Goal: Obtain resource: Download file/media

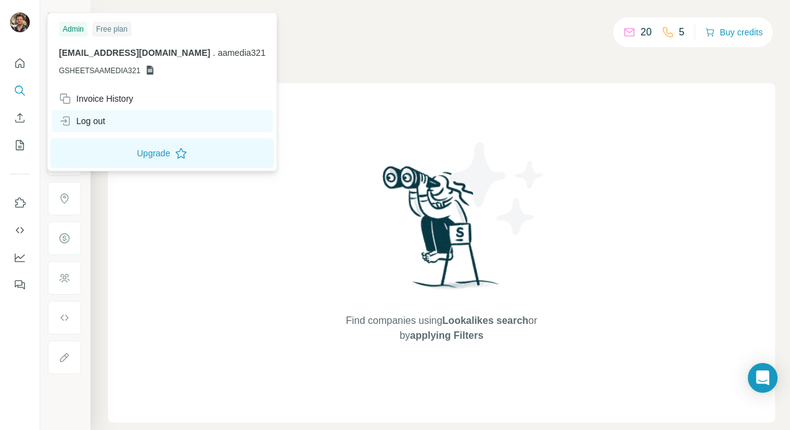
click at [98, 123] on div "Log out" at bounding box center [82, 121] width 46 height 12
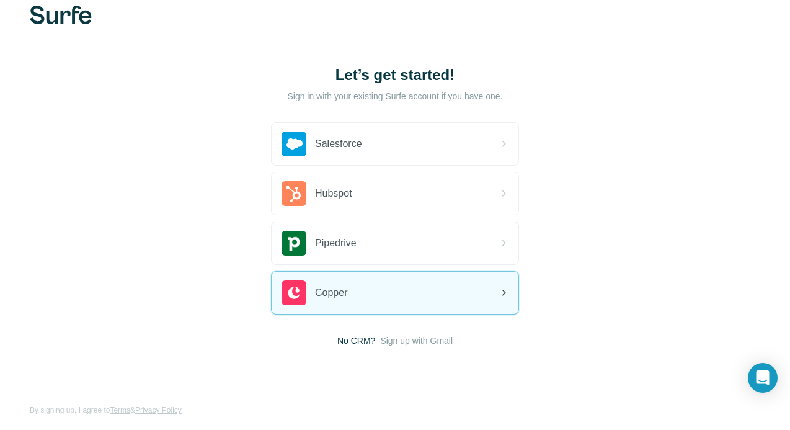
scroll to position [30, 0]
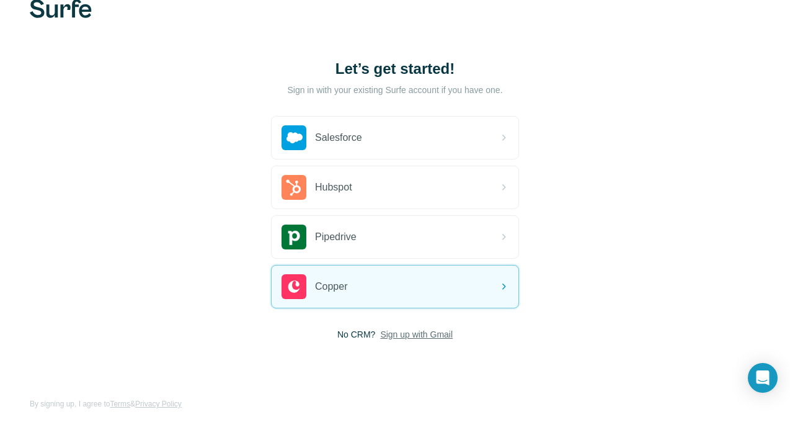
click at [399, 340] on span "Sign up with Gmail" at bounding box center [416, 334] width 73 height 12
click at [397, 360] on button "Sign up with Google" at bounding box center [395, 365] width 248 height 25
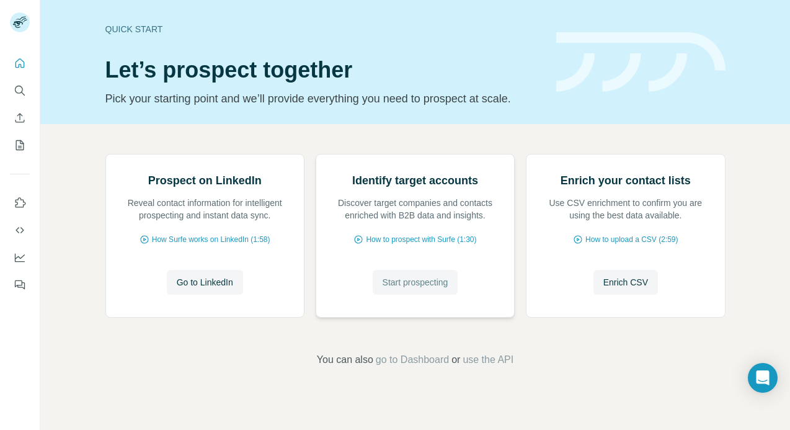
click at [409, 294] on button "Start prospecting" at bounding box center [416, 282] width 86 height 25
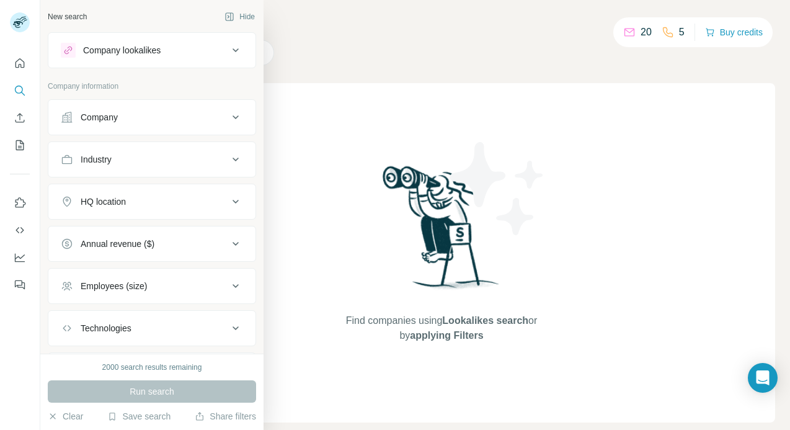
click at [125, 162] on div "Industry" at bounding box center [144, 159] width 167 height 12
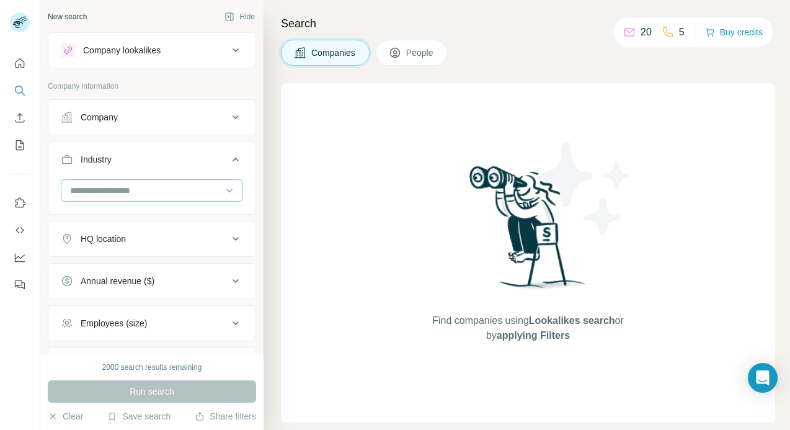
click at [116, 192] on input at bounding box center [145, 190] width 153 height 14
click at [125, 192] on input at bounding box center [145, 190] width 153 height 14
click at [125, 186] on input at bounding box center [145, 190] width 153 height 14
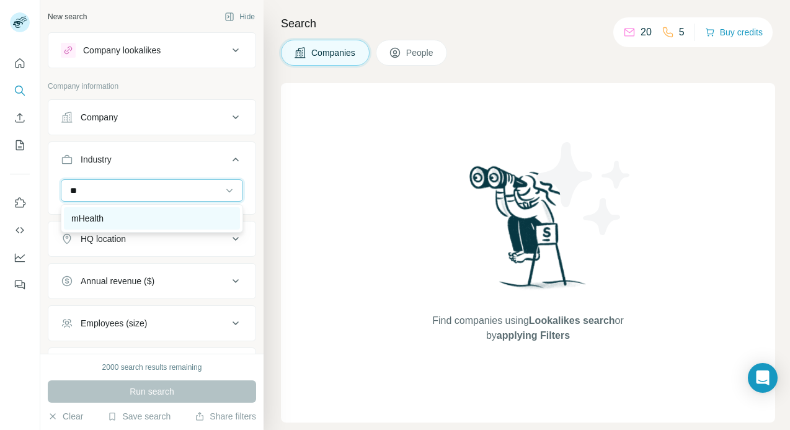
type input "**"
click at [117, 219] on div "mHealth" at bounding box center [151, 218] width 161 height 12
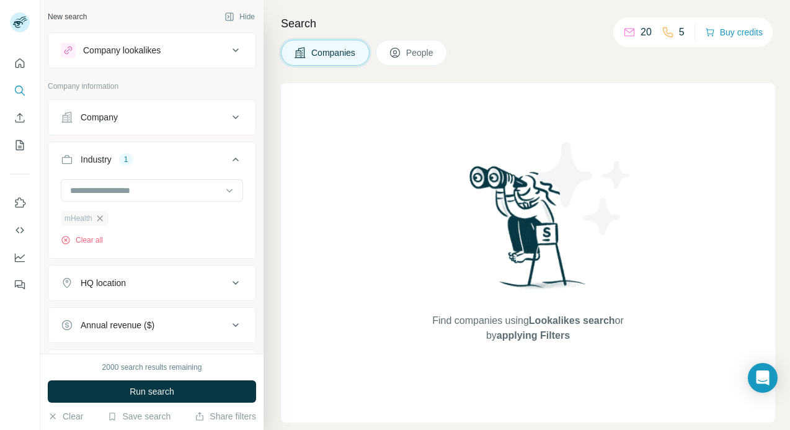
click at [99, 218] on icon "button" at bounding box center [100, 218] width 10 height 10
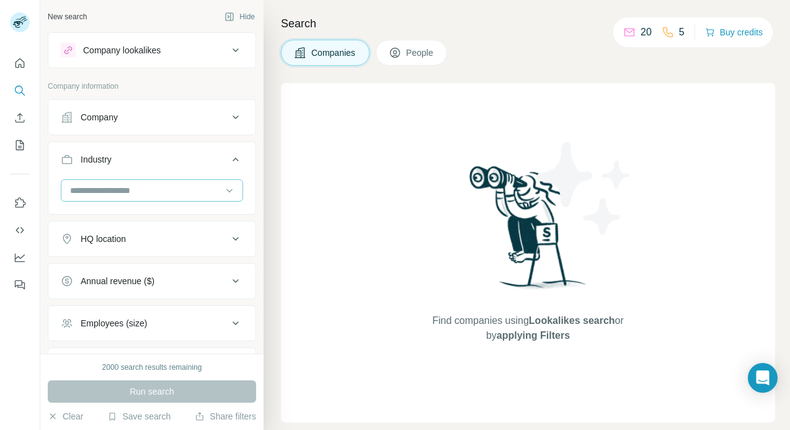
click at [112, 192] on input at bounding box center [145, 190] width 153 height 14
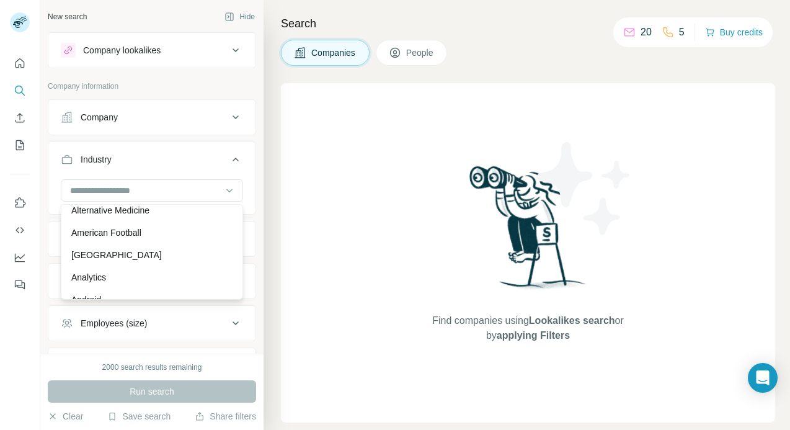
scroll to position [343, 0]
click at [139, 186] on input at bounding box center [145, 190] width 153 height 14
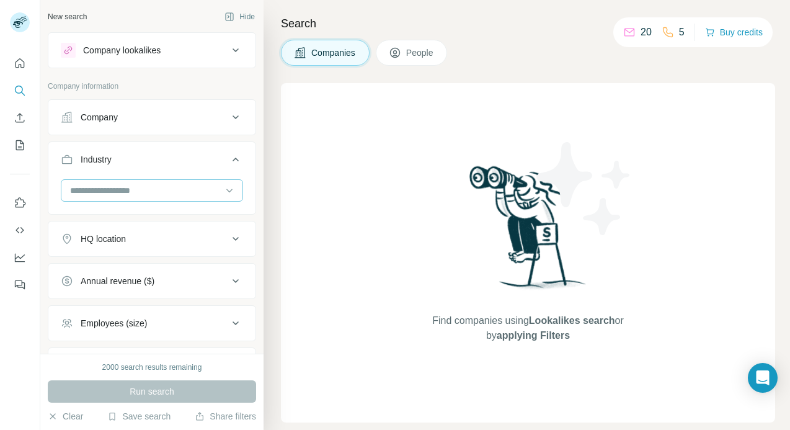
click at [136, 187] on input at bounding box center [145, 190] width 153 height 14
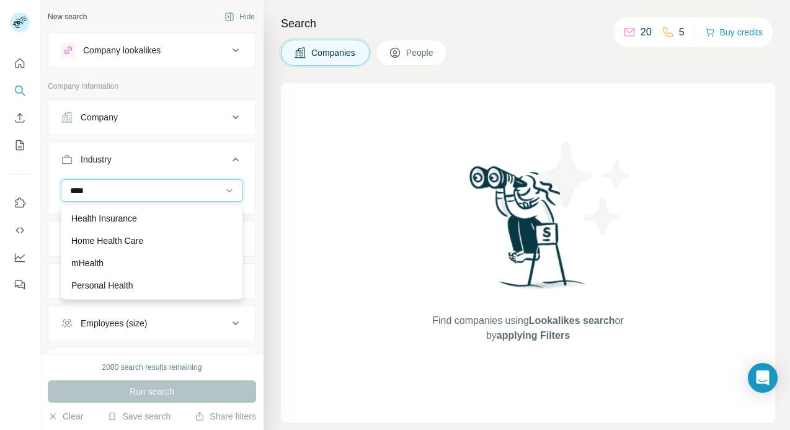
scroll to position [67, 0]
type input "******"
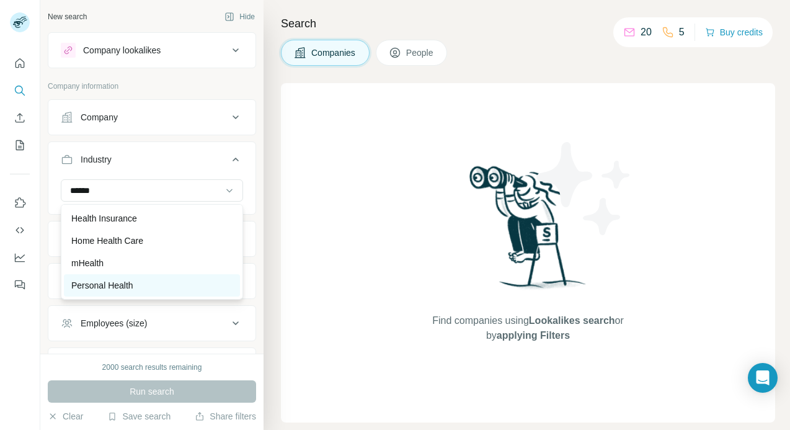
click at [122, 279] on p "Personal Health" at bounding box center [102, 285] width 62 height 12
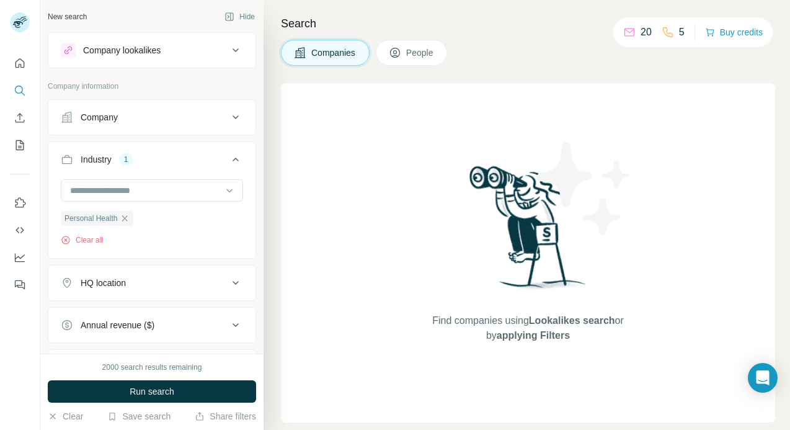
click at [143, 283] on div "HQ location" at bounding box center [144, 282] width 167 height 12
click at [124, 319] on input "text" at bounding box center [152, 313] width 182 height 22
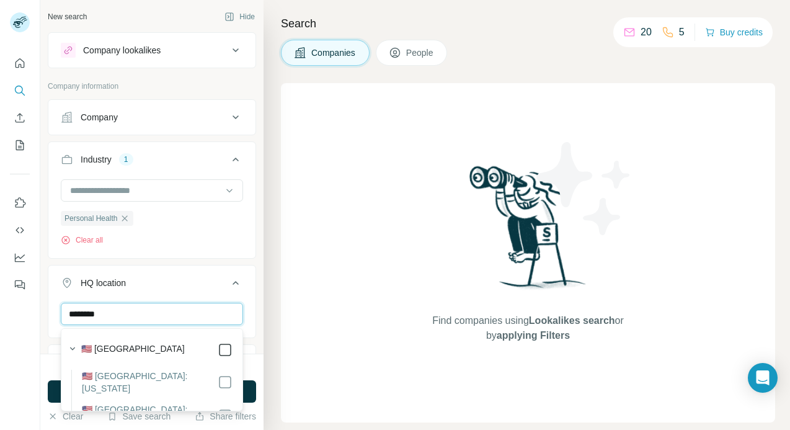
type input "********"
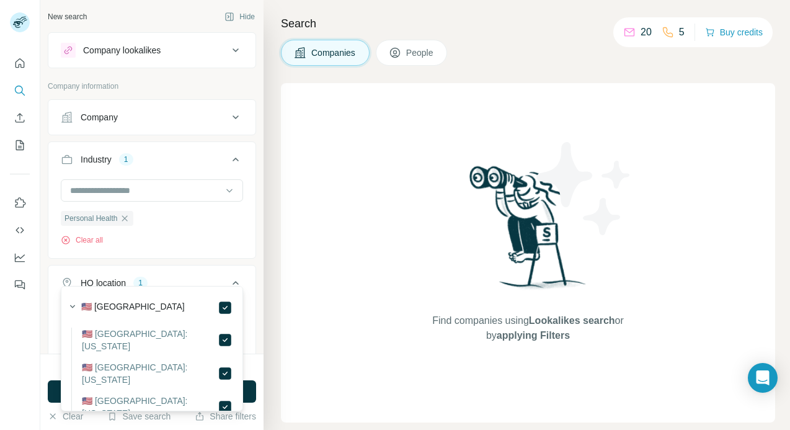
scroll to position [42, 0]
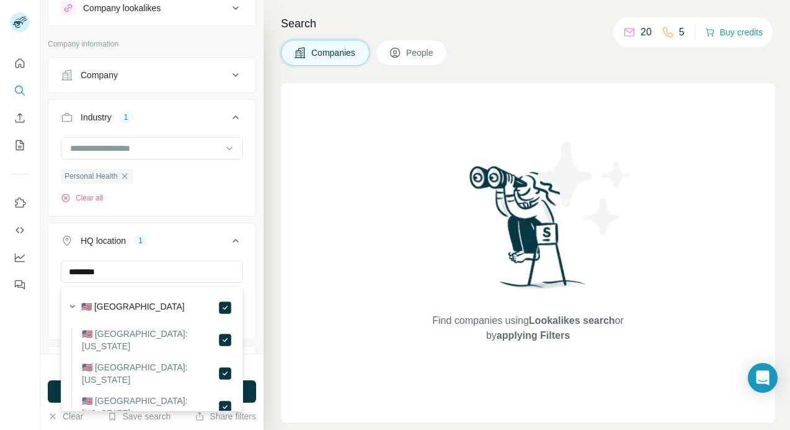
click at [188, 237] on div "HQ location 1" at bounding box center [144, 240] width 167 height 12
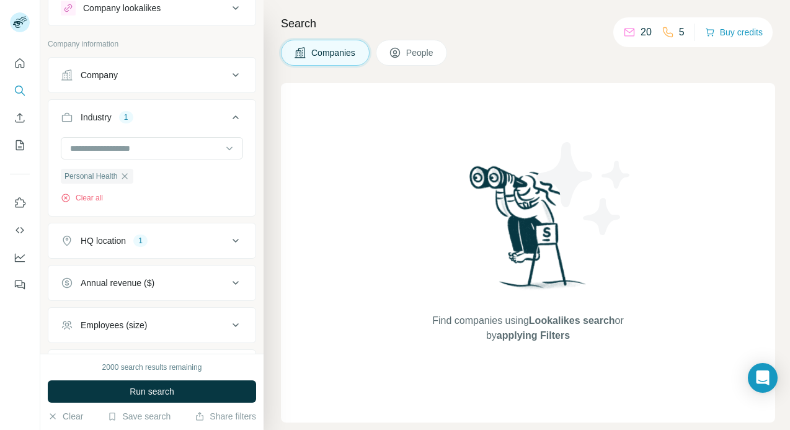
scroll to position [0, 0]
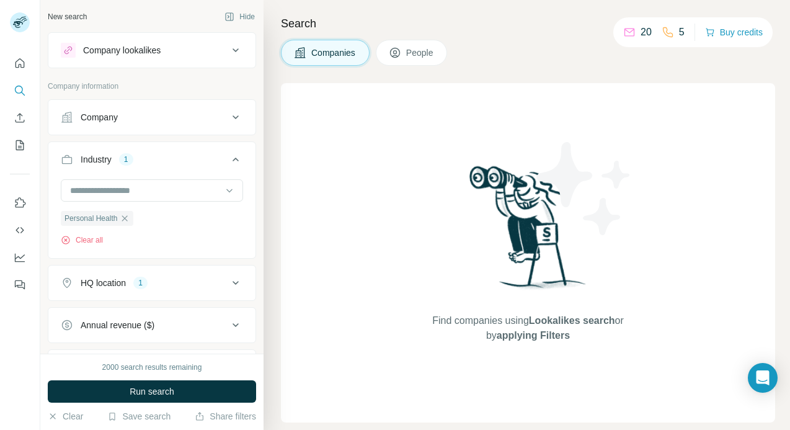
click at [174, 125] on button "Company" at bounding box center [151, 117] width 207 height 30
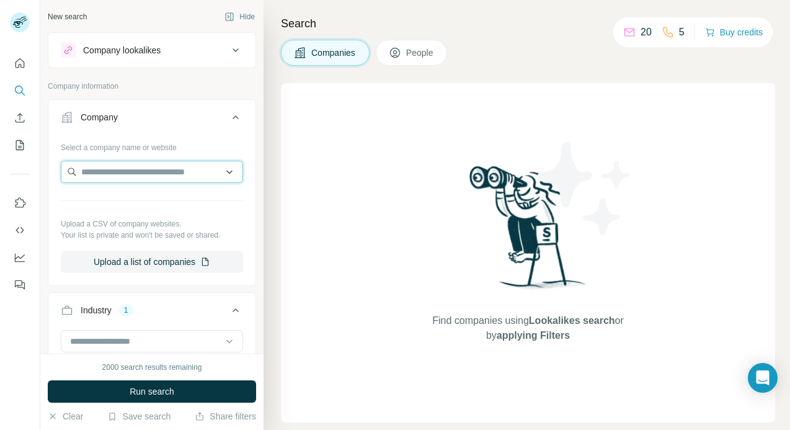
click at [133, 167] on input "text" at bounding box center [152, 172] width 182 height 22
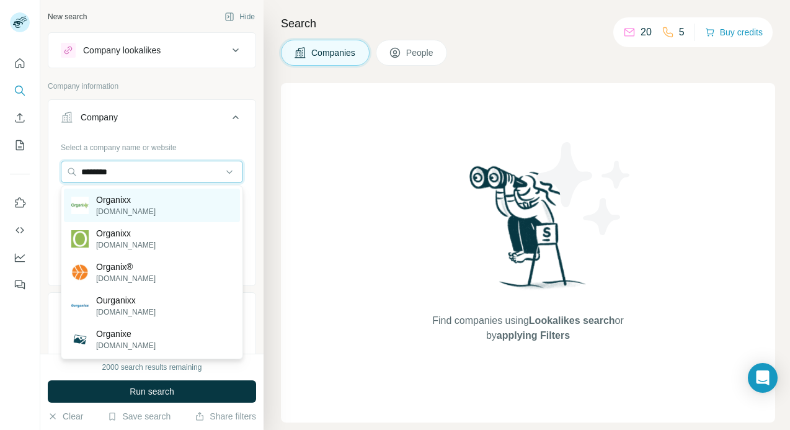
type input "********"
click at [133, 210] on p "organixx.com" at bounding box center [126, 211] width 60 height 11
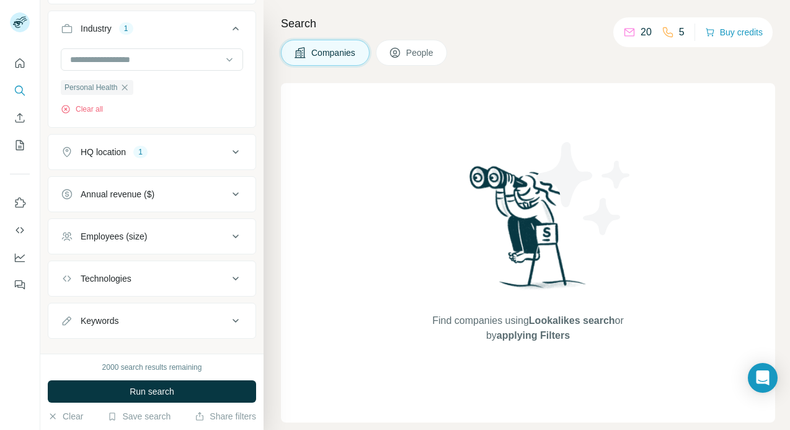
scroll to position [327, 0]
click at [126, 83] on icon "button" at bounding box center [125, 85] width 10 height 10
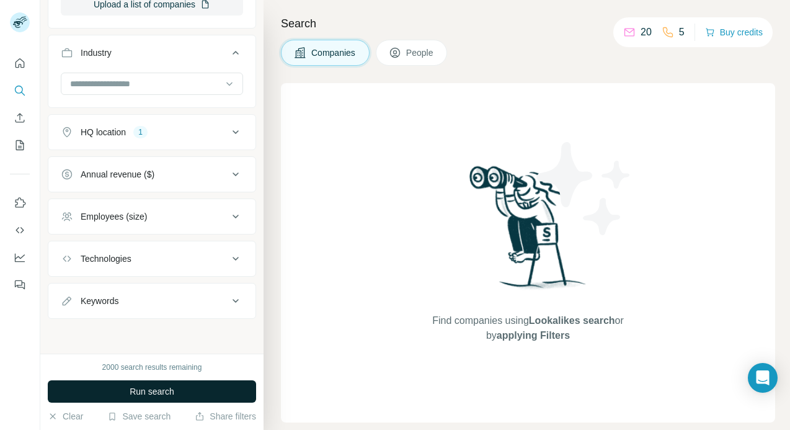
click at [147, 395] on span "Run search" at bounding box center [152, 391] width 45 height 12
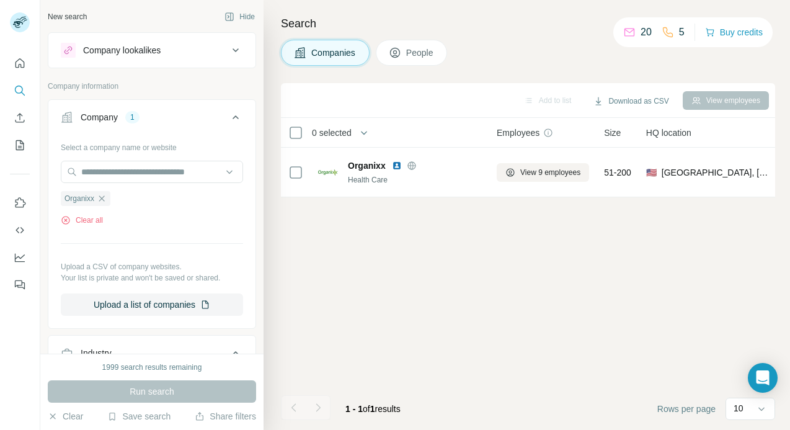
click at [131, 61] on button "Company lookalikes" at bounding box center [151, 50] width 207 height 30
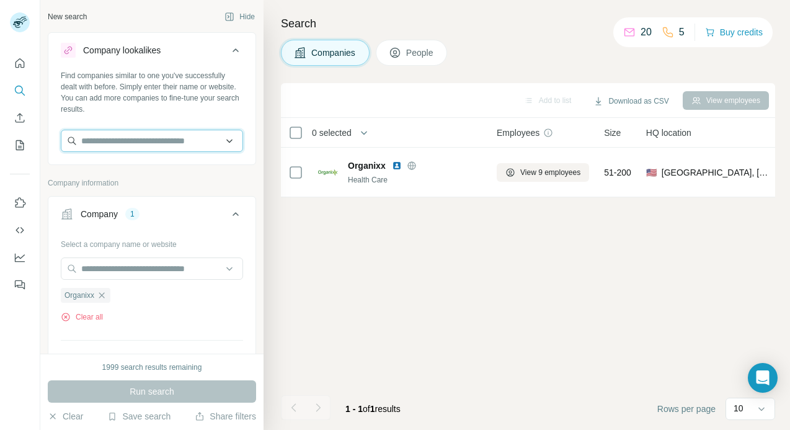
click at [114, 136] on input "text" at bounding box center [152, 141] width 182 height 22
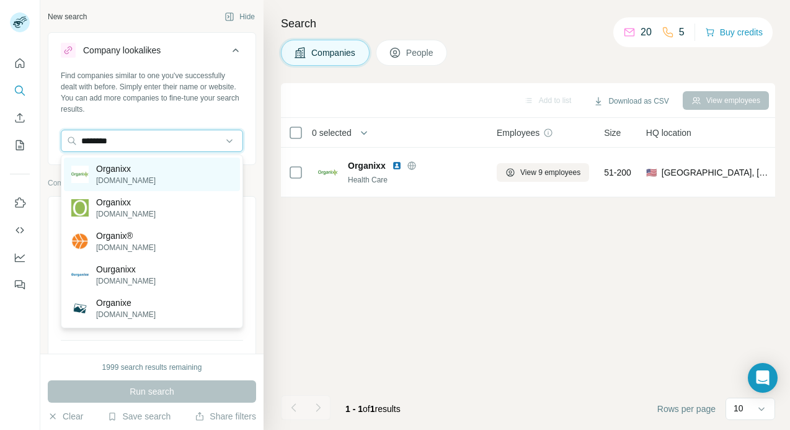
type input "********"
click at [119, 164] on p "Organixx" at bounding box center [126, 168] width 60 height 12
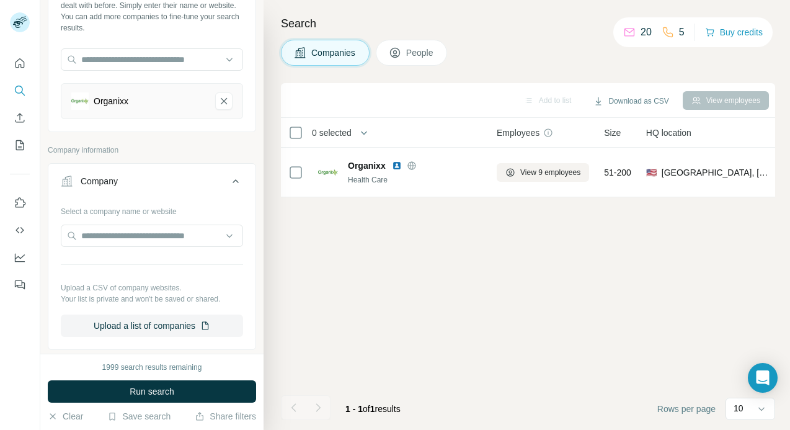
scroll to position [155, 0]
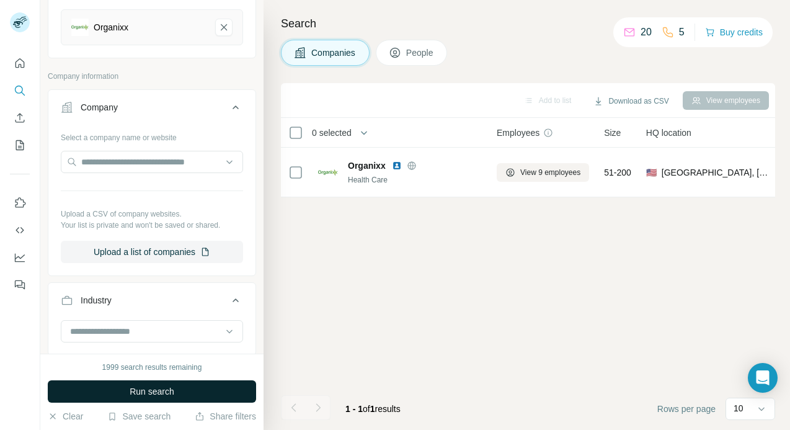
click at [182, 385] on button "Run search" at bounding box center [152, 391] width 208 height 22
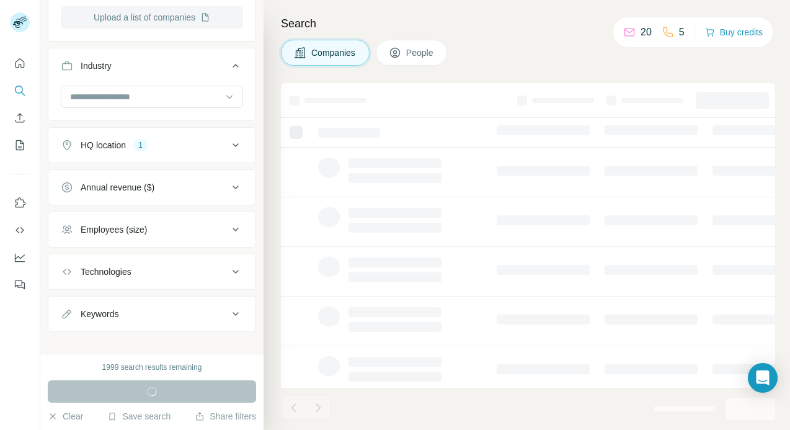
scroll to position [402, 0]
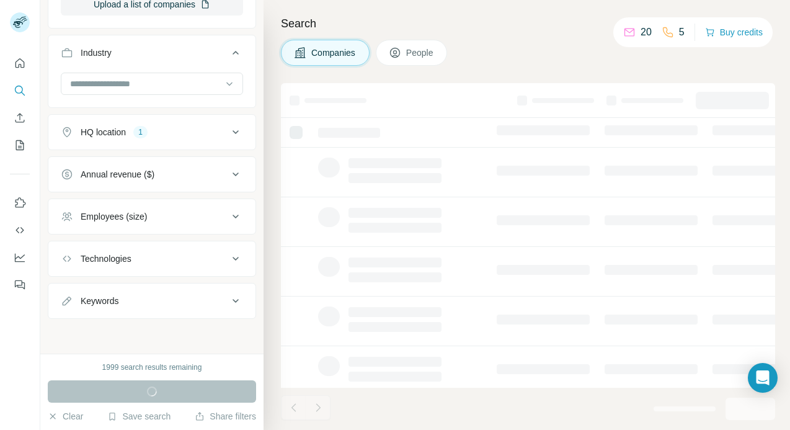
click at [164, 298] on div "Keywords" at bounding box center [144, 300] width 167 height 12
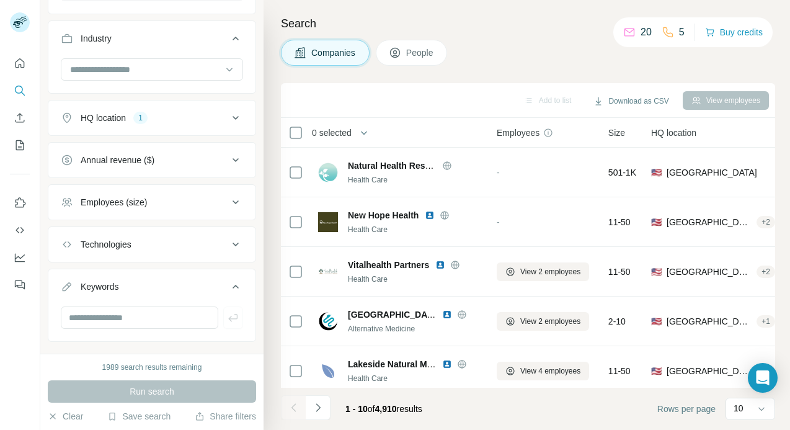
scroll to position [353, 0]
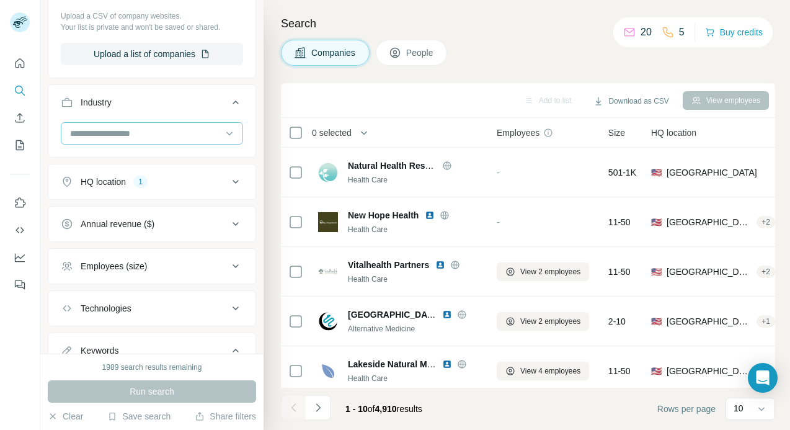
click at [151, 133] on input at bounding box center [145, 133] width 153 height 14
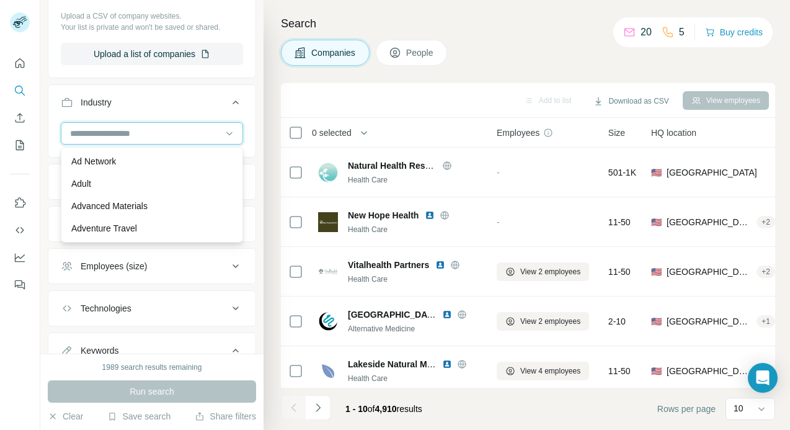
click at [145, 133] on input at bounding box center [145, 133] width 153 height 14
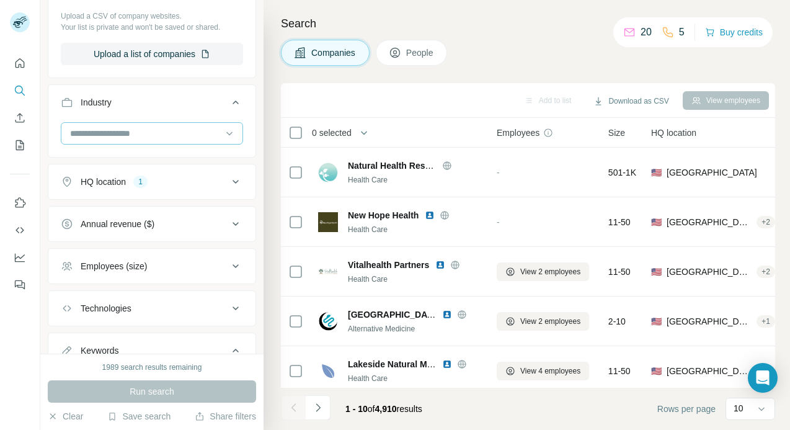
click at [139, 133] on input at bounding box center [145, 133] width 153 height 14
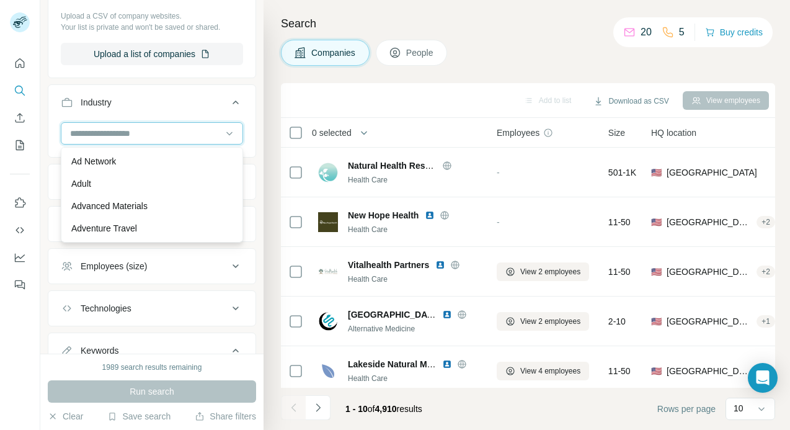
click at [91, 127] on input at bounding box center [145, 133] width 153 height 14
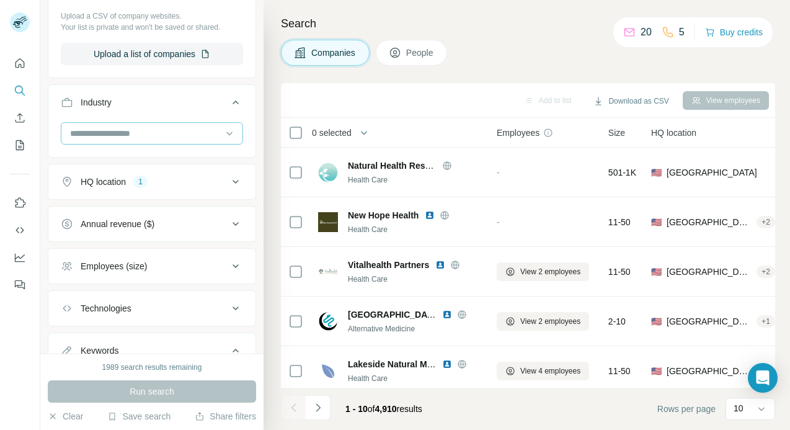
click at [84, 129] on input at bounding box center [145, 133] width 153 height 14
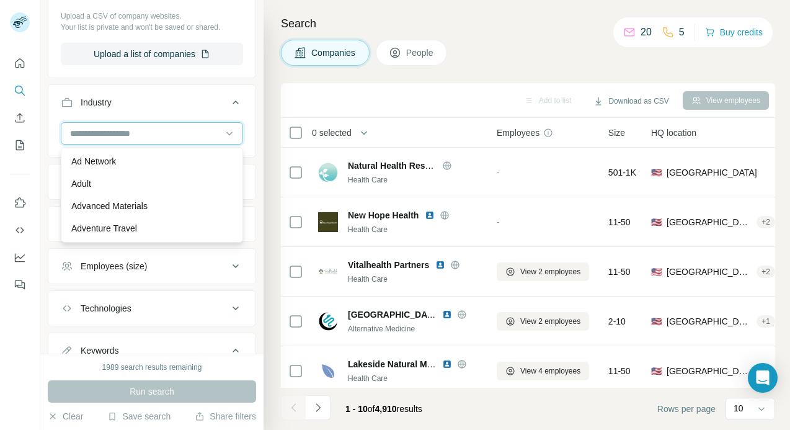
click at [84, 129] on input at bounding box center [145, 133] width 153 height 14
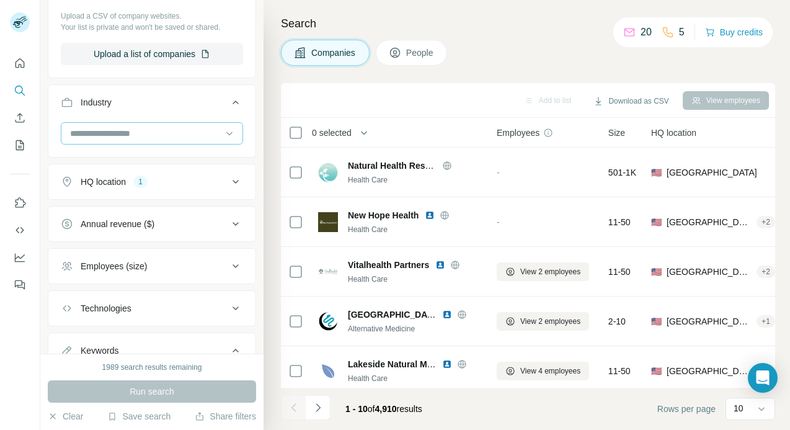
click at [84, 129] on input at bounding box center [145, 133] width 153 height 14
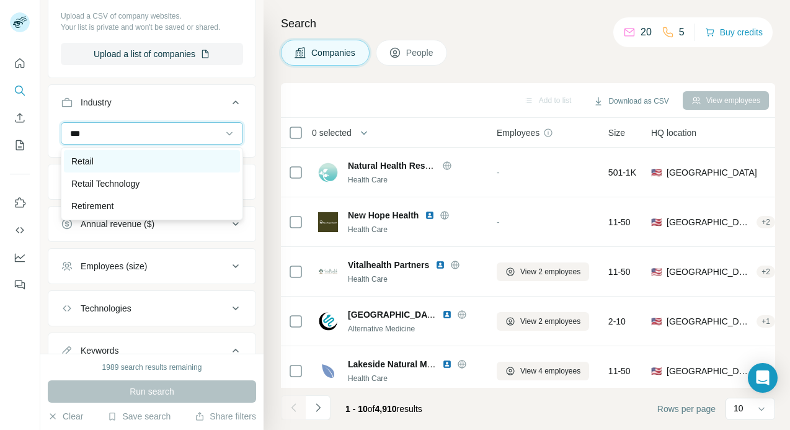
type input "***"
click at [91, 165] on p "Retail" at bounding box center [82, 161] width 22 height 12
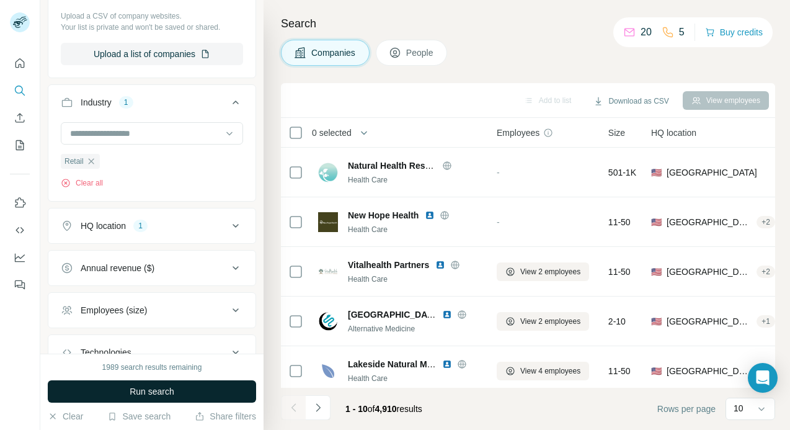
click at [151, 395] on span "Run search" at bounding box center [152, 391] width 45 height 12
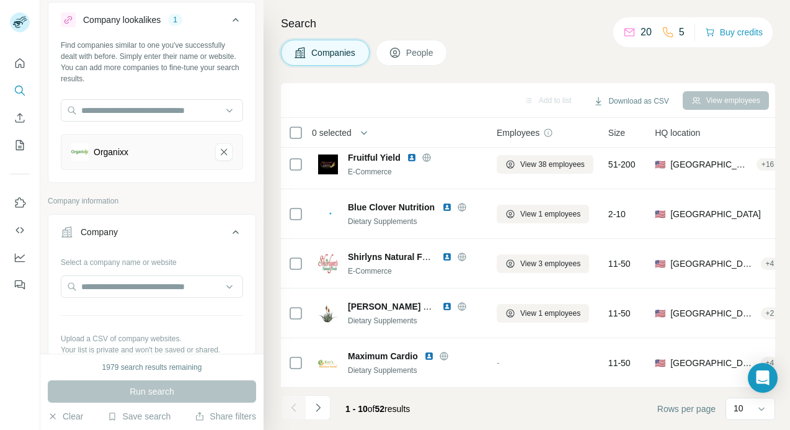
scroll to position [1, 0]
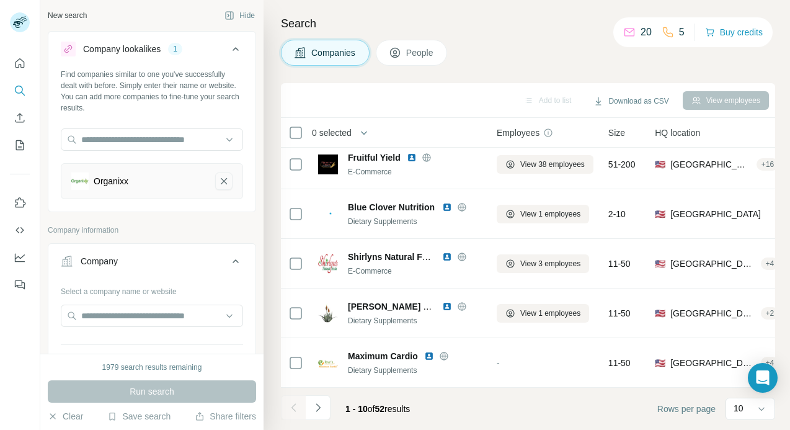
click at [223, 179] on icon "Organixx-remove-button" at bounding box center [224, 181] width 6 height 6
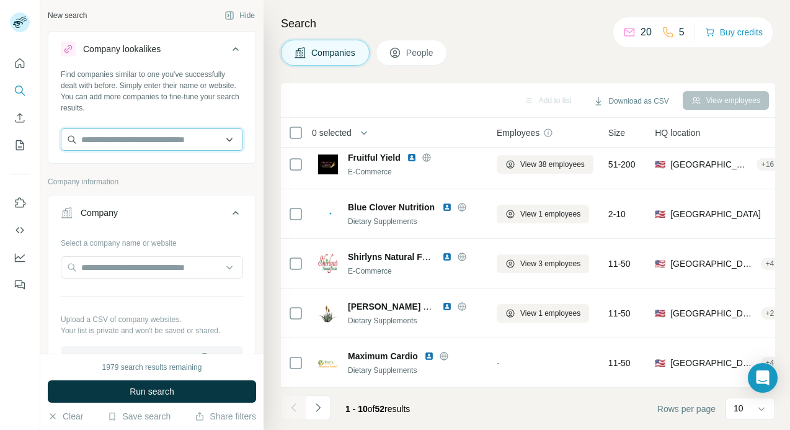
click at [161, 132] on input "text" at bounding box center [152, 139] width 182 height 22
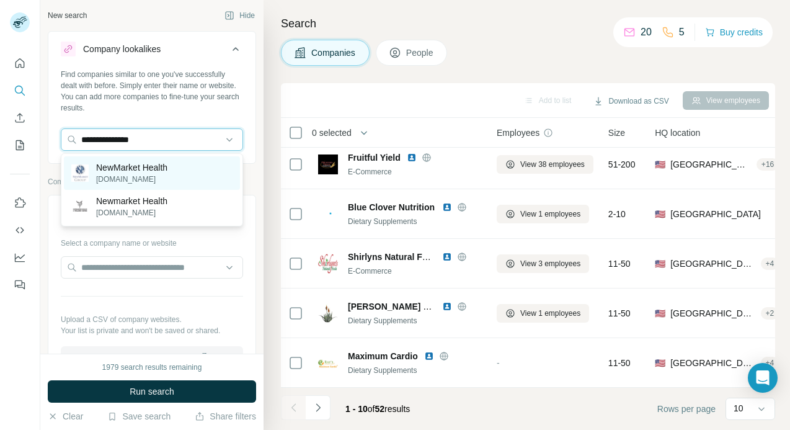
type input "**********"
click at [167, 170] on p "NewMarket Health" at bounding box center [131, 167] width 71 height 12
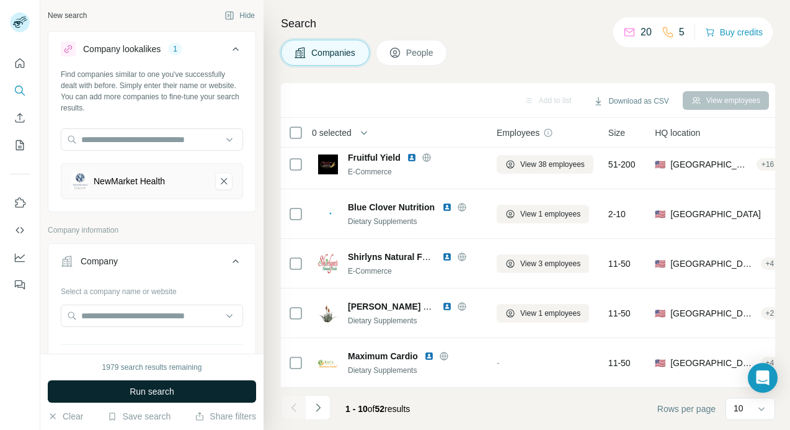
click at [161, 385] on span "Run search" at bounding box center [152, 391] width 45 height 12
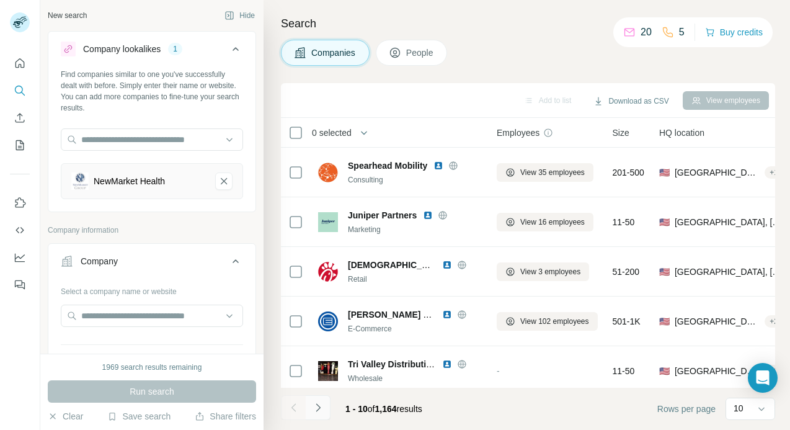
click at [317, 414] on button "Navigate to next page" at bounding box center [318, 407] width 25 height 25
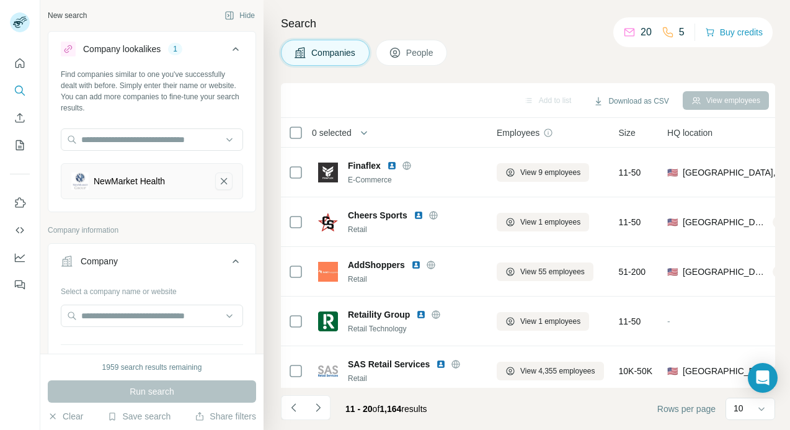
click at [229, 185] on button "NewMarket Health-remove-button" at bounding box center [223, 180] width 17 height 17
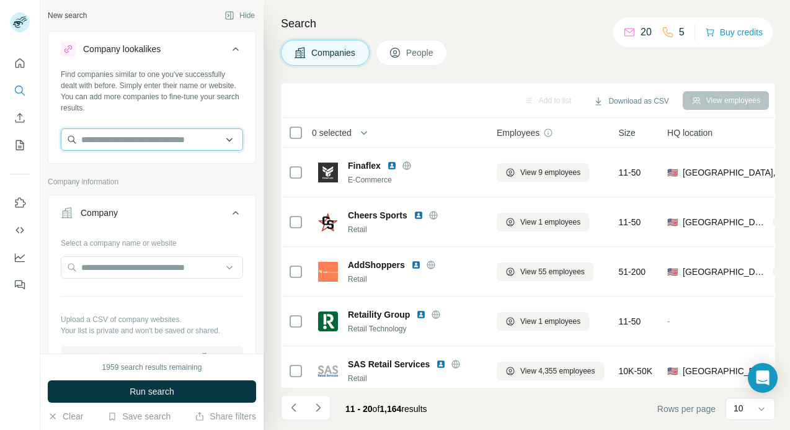
click at [158, 138] on input "text" at bounding box center [152, 139] width 182 height 22
paste input "**********"
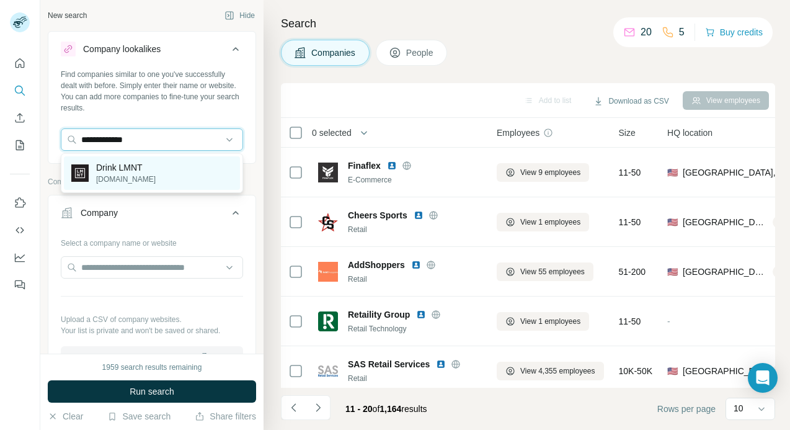
type input "**********"
click at [149, 172] on div "Drink LMNT drinklmnt.com" at bounding box center [152, 172] width 176 height 33
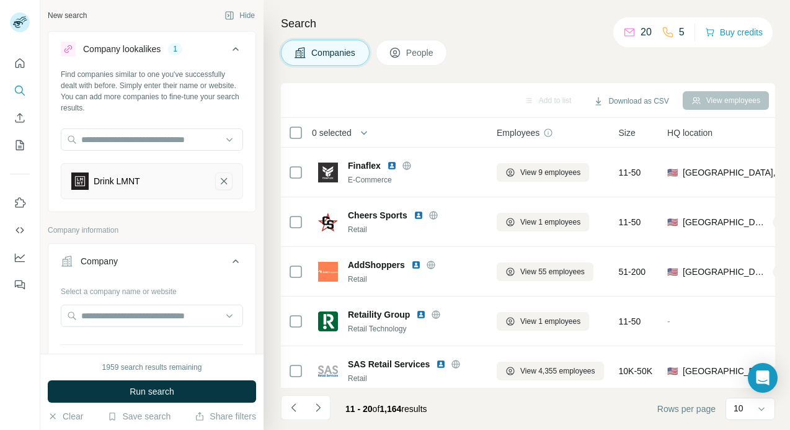
click at [228, 179] on icon "Drink LMNT-remove-button" at bounding box center [223, 181] width 11 height 12
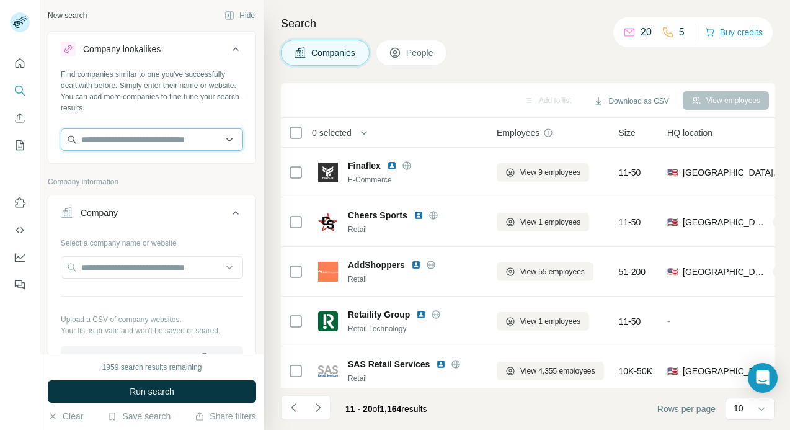
click at [156, 138] on input "text" at bounding box center [152, 139] width 182 height 22
paste input "**********"
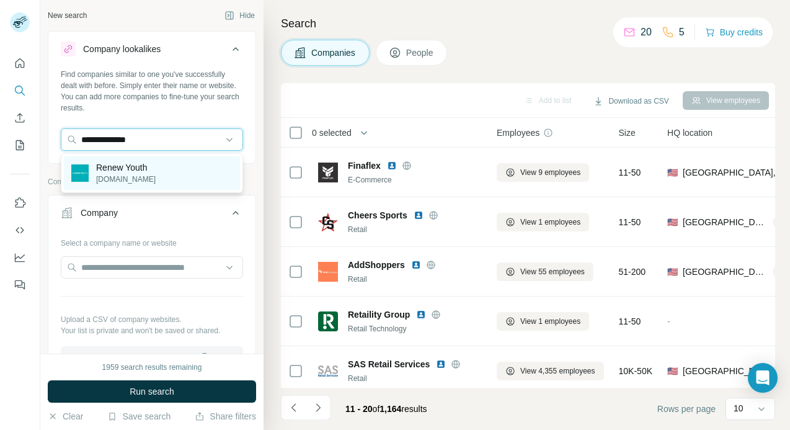
type input "**********"
click at [170, 175] on div "Renew Youth renewyouth.com" at bounding box center [152, 172] width 176 height 33
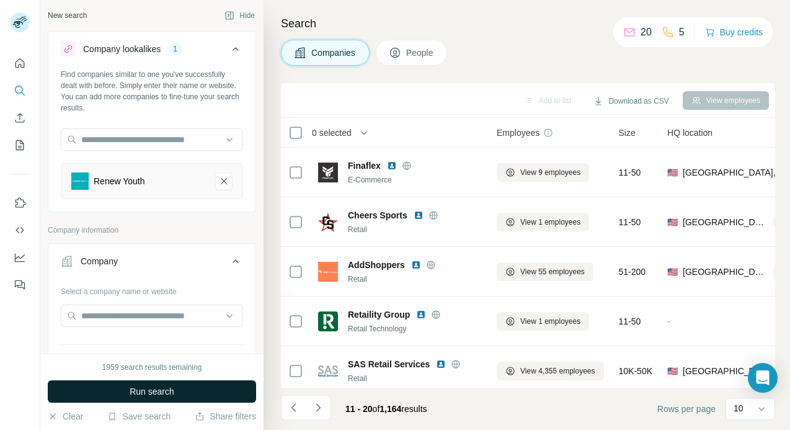
click at [137, 392] on span "Run search" at bounding box center [152, 391] width 45 height 12
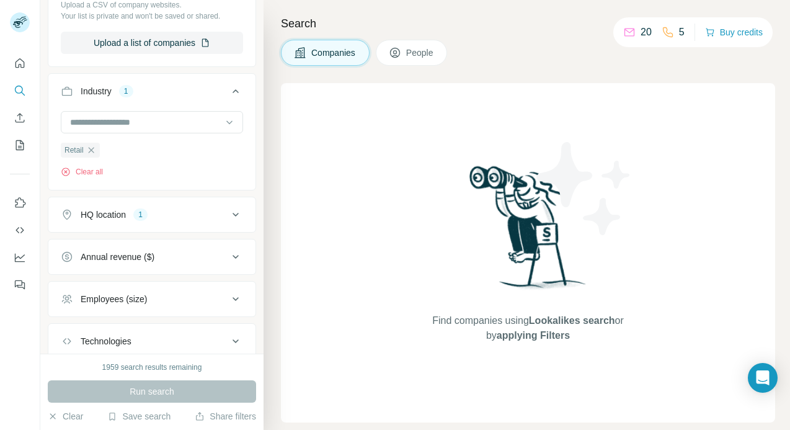
scroll to position [370, 0]
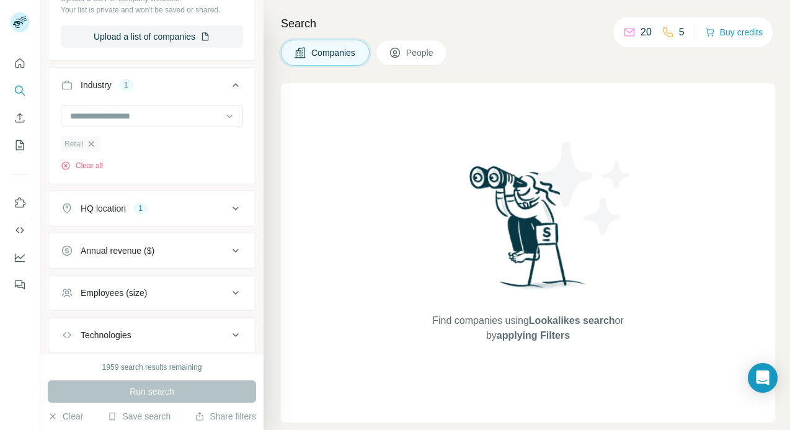
click at [92, 141] on icon "button" at bounding box center [91, 144] width 10 height 10
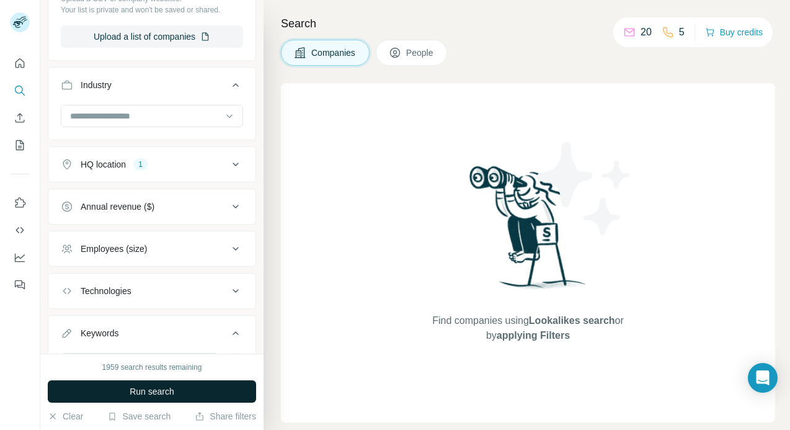
click at [139, 387] on span "Run search" at bounding box center [152, 391] width 45 height 12
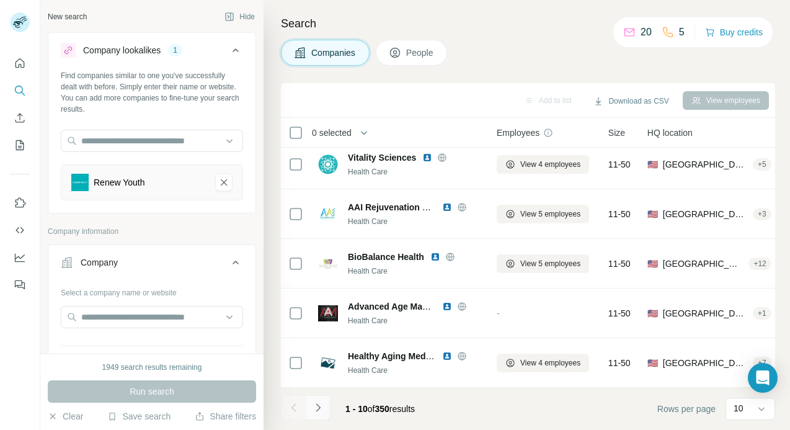
click at [327, 407] on button "Navigate to next page" at bounding box center [318, 407] width 25 height 25
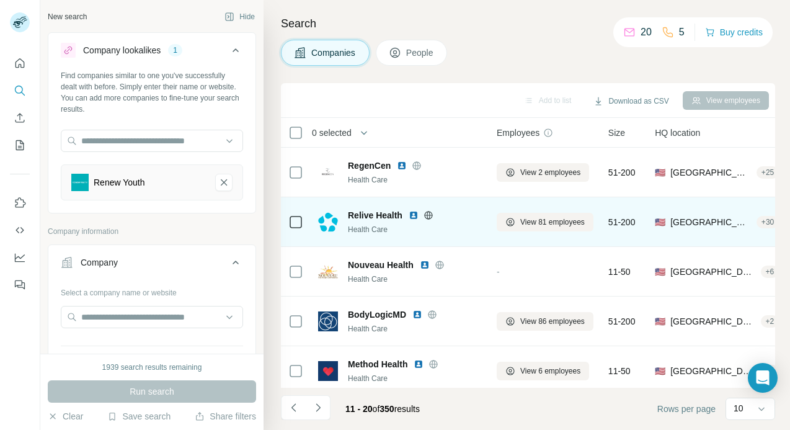
click at [430, 216] on icon at bounding box center [428, 215] width 10 height 10
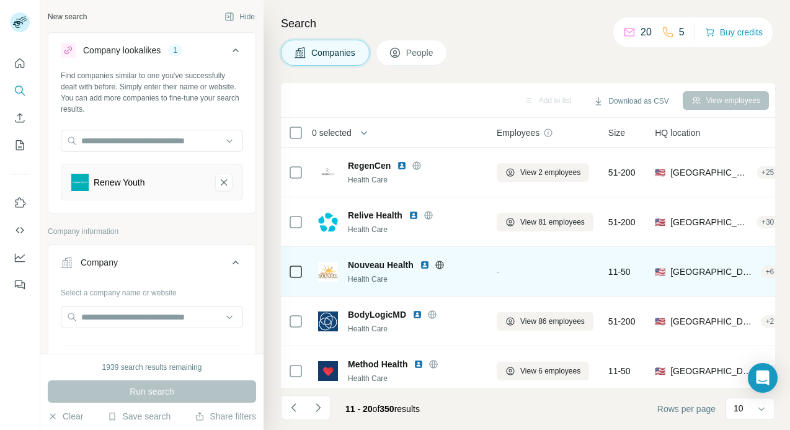
click at [441, 266] on icon at bounding box center [440, 265] width 10 height 10
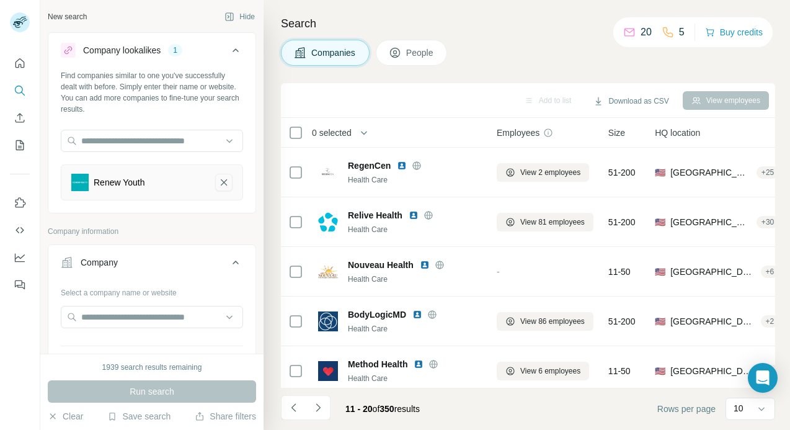
click at [231, 182] on button "Renew Youth-remove-button" at bounding box center [223, 182] width 17 height 17
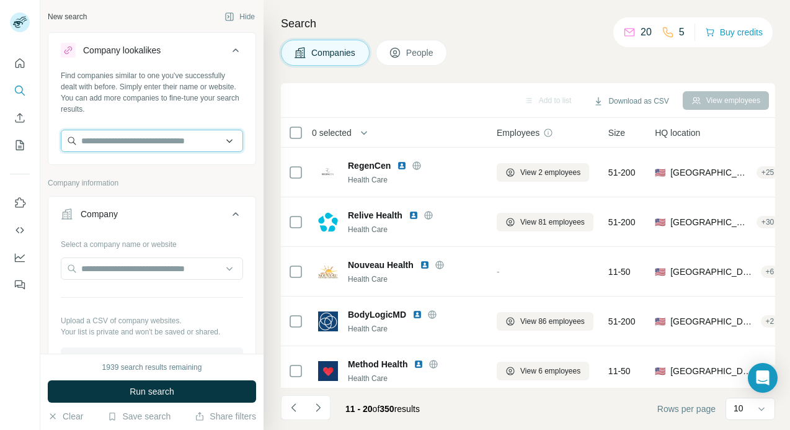
click at [160, 139] on input "text" at bounding box center [152, 141] width 182 height 22
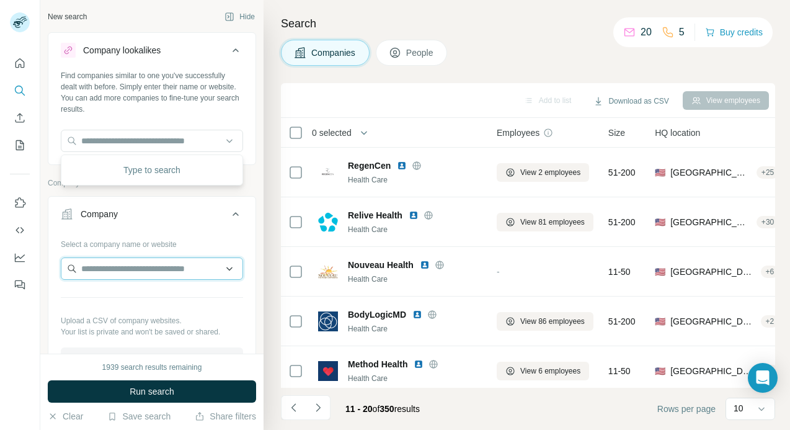
click at [131, 275] on input "text" at bounding box center [152, 268] width 182 height 22
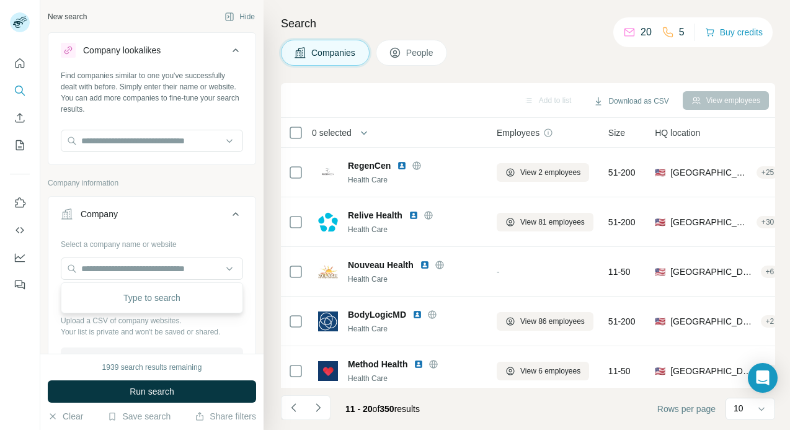
click at [157, 226] on button "Company" at bounding box center [151, 216] width 207 height 35
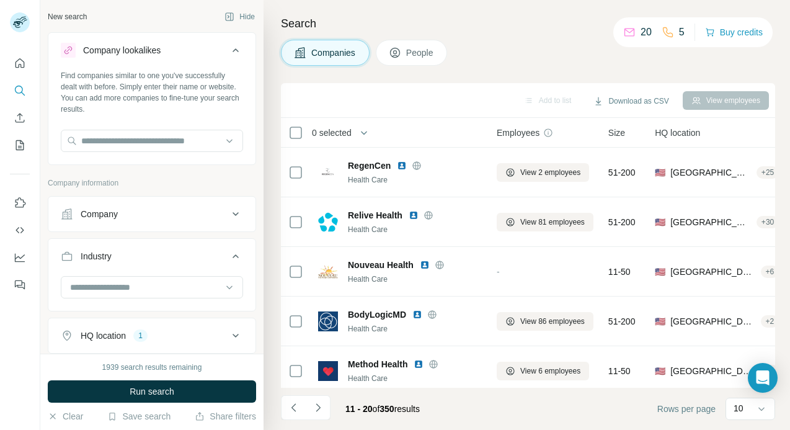
scroll to position [177, 0]
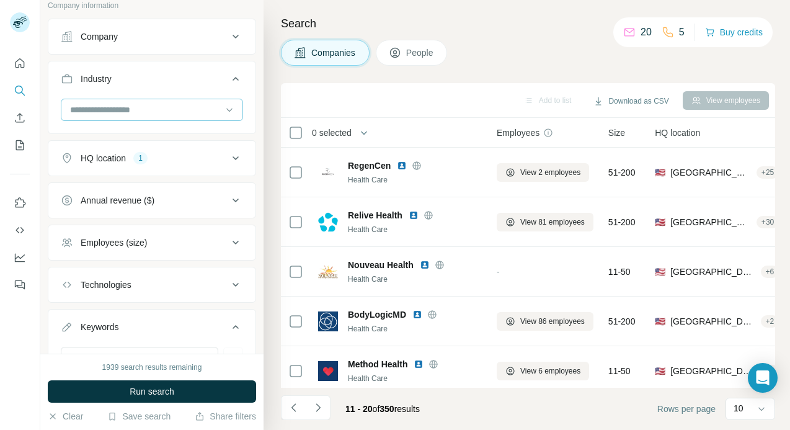
click at [135, 116] on input at bounding box center [145, 110] width 153 height 14
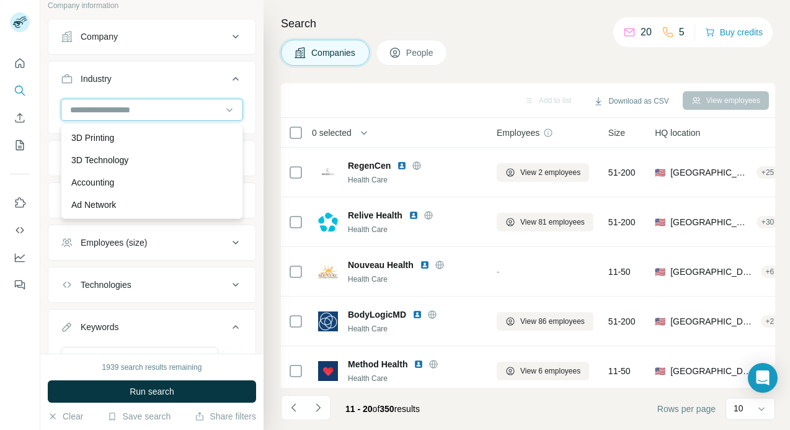
click at [128, 112] on input at bounding box center [145, 110] width 153 height 14
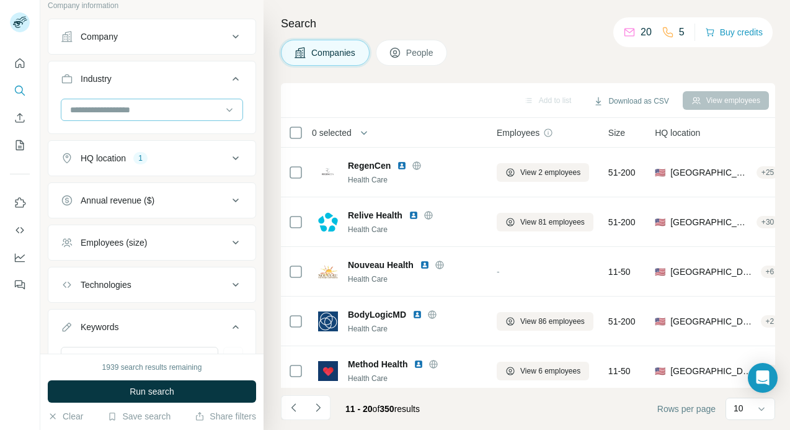
click at [128, 112] on input at bounding box center [145, 110] width 153 height 14
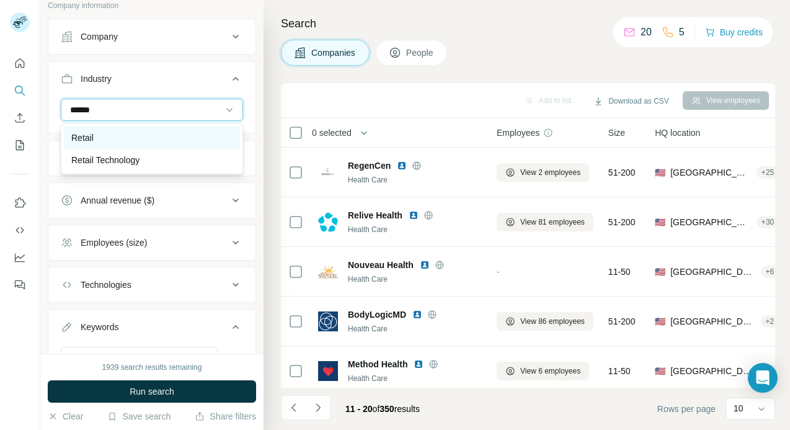
type input "******"
click at [87, 137] on p "Retail" at bounding box center [82, 137] width 22 height 12
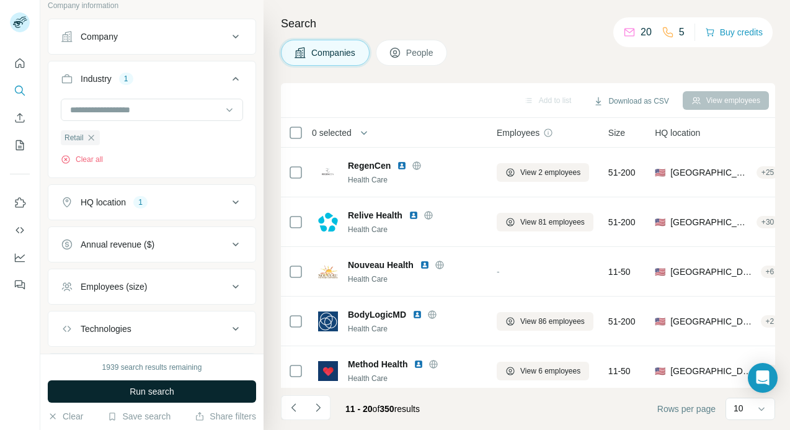
click at [139, 391] on span "Run search" at bounding box center [152, 391] width 45 height 12
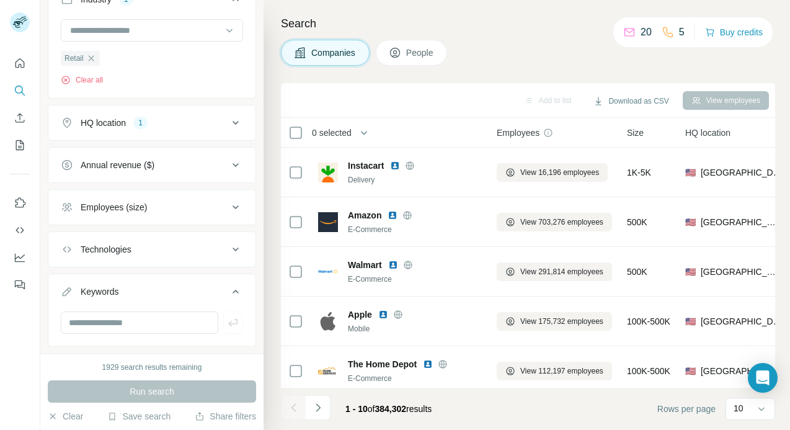
scroll to position [285, 0]
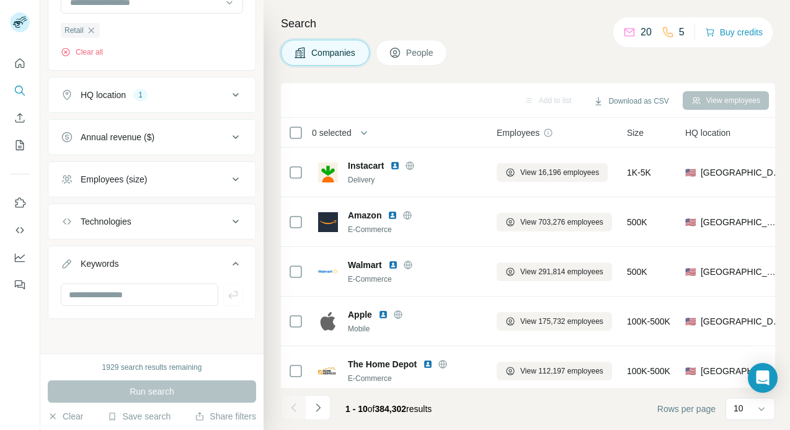
click at [144, 185] on button "Employees (size)" at bounding box center [151, 179] width 207 height 30
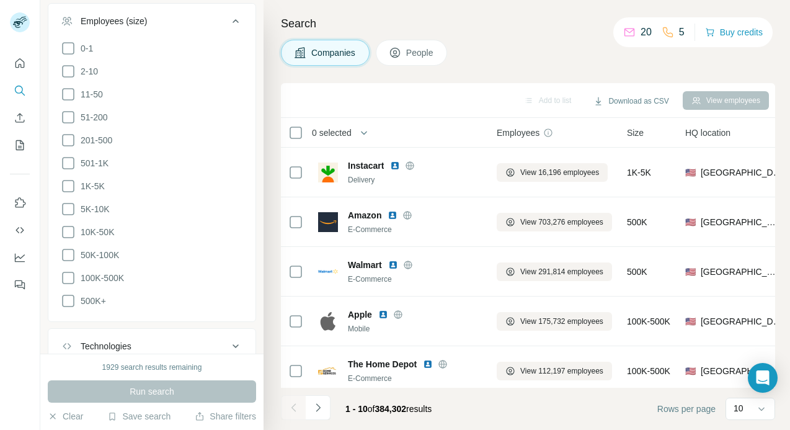
scroll to position [439, 0]
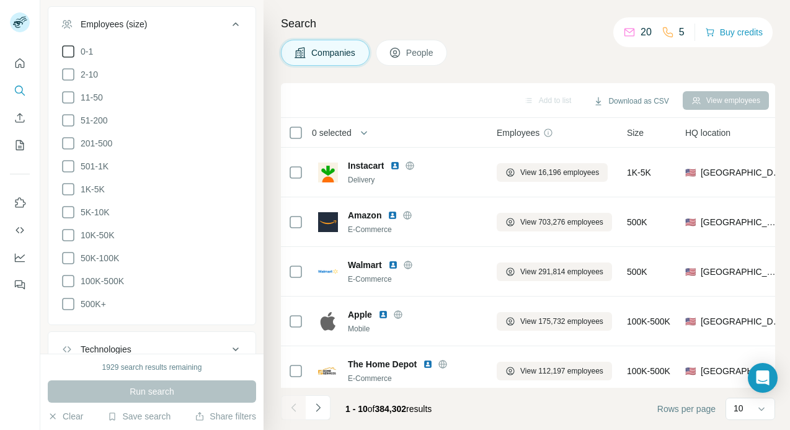
click at [70, 51] on icon at bounding box center [68, 51] width 15 height 15
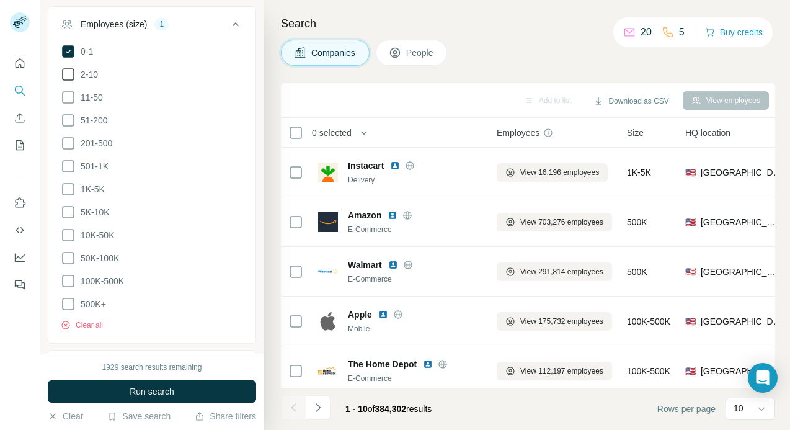
click at [71, 78] on icon at bounding box center [68, 74] width 15 height 15
click at [71, 102] on icon at bounding box center [68, 97] width 12 height 12
click at [71, 117] on icon at bounding box center [68, 120] width 15 height 15
click at [71, 141] on icon at bounding box center [68, 143] width 15 height 15
click at [69, 173] on ul "0-1 2-10 11-50 51-200 201-500 501-1K 1K-5K 5K-10K 10K-50K 50K-100K 100K-500K 50…" at bounding box center [152, 178] width 182 height 268
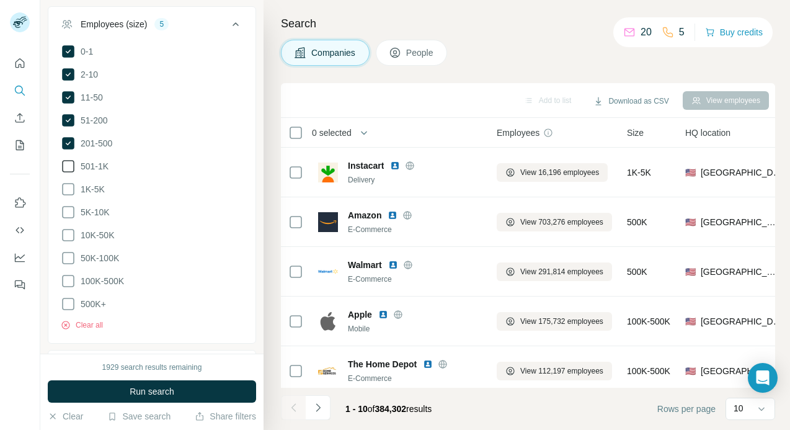
click at [69, 166] on icon at bounding box center [68, 166] width 15 height 15
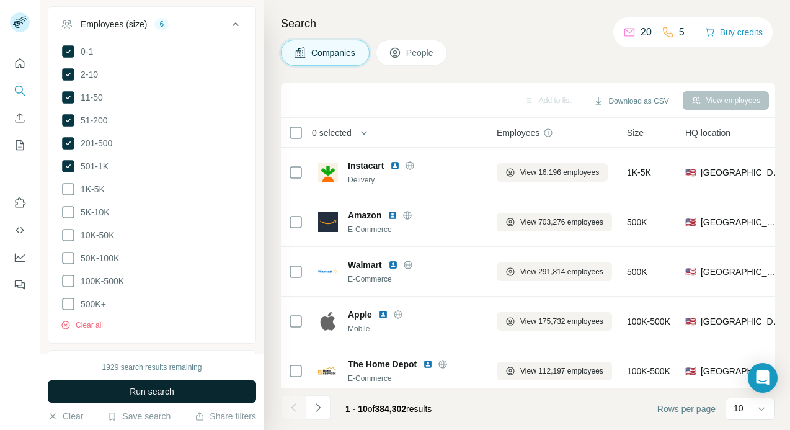
click at [130, 381] on button "Run search" at bounding box center [152, 391] width 208 height 22
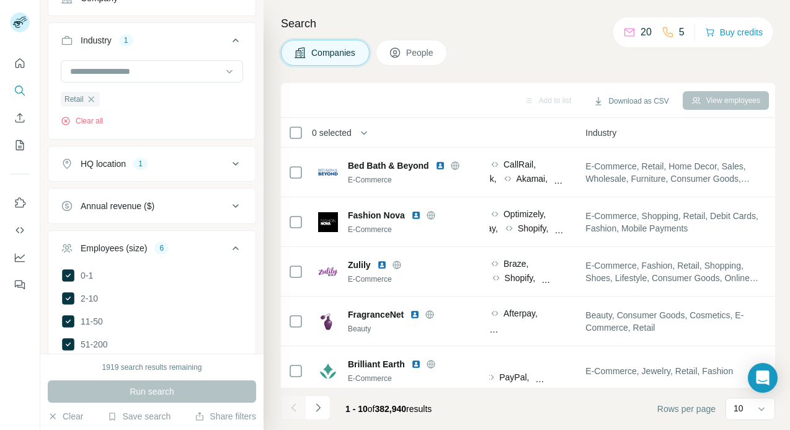
scroll to position [221, 0]
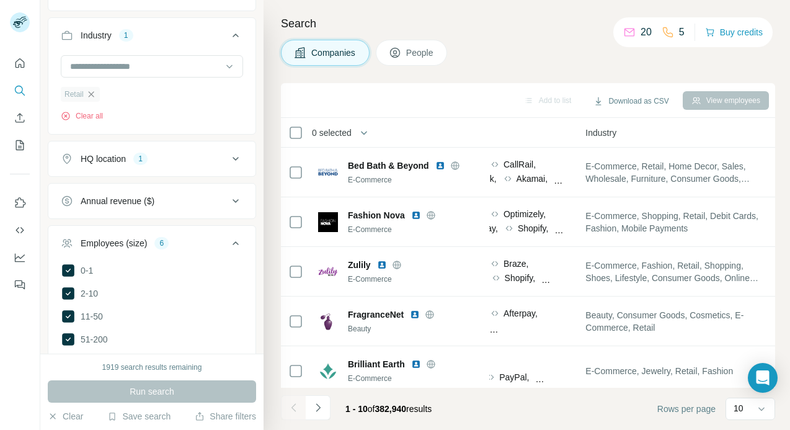
click at [94, 95] on icon "button" at bounding box center [91, 94] width 10 height 10
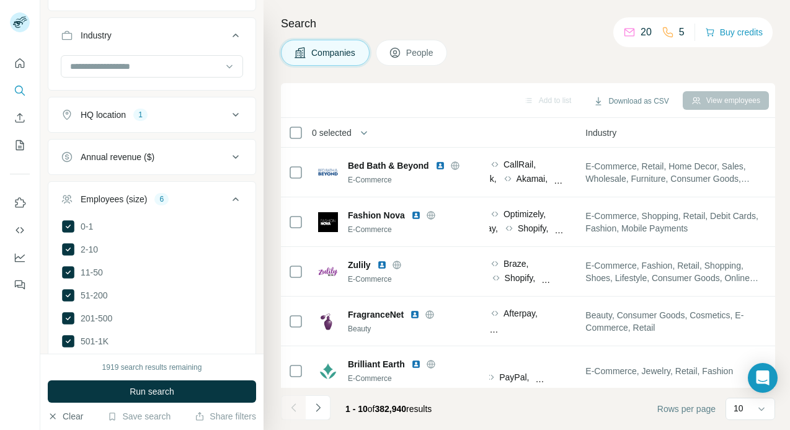
click at [74, 410] on button "Clear" at bounding box center [65, 416] width 35 height 12
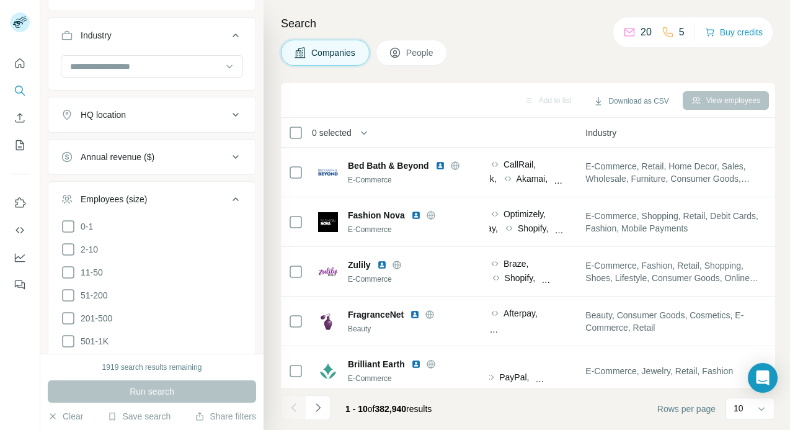
scroll to position [99, 0]
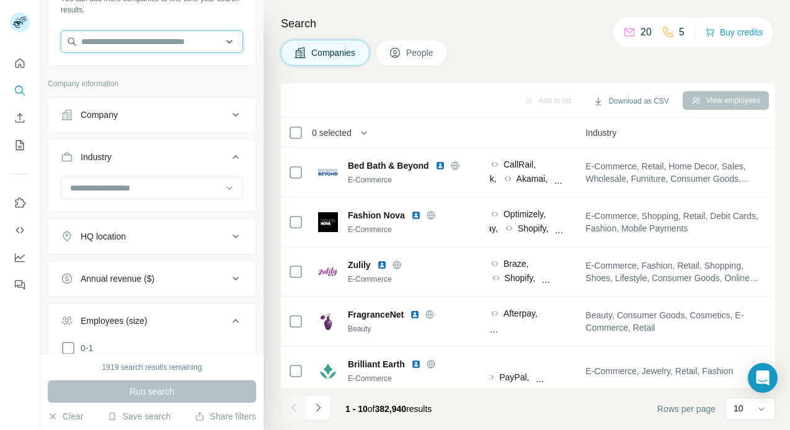
click at [115, 40] on input "text" at bounding box center [152, 41] width 182 height 22
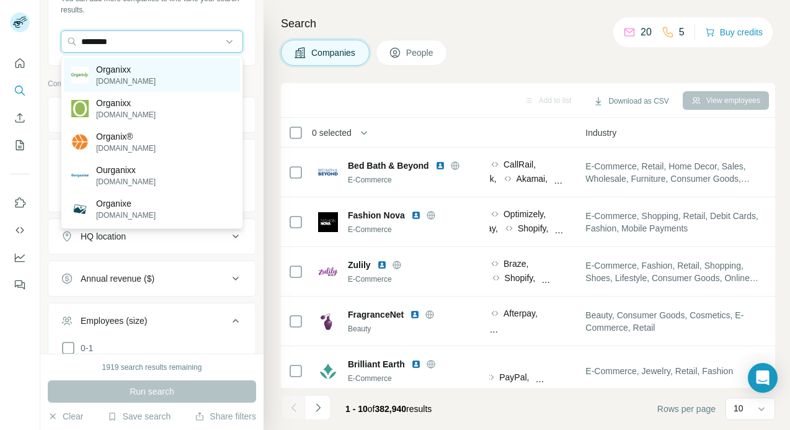
type input "********"
click at [131, 73] on p "Organixx" at bounding box center [126, 69] width 60 height 12
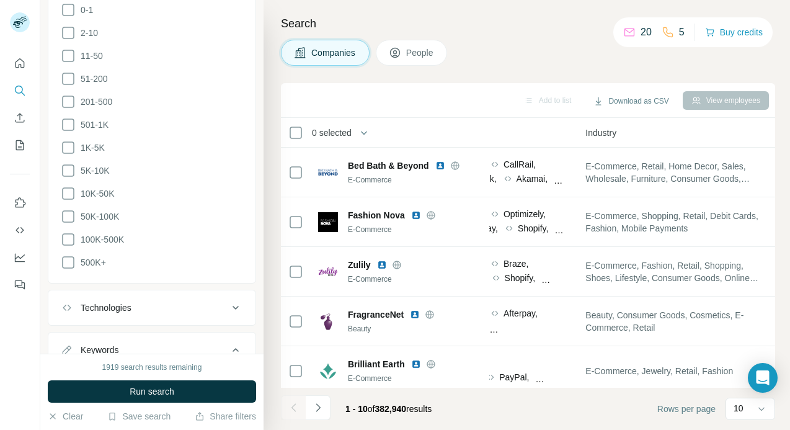
scroll to position [563, 0]
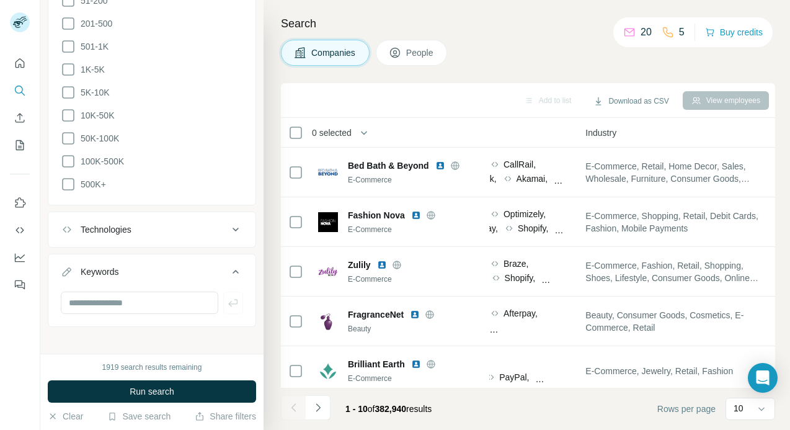
click at [131, 223] on div "Technologies" at bounding box center [106, 229] width 51 height 12
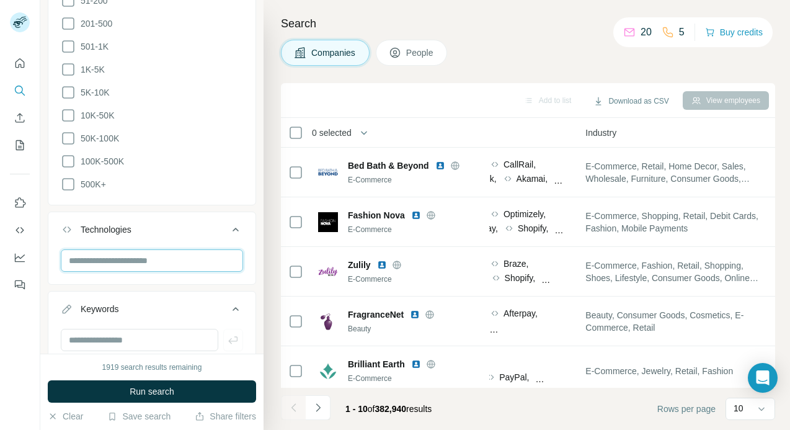
click at [123, 260] on input "text" at bounding box center [152, 260] width 182 height 22
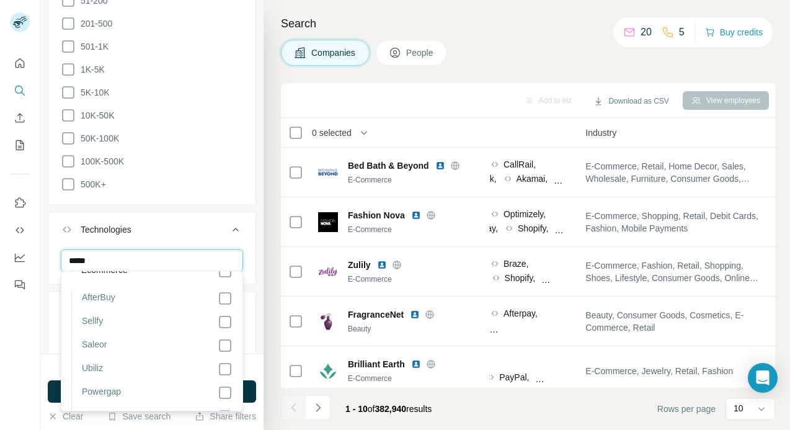
scroll to position [169, 0]
type input "*****"
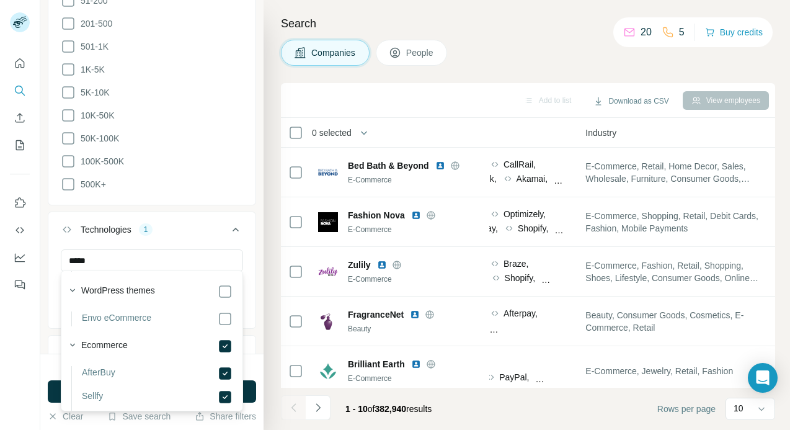
scroll to position [110, 0]
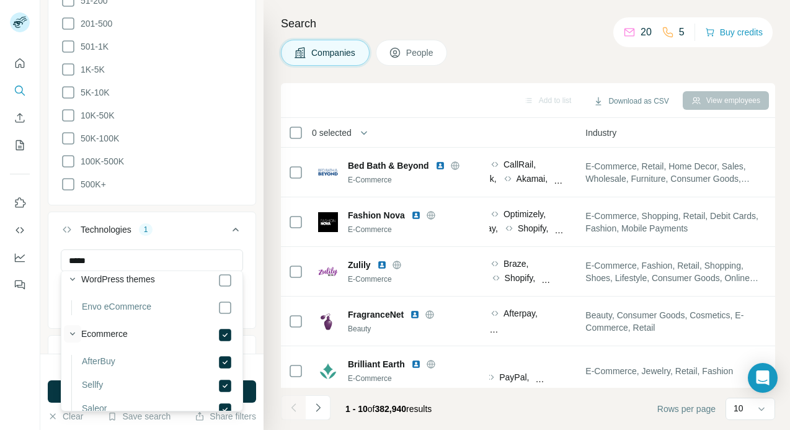
click at [73, 336] on icon "button" at bounding box center [72, 333] width 12 height 12
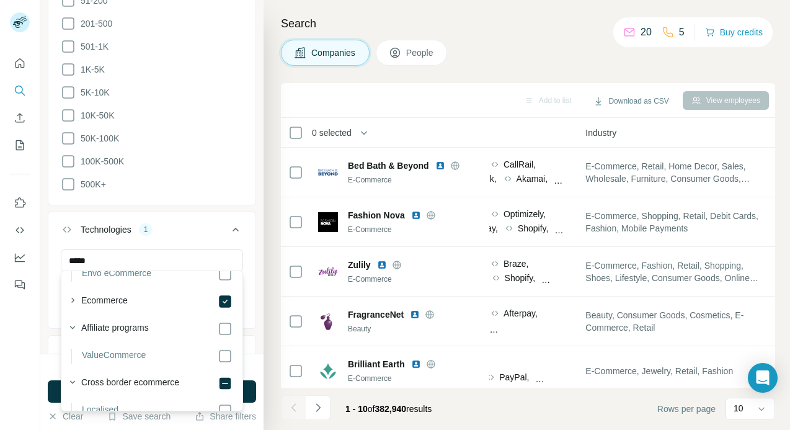
scroll to position [188, 0]
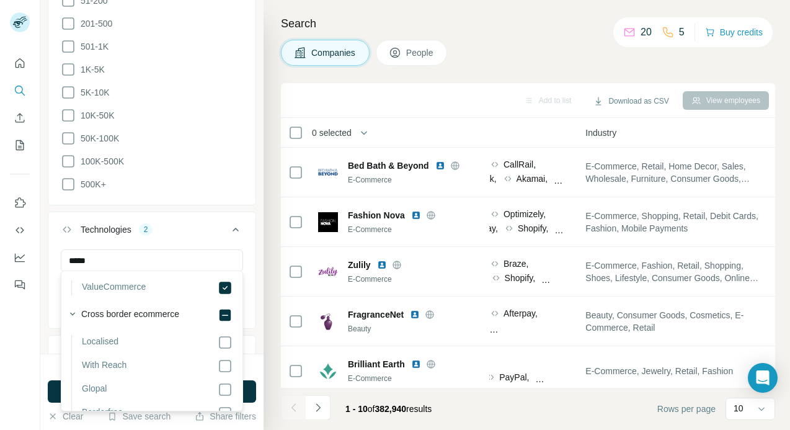
scroll to position [210, 0]
click at [73, 316] on icon "button" at bounding box center [72, 315] width 12 height 12
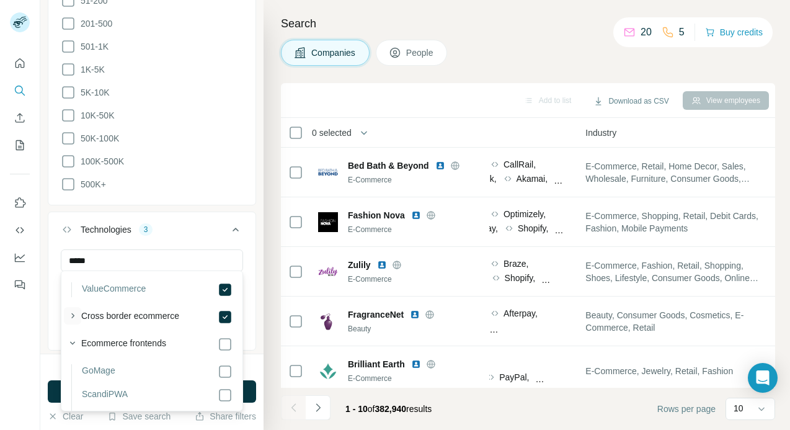
click at [76, 313] on icon "button" at bounding box center [72, 315] width 12 height 12
click at [69, 316] on icon "button" at bounding box center [72, 315] width 12 height 12
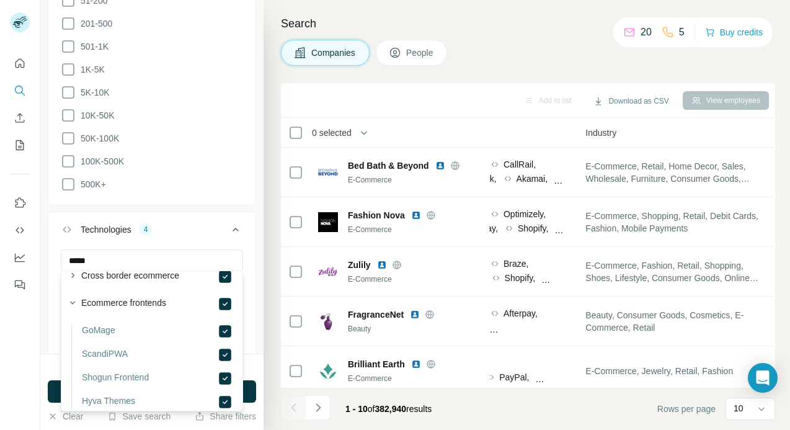
scroll to position [280, 0]
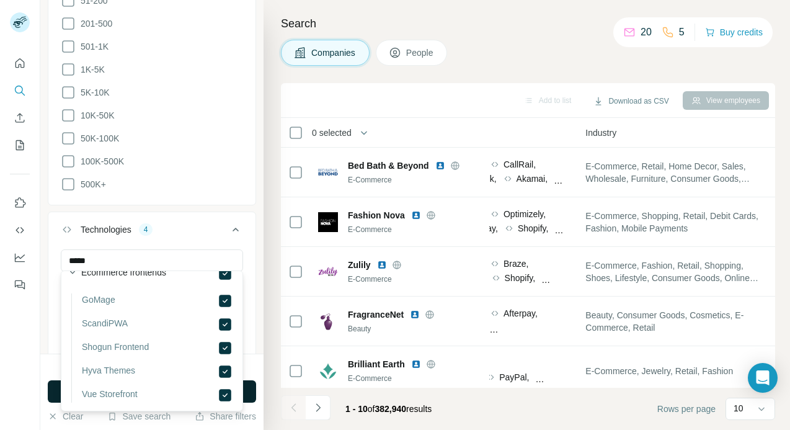
click at [252, 389] on button "Run search" at bounding box center [152, 391] width 208 height 22
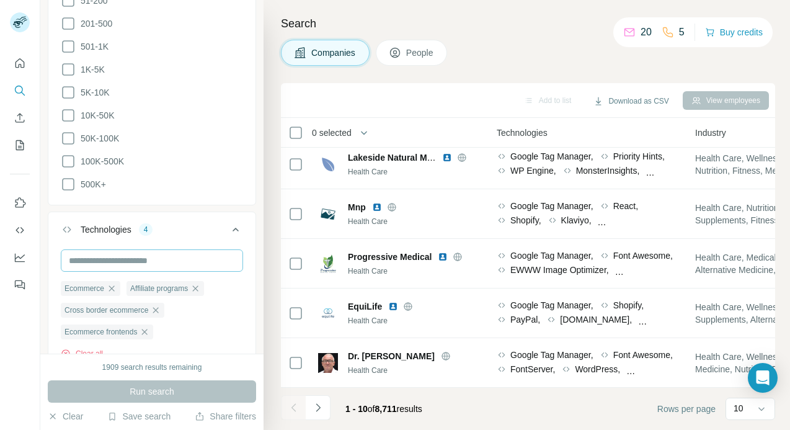
scroll to position [550, 0]
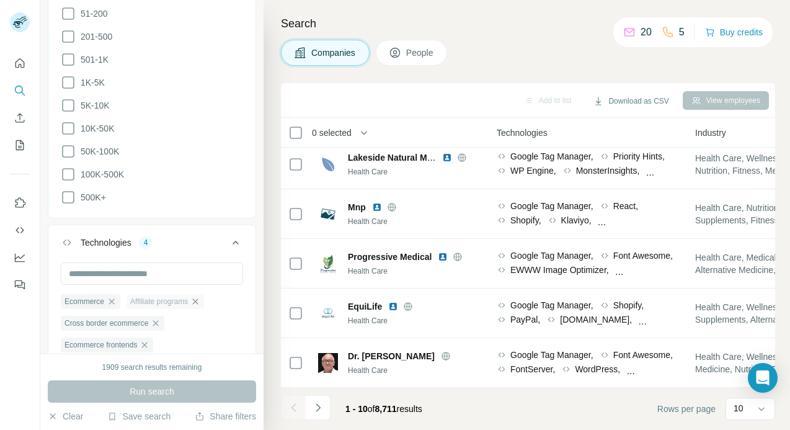
click at [200, 299] on icon "button" at bounding box center [195, 301] width 10 height 10
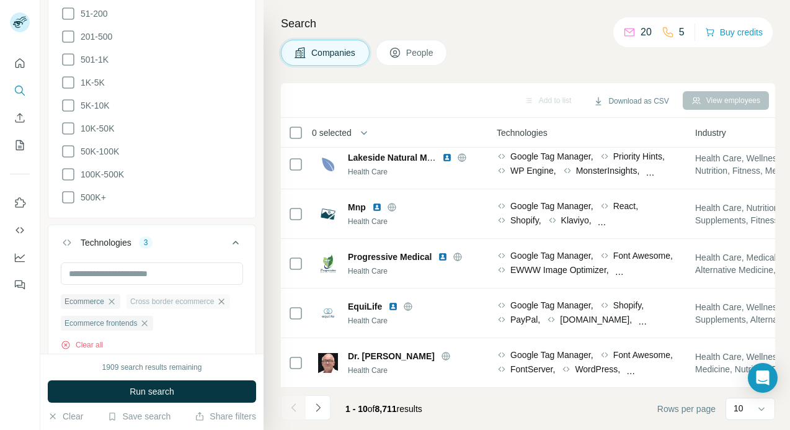
click at [226, 297] on icon "button" at bounding box center [221, 301] width 10 height 10
click at [215, 298] on icon "button" at bounding box center [210, 301] width 10 height 10
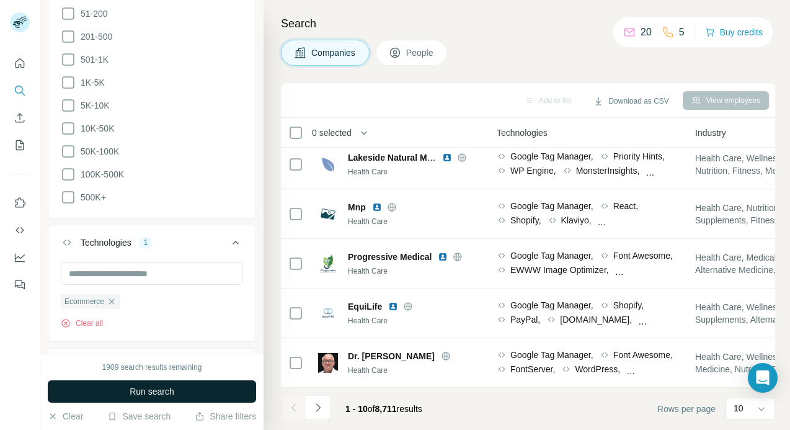
click at [167, 390] on span "Run search" at bounding box center [152, 391] width 45 height 12
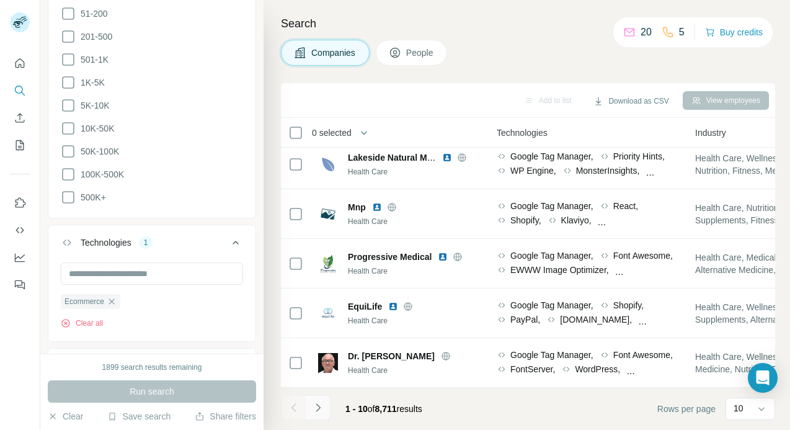
click at [319, 413] on icon "Navigate to next page" at bounding box center [318, 407] width 12 height 12
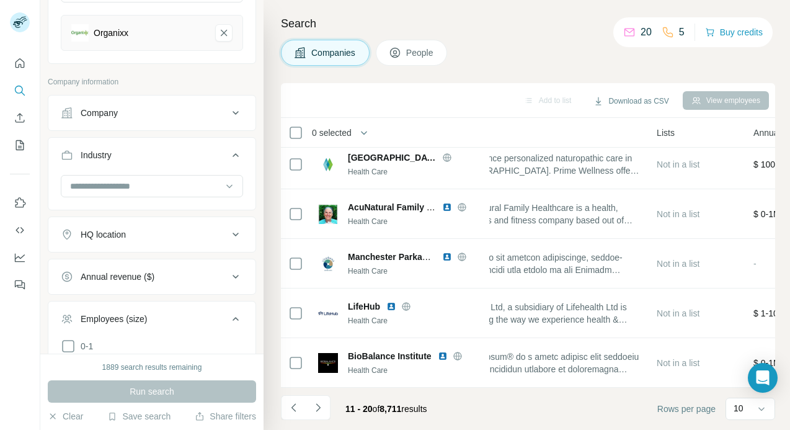
scroll to position [18, 0]
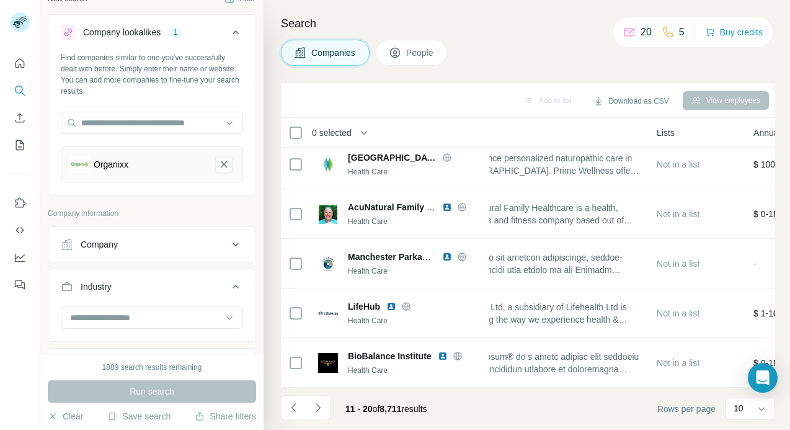
click at [222, 163] on icon "Organixx-remove-button" at bounding box center [223, 164] width 11 height 12
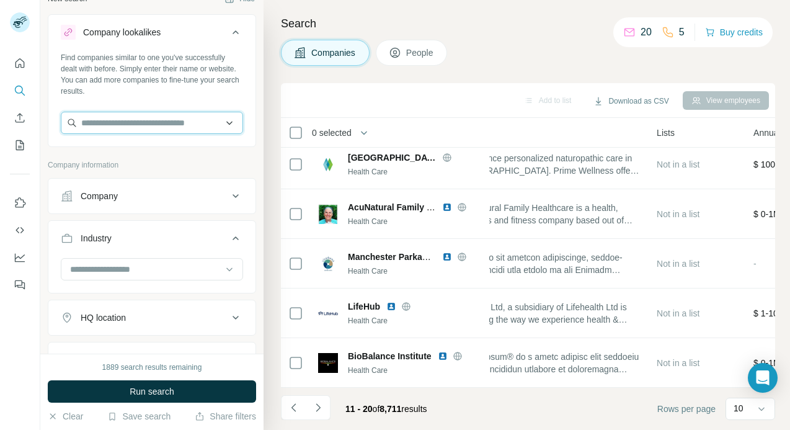
click at [148, 126] on input "text" at bounding box center [152, 123] width 182 height 22
paste input "**********"
type input "**********"
click at [40, 180] on div at bounding box center [20, 215] width 40 height 430
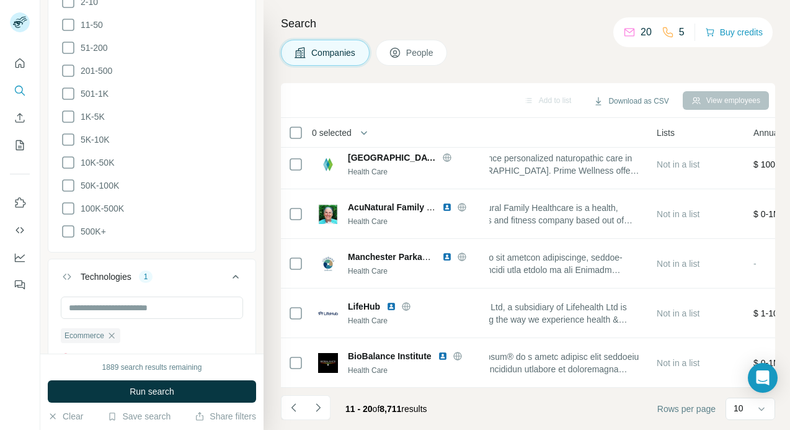
scroll to position [601, 0]
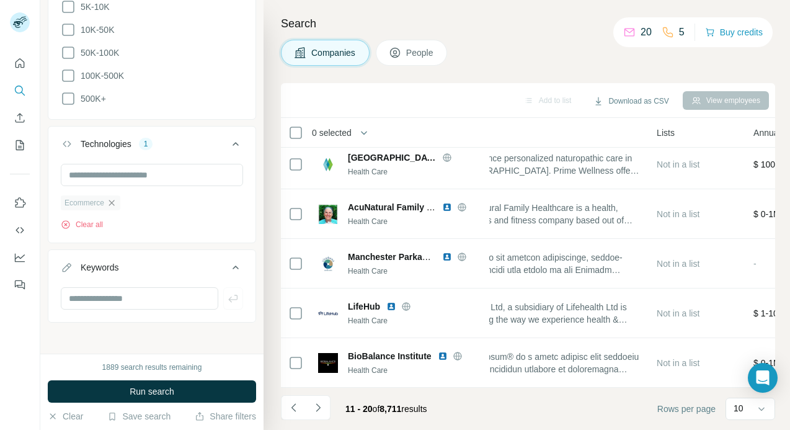
click at [115, 198] on icon "button" at bounding box center [112, 203] width 10 height 10
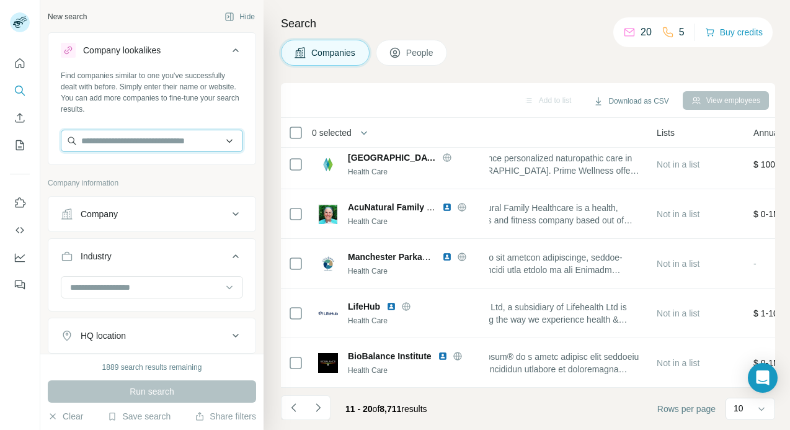
click at [107, 144] on input "text" at bounding box center [152, 141] width 182 height 22
paste input "**********"
type input "**********"
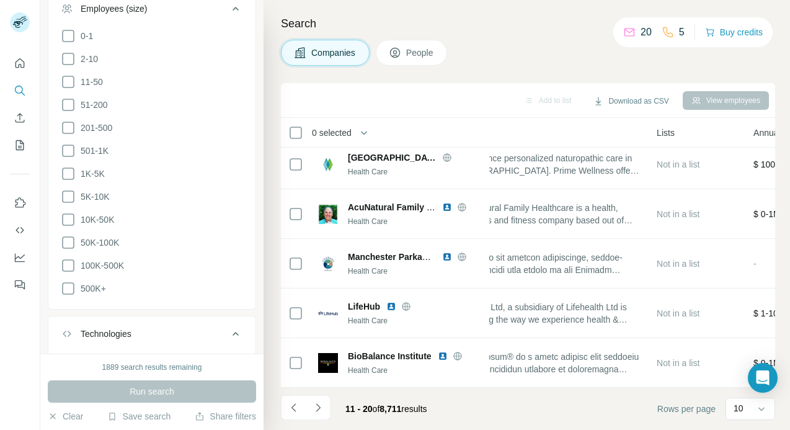
scroll to position [557, 0]
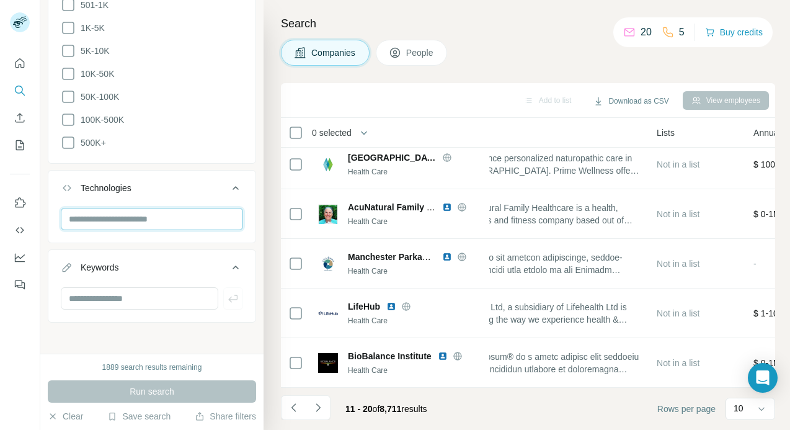
click at [162, 213] on input "text" at bounding box center [152, 219] width 182 height 22
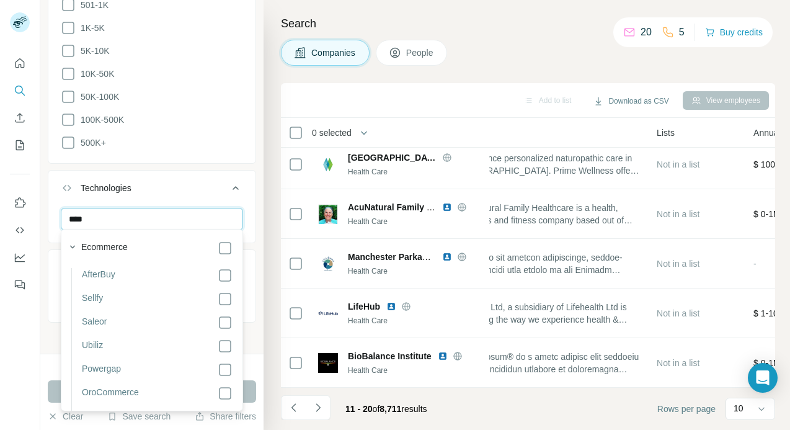
scroll to position [226, 0]
type input "****"
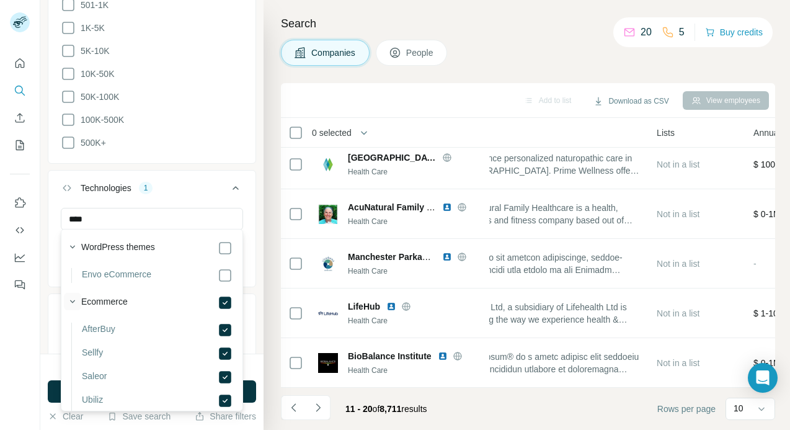
click at [71, 304] on icon "button" at bounding box center [72, 301] width 12 height 12
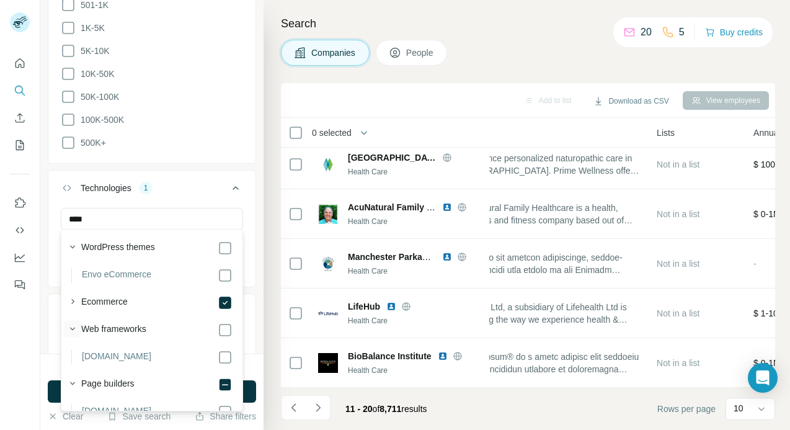
click at [72, 331] on icon "button" at bounding box center [72, 328] width 12 height 12
click at [71, 358] on icon "button" at bounding box center [72, 356] width 12 height 12
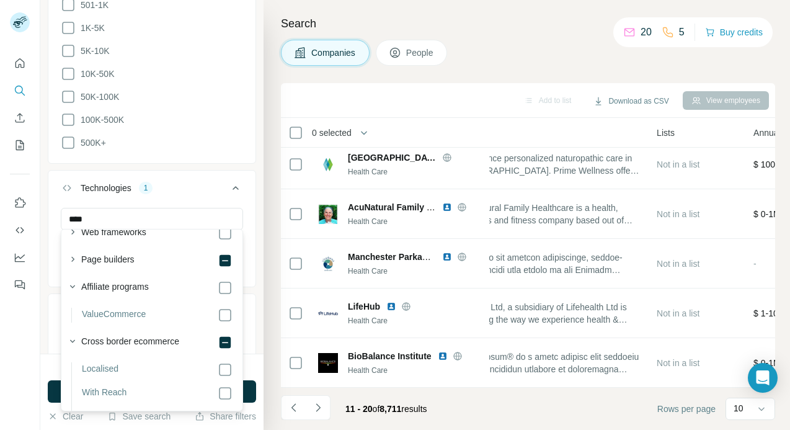
scroll to position [345, 0]
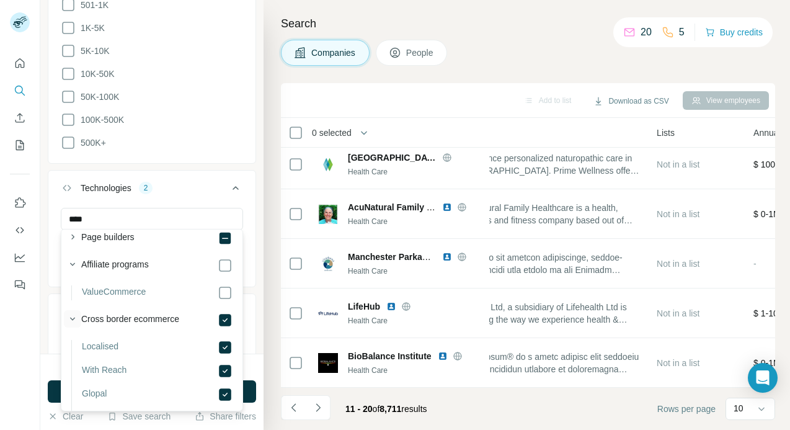
click at [72, 317] on icon "button" at bounding box center [72, 318] width 12 height 12
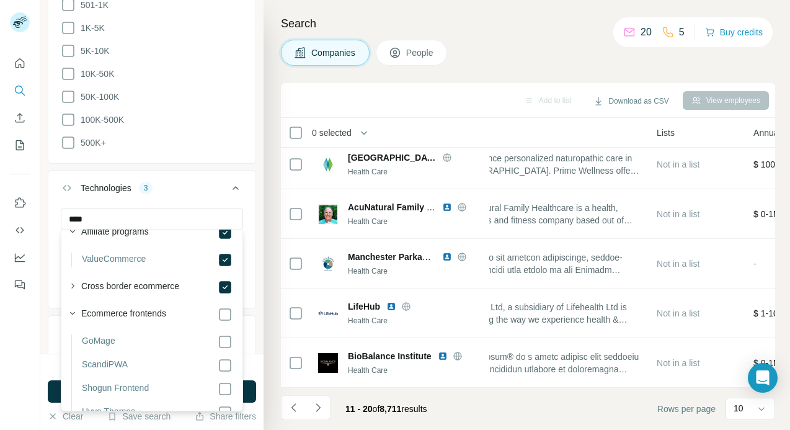
scroll to position [417, 0]
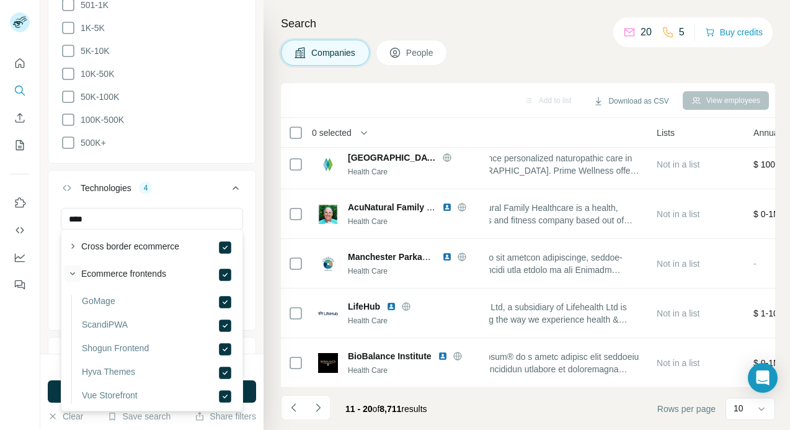
click at [72, 273] on icon "button" at bounding box center [72, 273] width 5 height 3
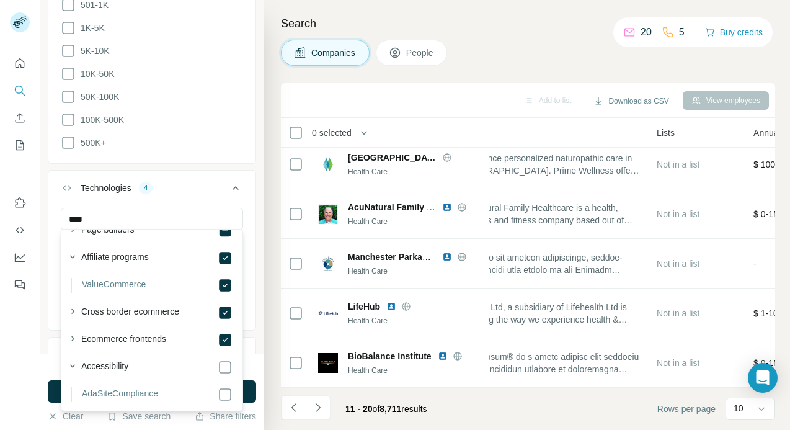
click at [40, 364] on div "1889 search results remaining Run search Clear Save search Share filters" at bounding box center [151, 391] width 223 height 76
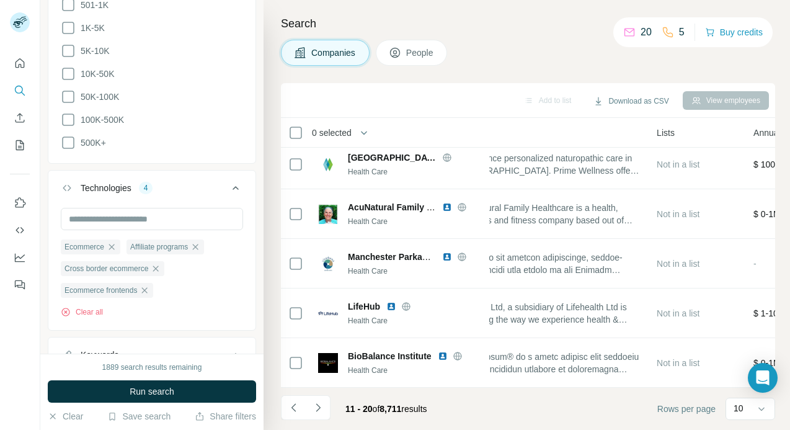
click at [52, 325] on div "Technologies 4 Ecommerce Affiliate programs Cross border ecommerce Ecommerce fr…" at bounding box center [152, 250] width 208 height 161
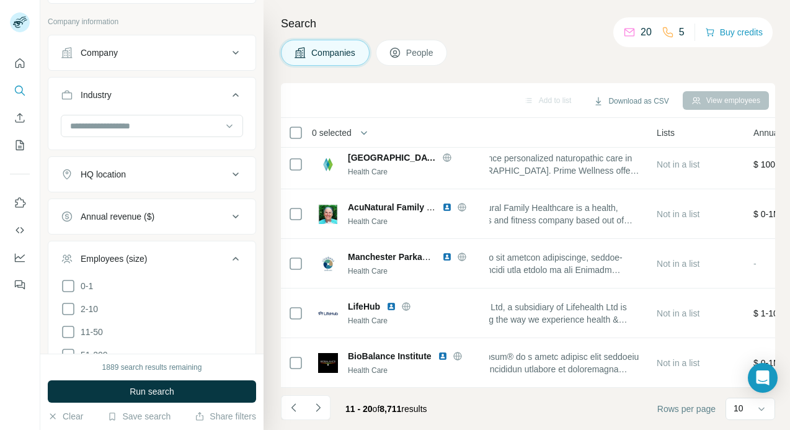
scroll to position [0, 0]
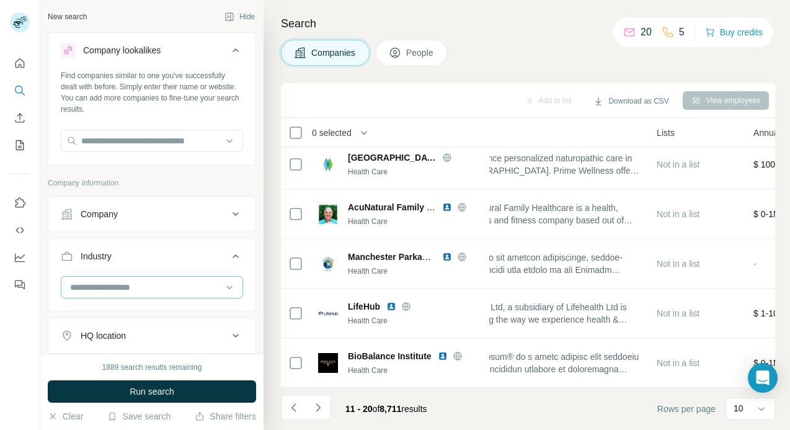
click at [127, 281] on input at bounding box center [145, 287] width 153 height 14
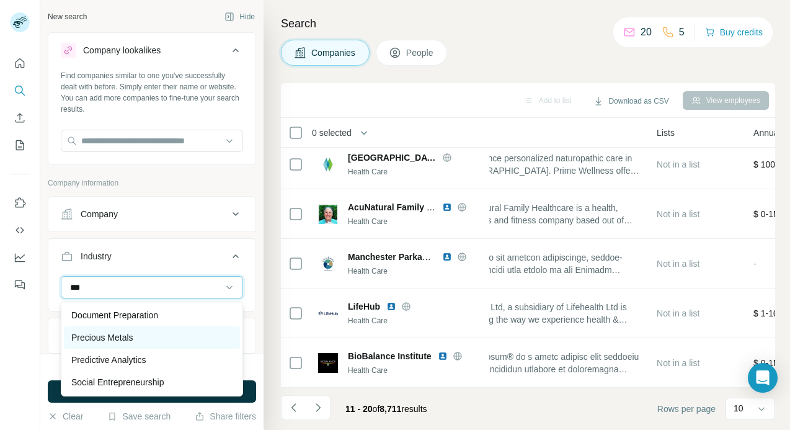
type input "***"
click at [138, 328] on div "Precious Metals" at bounding box center [152, 337] width 176 height 22
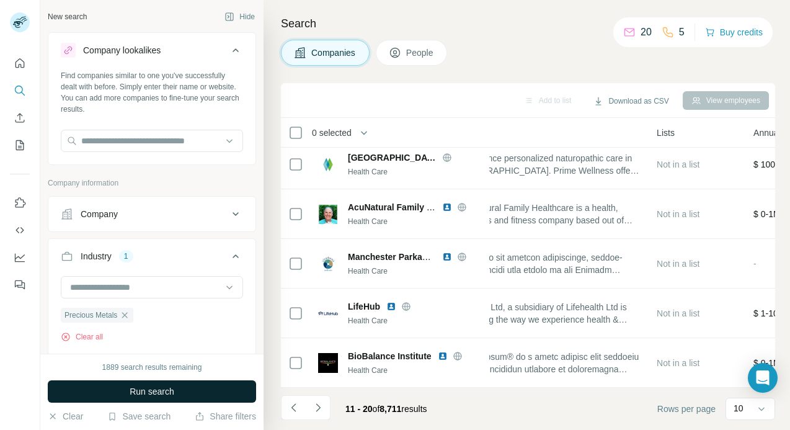
click at [204, 392] on button "Run search" at bounding box center [152, 391] width 208 height 22
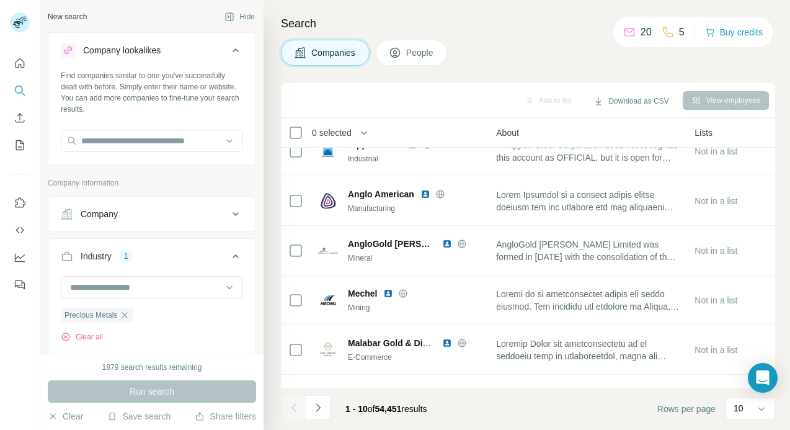
scroll to position [94, 0]
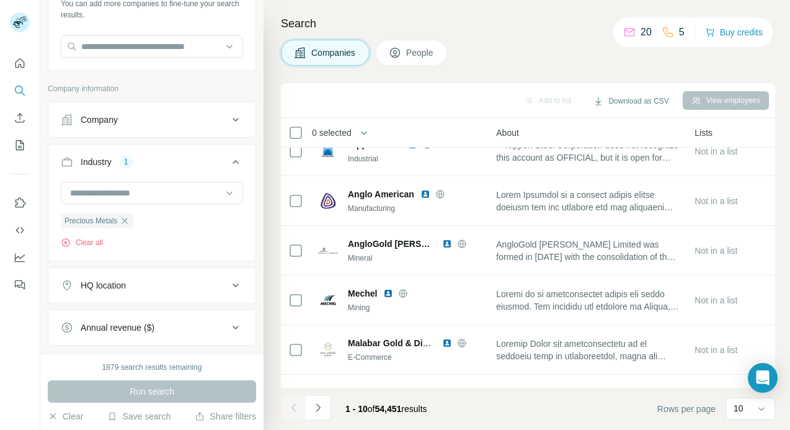
click at [155, 278] on button "HQ location" at bounding box center [151, 285] width 207 height 30
click at [132, 310] on input "text" at bounding box center [152, 316] width 182 height 22
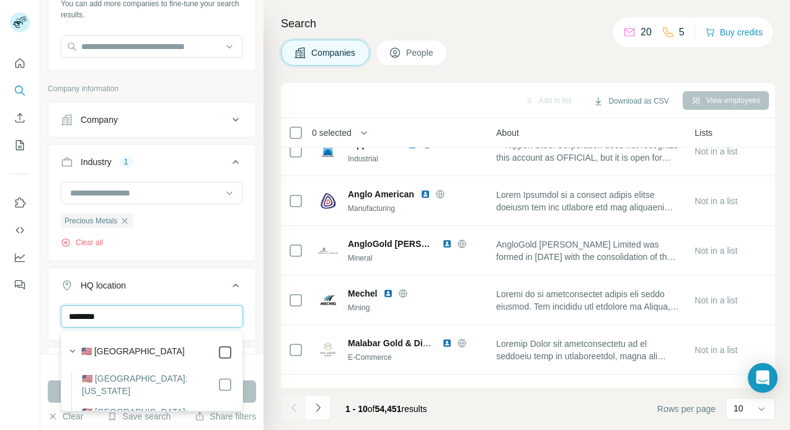
type input "********"
drag, startPoint x: 218, startPoint y: 350, endPoint x: 73, endPoint y: 374, distance: 146.9
click at [218, 350] on icon at bounding box center [225, 352] width 15 height 15
click at [53, 390] on button "Run search" at bounding box center [152, 391] width 208 height 22
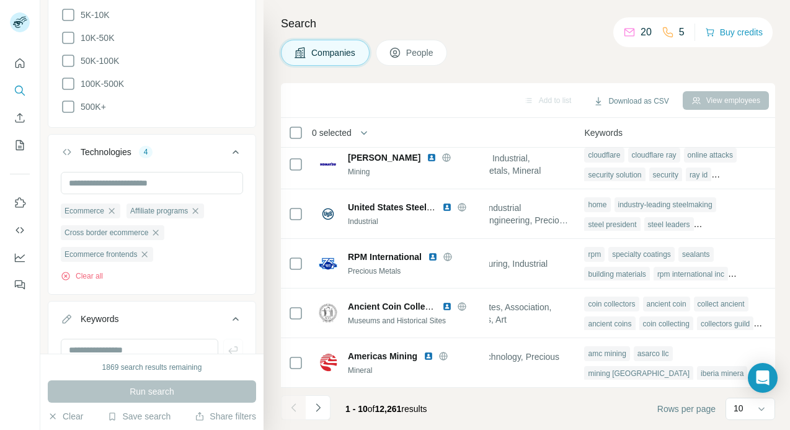
scroll to position [735, 0]
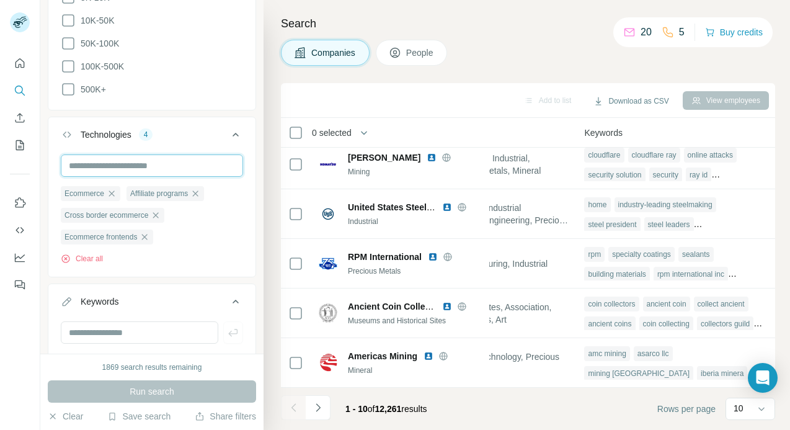
click at [135, 162] on input "text" at bounding box center [152, 165] width 182 height 22
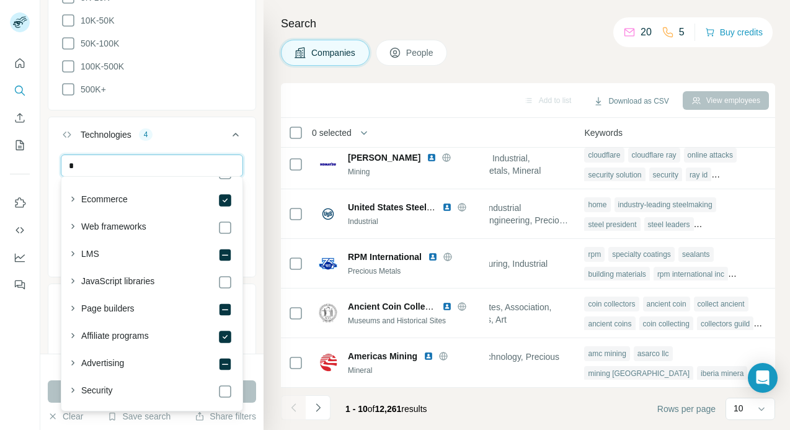
type input "**"
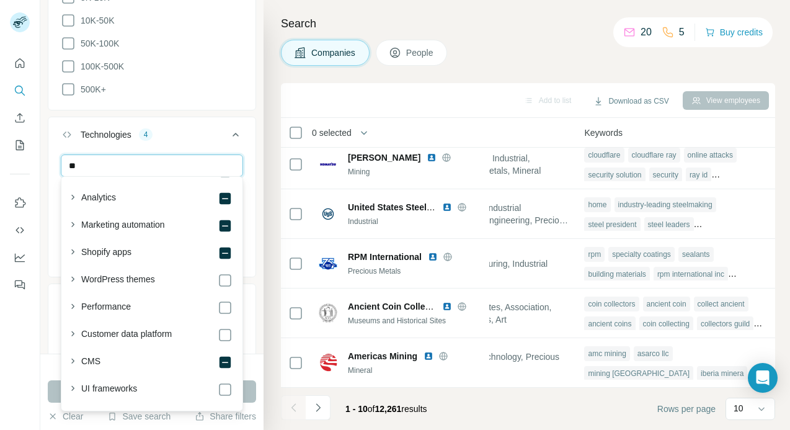
scroll to position [0, 0]
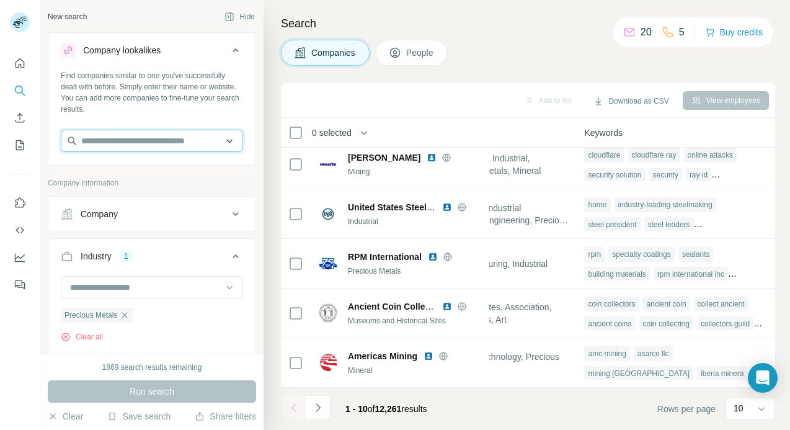
click at [108, 140] on input "text" at bounding box center [152, 141] width 182 height 22
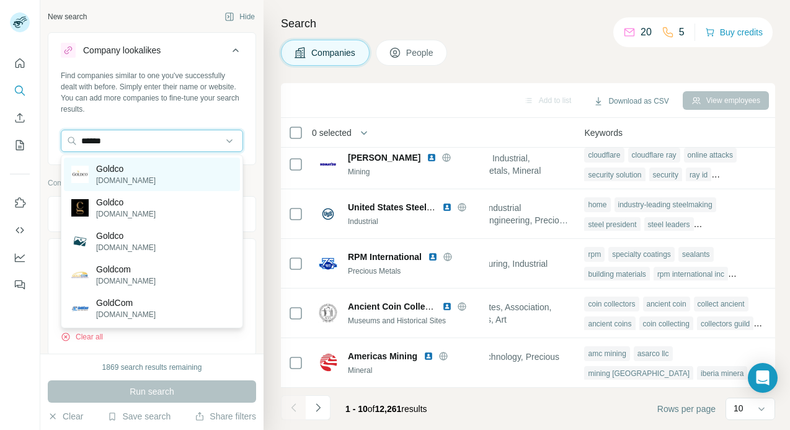
type input "******"
click at [133, 165] on p "Goldco" at bounding box center [126, 168] width 60 height 12
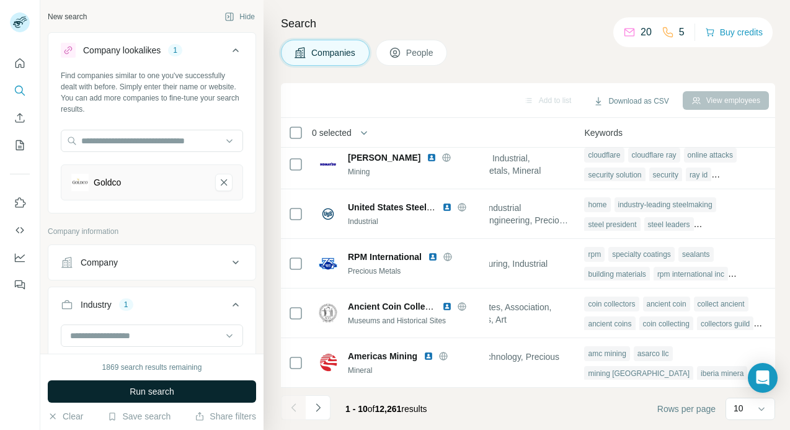
click at [138, 386] on span "Run search" at bounding box center [152, 391] width 45 height 12
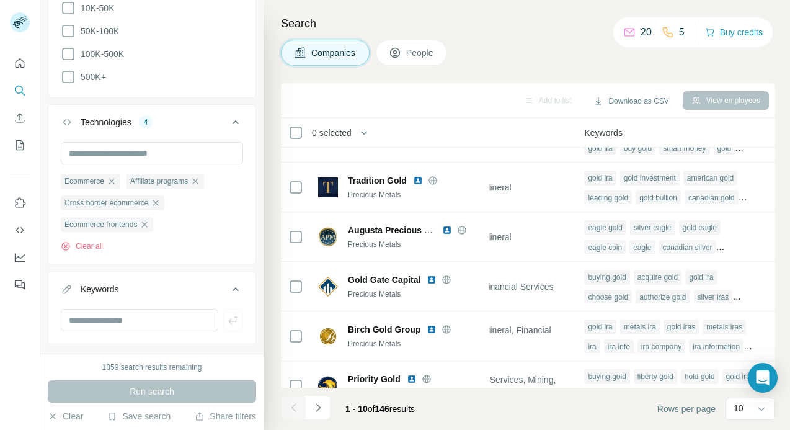
scroll to position [819, 0]
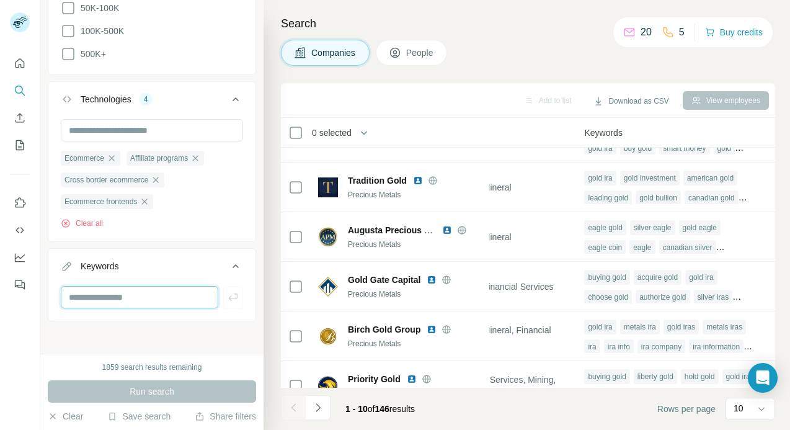
click at [126, 290] on input "text" at bounding box center [139, 297] width 157 height 22
type input "********"
click at [241, 292] on button "button" at bounding box center [233, 297] width 20 height 22
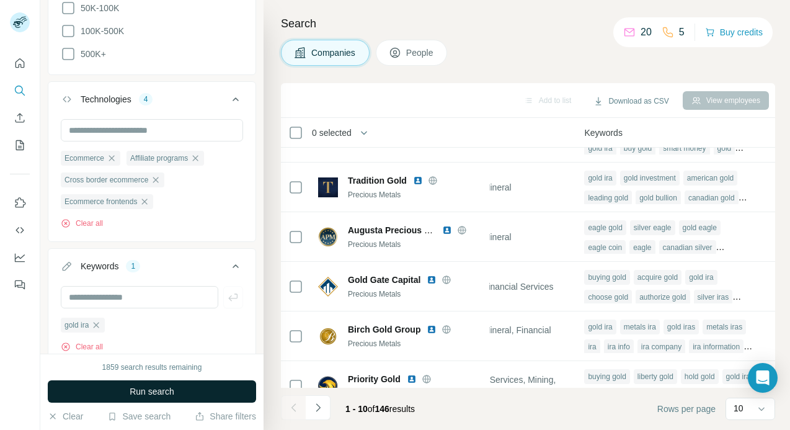
click at [161, 391] on span "Run search" at bounding box center [152, 391] width 45 height 12
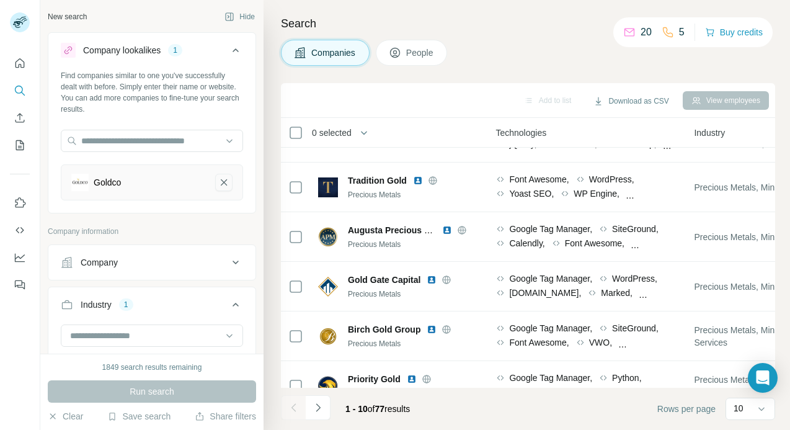
click at [221, 181] on icon "Goldco-remove-button" at bounding box center [223, 182] width 11 height 12
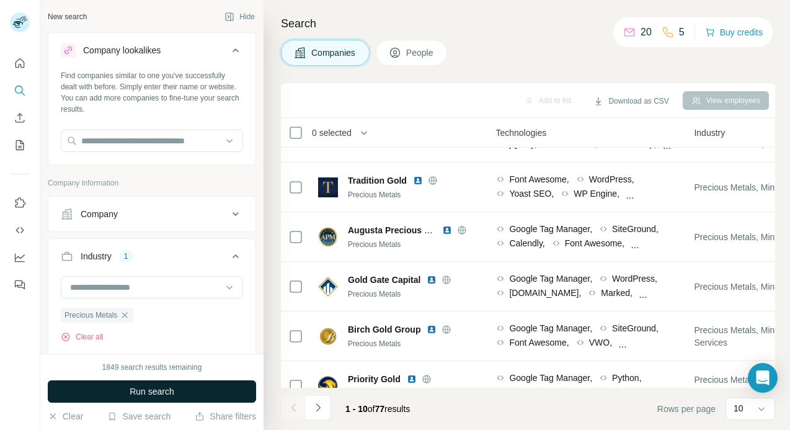
click at [133, 396] on span "Run search" at bounding box center [152, 391] width 45 height 12
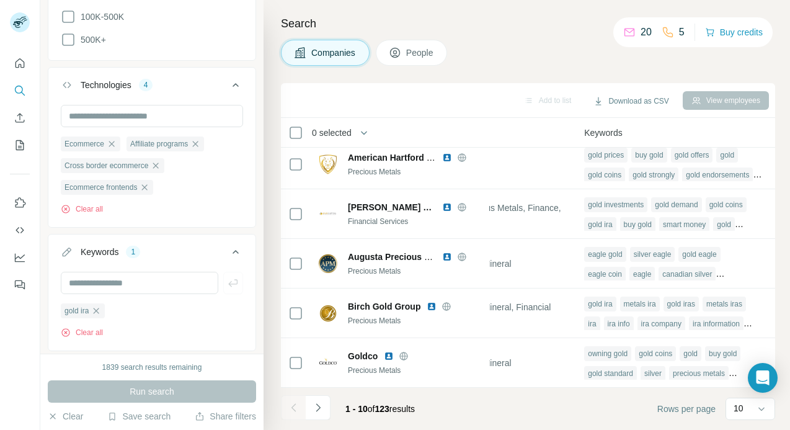
scroll to position [815, 0]
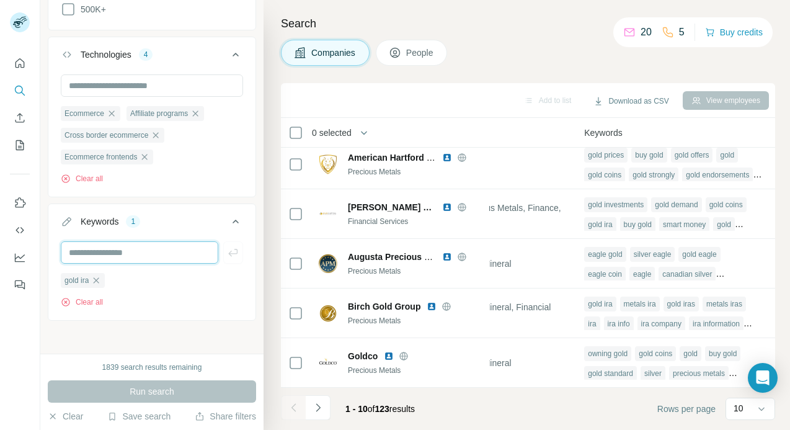
click at [152, 256] on input "text" at bounding box center [139, 252] width 157 height 22
type input "***"
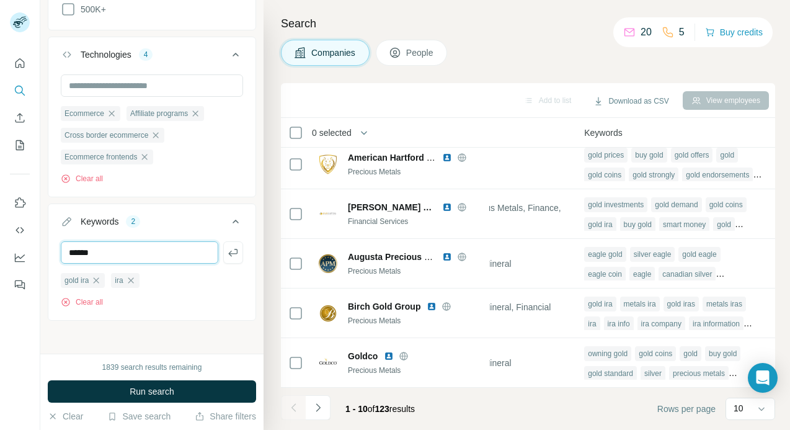
type input "******"
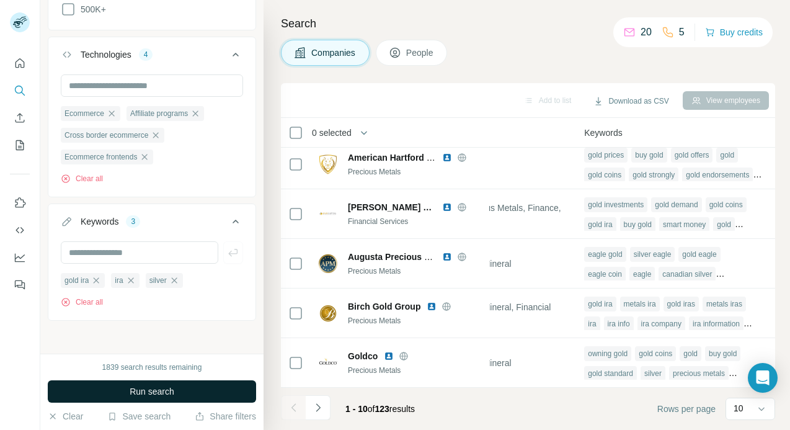
click at [157, 393] on span "Run search" at bounding box center [152, 391] width 45 height 12
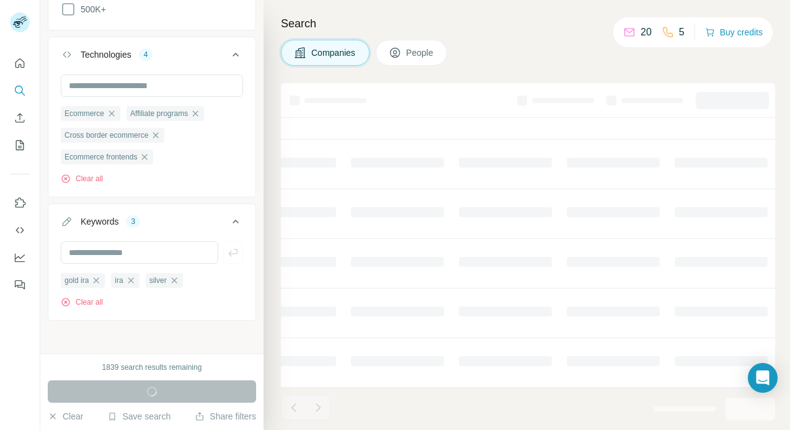
scroll to position [256, 685]
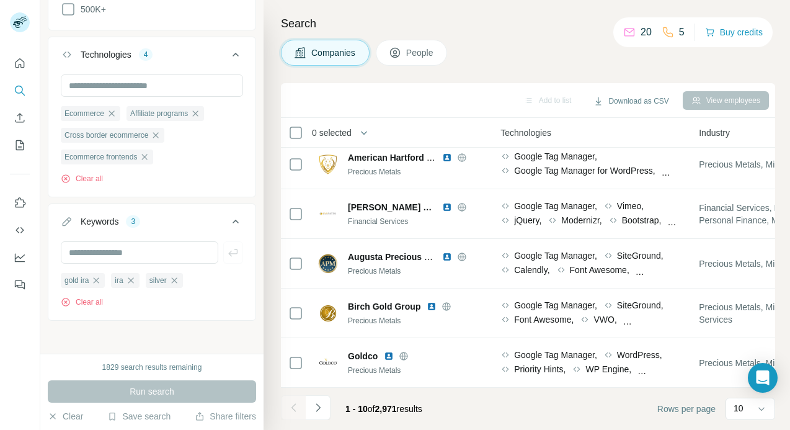
click at [322, 407] on icon "Navigate to next page" at bounding box center [318, 407] width 12 height 12
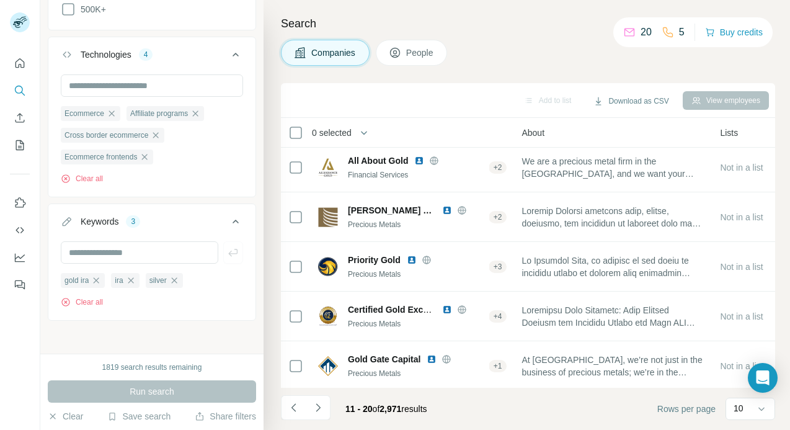
scroll to position [0, 267]
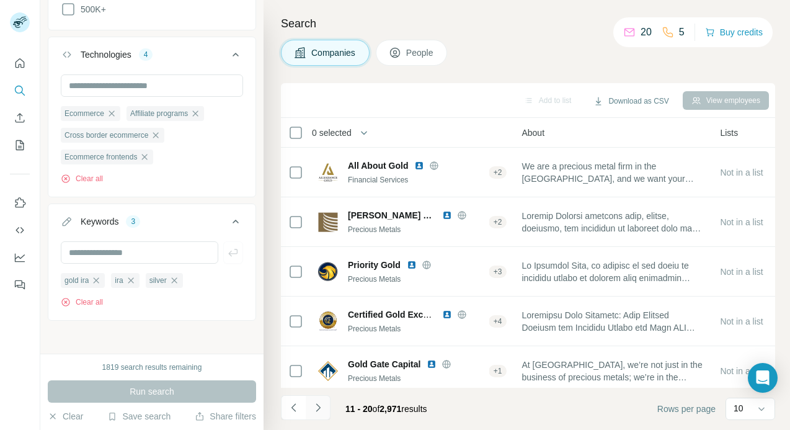
click at [323, 413] on icon "Navigate to next page" at bounding box center [318, 407] width 12 height 12
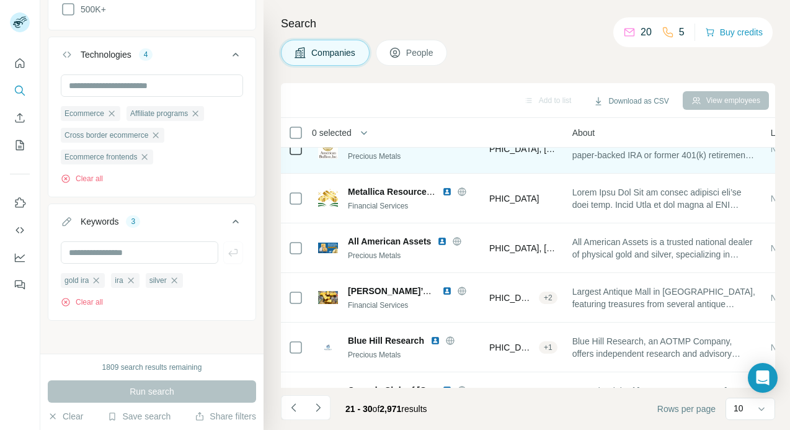
scroll to position [256, 212]
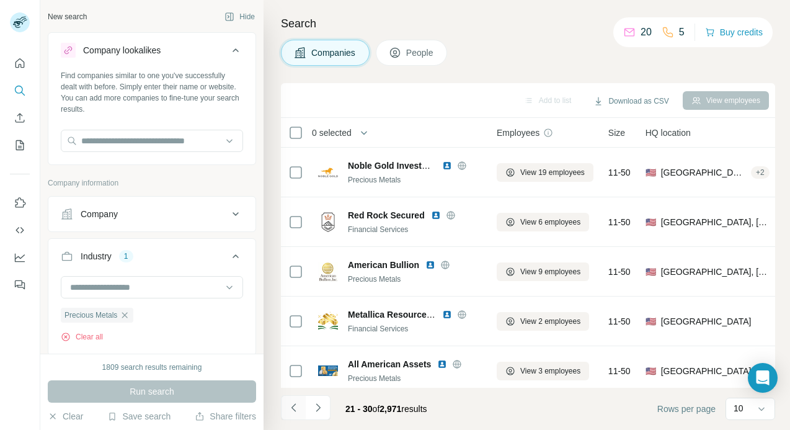
scroll to position [256, 212]
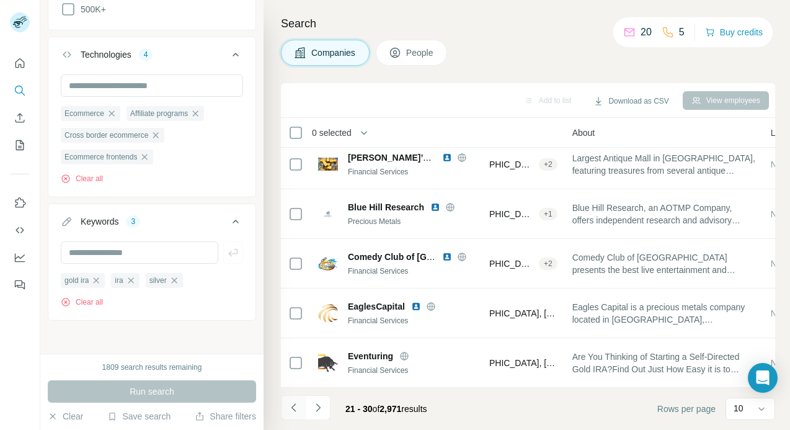
click at [288, 408] on icon "Navigate to previous page" at bounding box center [294, 407] width 12 height 12
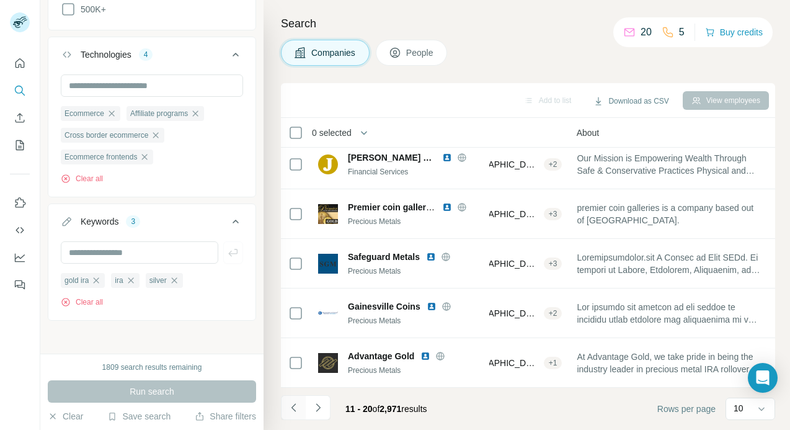
click at [292, 408] on icon "Navigate to previous page" at bounding box center [293, 407] width 4 height 8
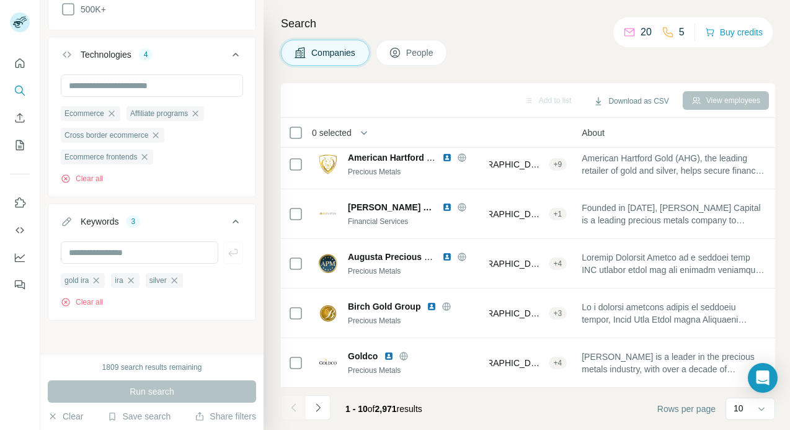
click at [329, 128] on span "0 selected" at bounding box center [332, 132] width 40 height 12
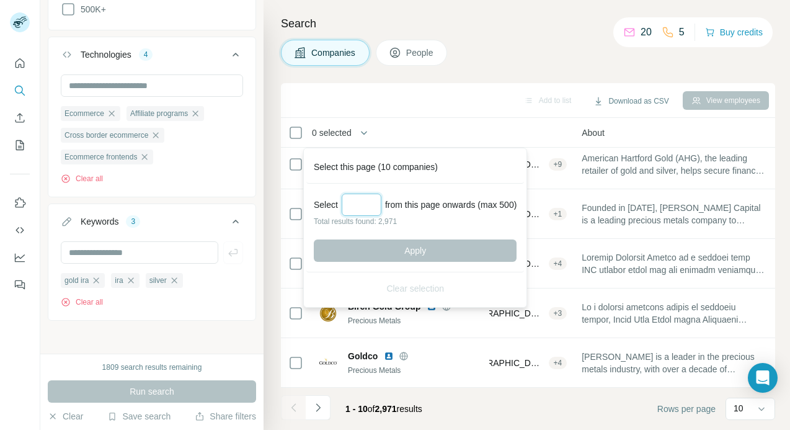
click at [364, 206] on input "Select a number (up to 500)" at bounding box center [362, 204] width 40 height 22
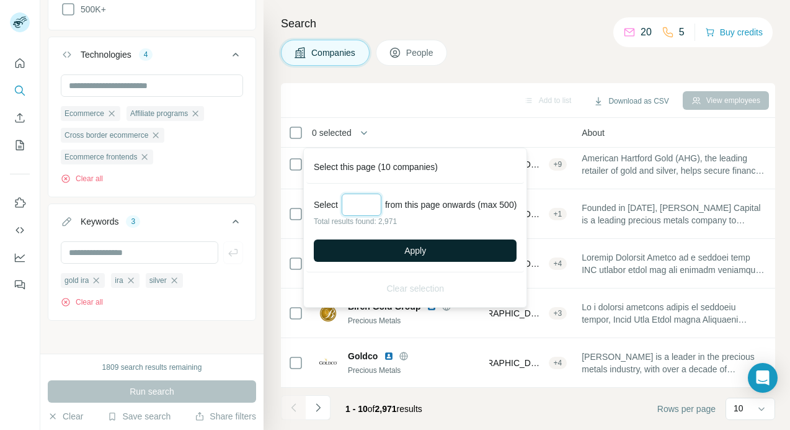
type input "***"
click at [392, 255] on button "Apply" at bounding box center [415, 250] width 203 height 22
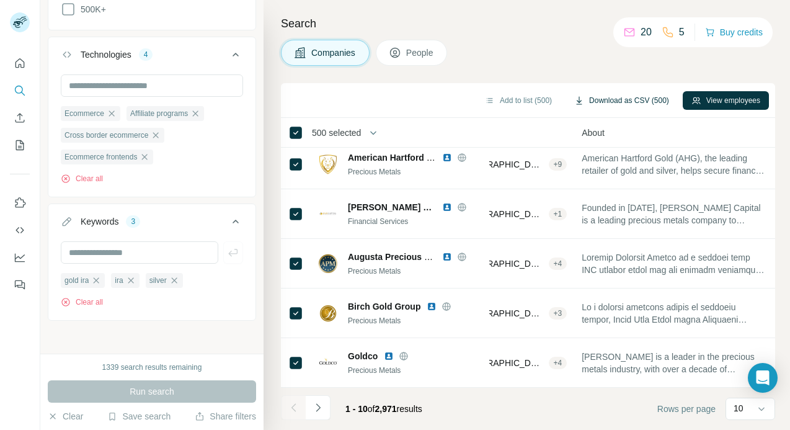
click at [601, 99] on button "Download as CSV (500)" at bounding box center [621, 100] width 112 height 19
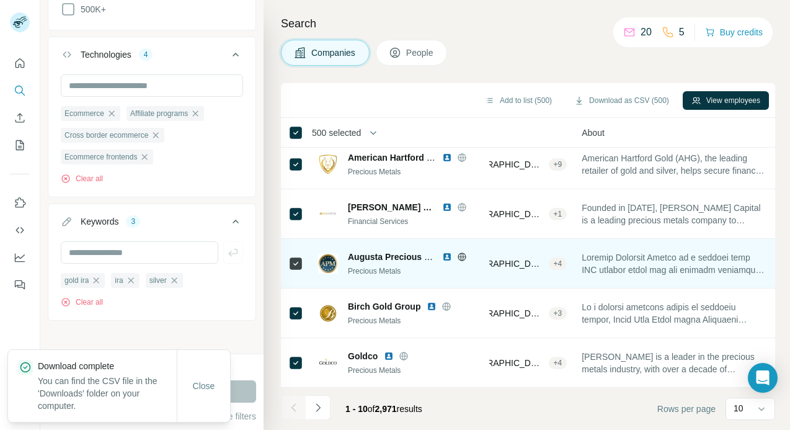
click at [446, 276] on div "Augusta Precious Metals Precious Metals" at bounding box center [400, 263] width 164 height 34
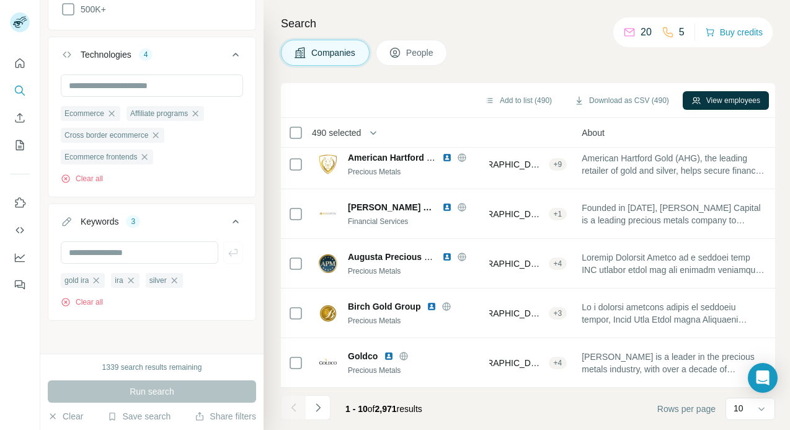
click at [324, 135] on span "490 selected" at bounding box center [336, 132] width 49 height 12
click at [322, 398] on button "Navigate to next page" at bounding box center [318, 407] width 25 height 25
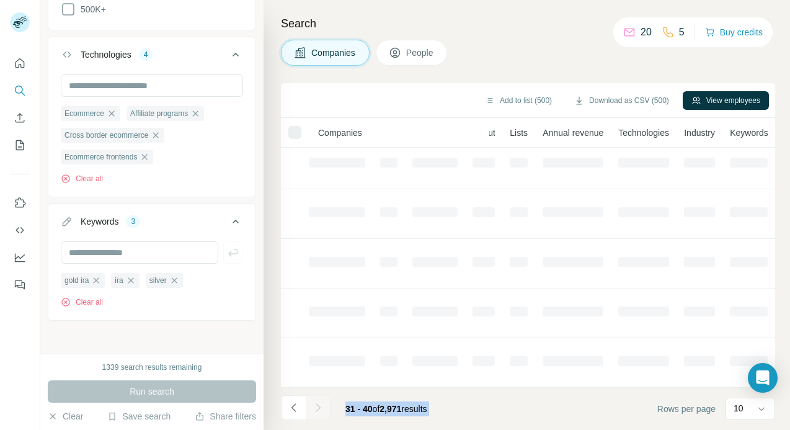
click at [322, 398] on div at bounding box center [318, 407] width 25 height 25
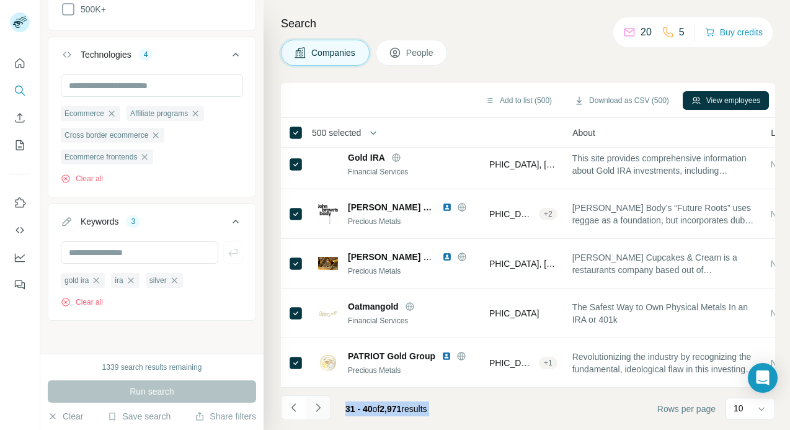
click at [322, 398] on button "Navigate to next page" at bounding box center [318, 407] width 25 height 25
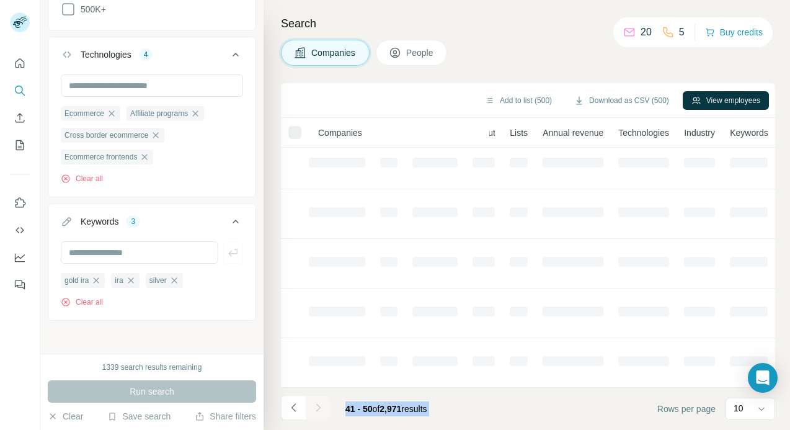
click at [322, 398] on div at bounding box center [318, 407] width 25 height 25
click at [322, 398] on button "Navigate to next page" at bounding box center [318, 407] width 25 height 25
click at [322, 398] on div at bounding box center [318, 407] width 25 height 25
click at [322, 398] on button "Navigate to next page" at bounding box center [318, 407] width 25 height 25
click at [322, 398] on div at bounding box center [318, 407] width 25 height 25
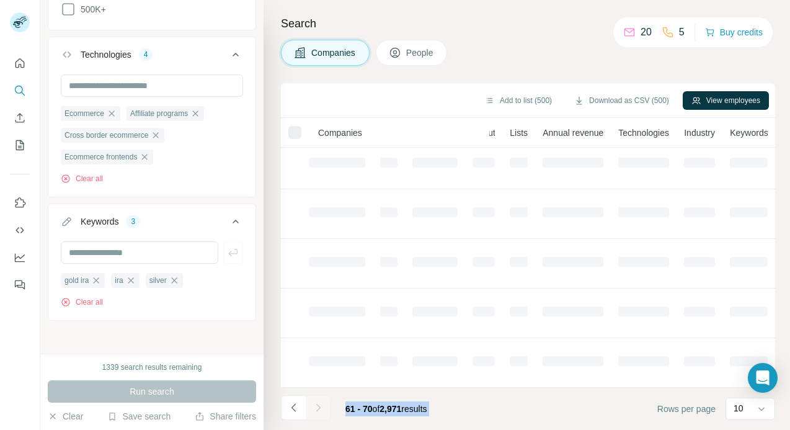
click at [322, 398] on button "Navigate to next page" at bounding box center [318, 407] width 25 height 25
click at [322, 398] on div at bounding box center [318, 407] width 25 height 25
click at [322, 398] on button "Navigate to next page" at bounding box center [318, 407] width 25 height 25
click at [322, 398] on div at bounding box center [318, 407] width 25 height 25
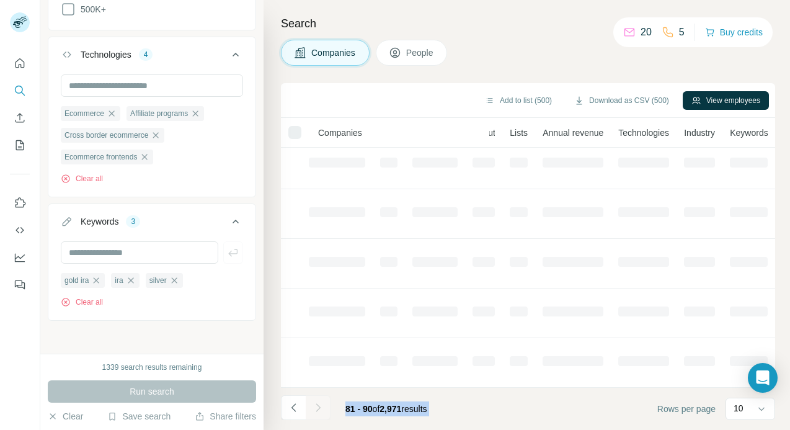
click at [322, 398] on button "Navigate to next page" at bounding box center [318, 407] width 25 height 25
click at [322, 398] on div at bounding box center [318, 407] width 25 height 25
click at [322, 398] on button "Navigate to next page" at bounding box center [318, 407] width 25 height 25
click at [322, 398] on div at bounding box center [318, 407] width 25 height 25
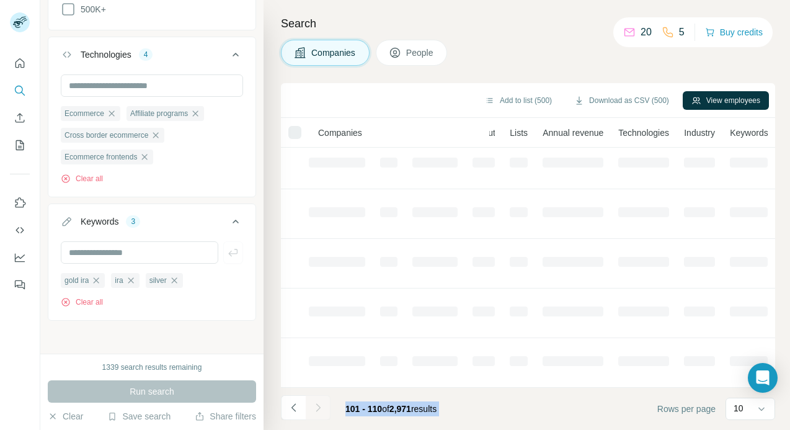
click at [322, 398] on button "Navigate to next page" at bounding box center [318, 407] width 25 height 25
click at [322, 398] on div at bounding box center [318, 407] width 25 height 25
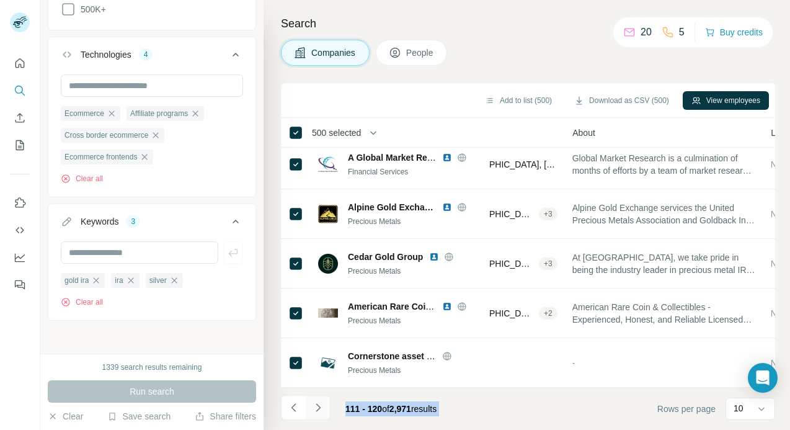
click at [322, 405] on icon "Navigate to next page" at bounding box center [318, 407] width 12 height 12
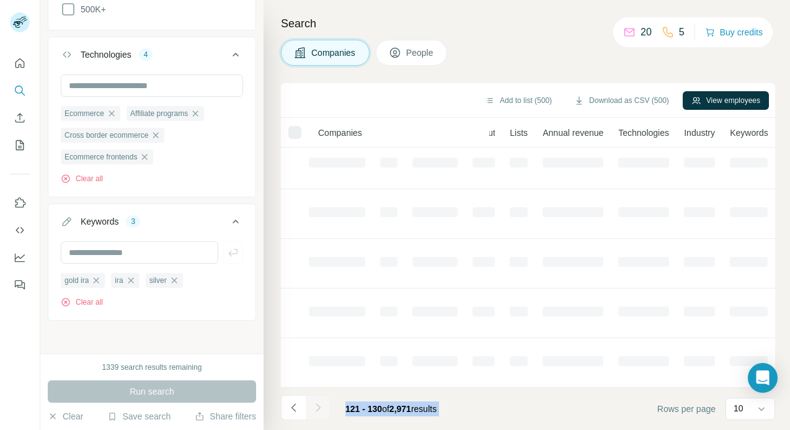
click at [322, 405] on div at bounding box center [318, 407] width 25 height 25
click at [322, 405] on icon "Navigate to next page" at bounding box center [318, 407] width 12 height 12
click at [322, 405] on div at bounding box center [318, 407] width 25 height 25
click at [322, 405] on icon "Navigate to next page" at bounding box center [318, 407] width 12 height 12
click at [322, 405] on div at bounding box center [318, 407] width 25 height 25
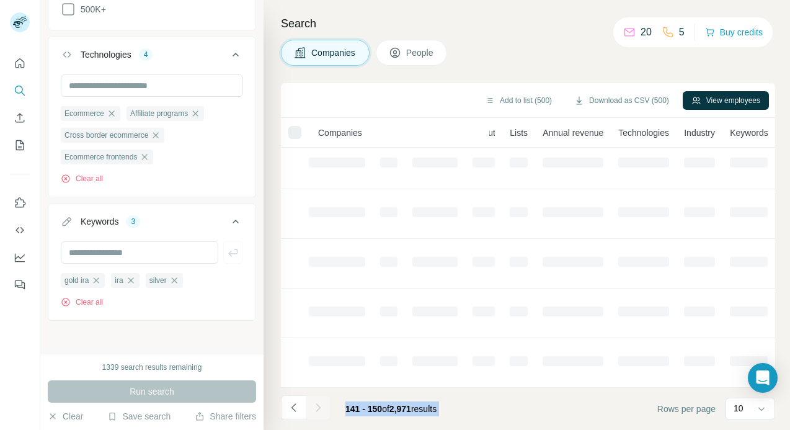
click at [322, 405] on icon "Navigate to next page" at bounding box center [318, 407] width 12 height 12
click at [322, 405] on div at bounding box center [318, 407] width 25 height 25
click at [322, 405] on icon "Navigate to next page" at bounding box center [318, 407] width 12 height 12
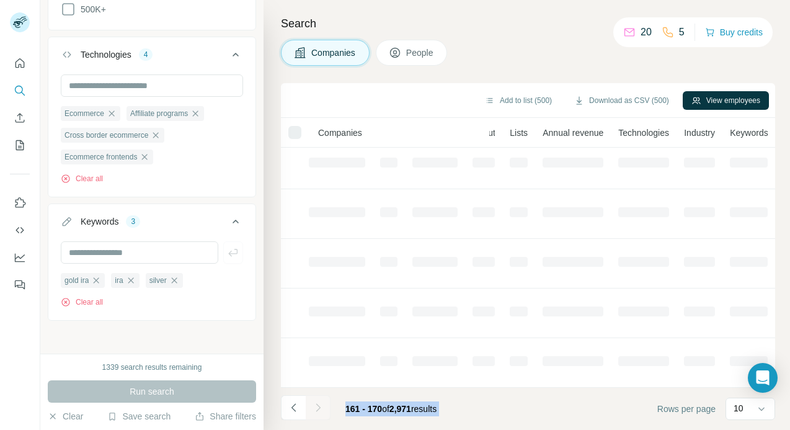
click at [322, 405] on div at bounding box center [318, 407] width 25 height 25
click at [322, 405] on icon "Navigate to next page" at bounding box center [318, 407] width 12 height 12
click at [322, 405] on div at bounding box center [318, 407] width 25 height 25
click at [322, 405] on icon "Navigate to next page" at bounding box center [318, 407] width 12 height 12
click at [322, 405] on div at bounding box center [318, 407] width 25 height 25
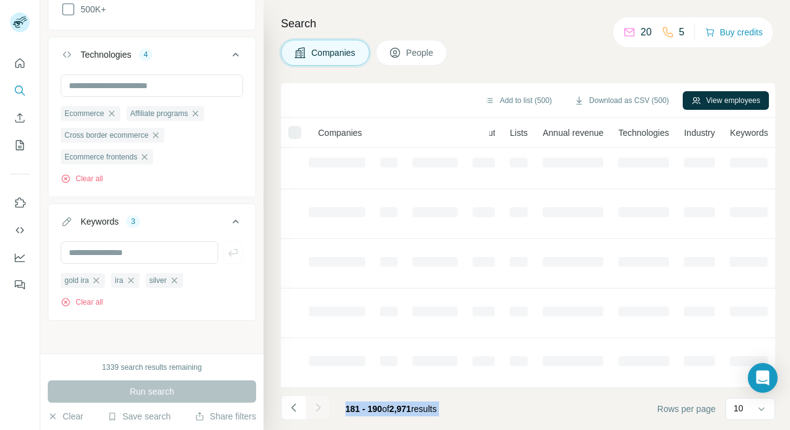
click at [322, 405] on div at bounding box center [318, 407] width 25 height 25
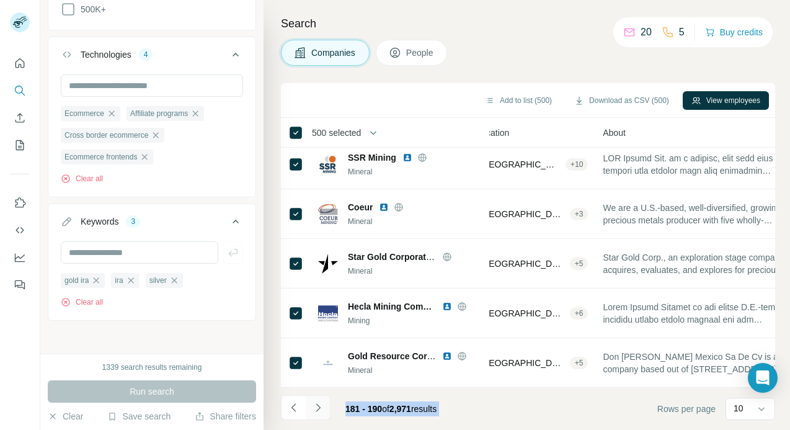
click at [322, 405] on icon "Navigate to next page" at bounding box center [318, 407] width 12 height 12
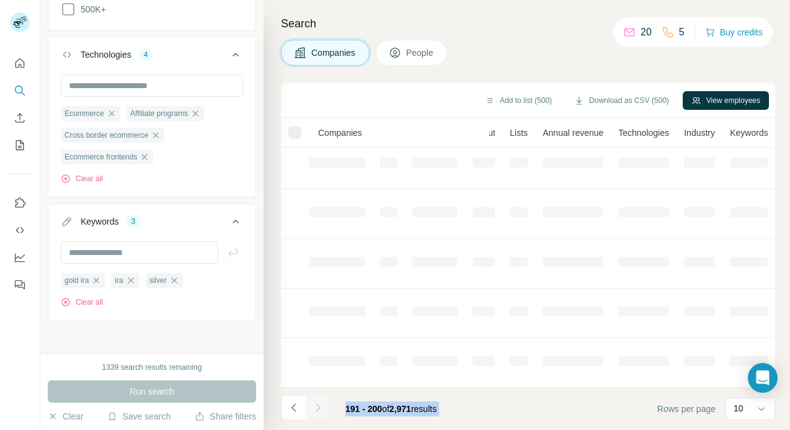
click at [322, 405] on div at bounding box center [318, 407] width 25 height 25
click at [322, 405] on icon "Navigate to next page" at bounding box center [318, 407] width 12 height 12
click at [322, 405] on div at bounding box center [318, 407] width 25 height 25
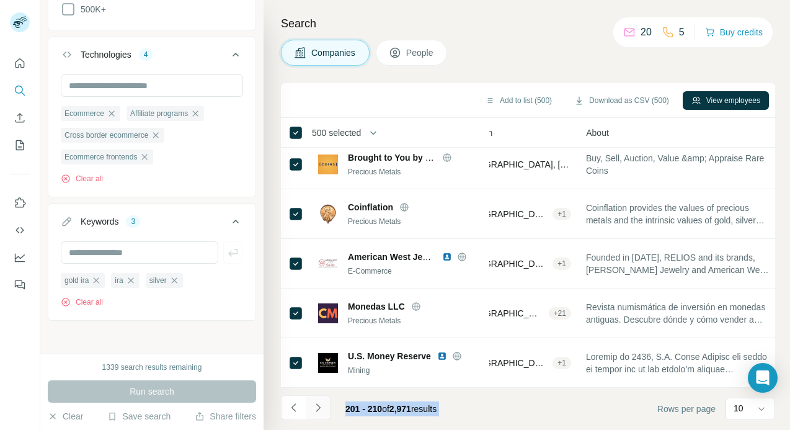
click at [322, 405] on icon "Navigate to next page" at bounding box center [318, 407] width 12 height 12
click at [322, 405] on div at bounding box center [318, 407] width 25 height 25
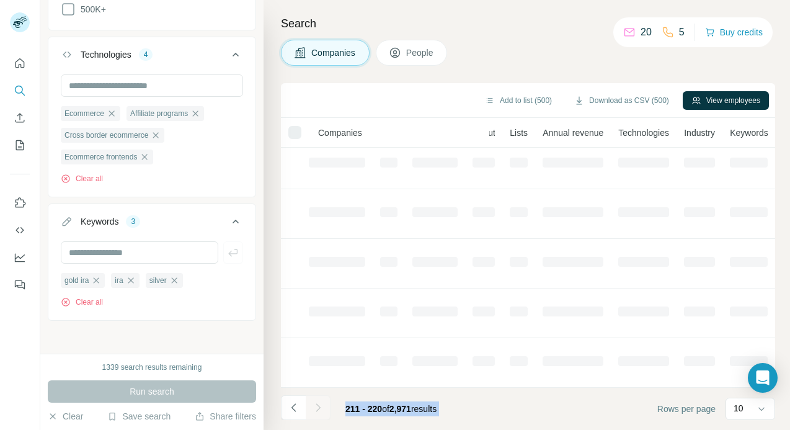
click at [322, 405] on icon "Navigate to next page" at bounding box center [318, 407] width 12 height 12
click at [322, 405] on div at bounding box center [318, 407] width 25 height 25
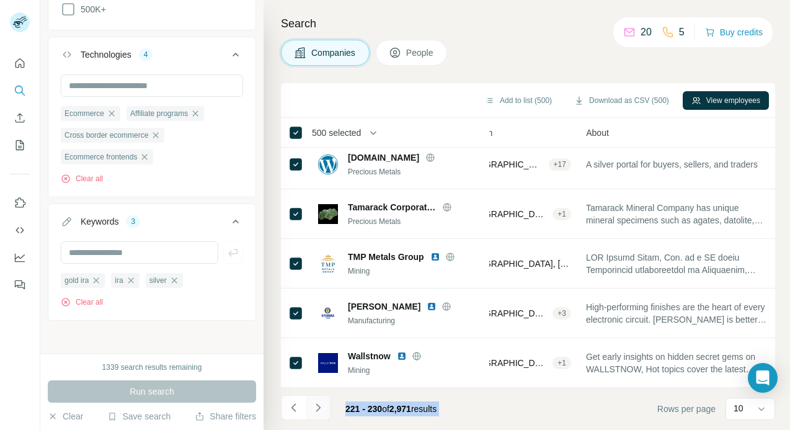
click at [322, 405] on icon "Navigate to next page" at bounding box center [318, 407] width 12 height 12
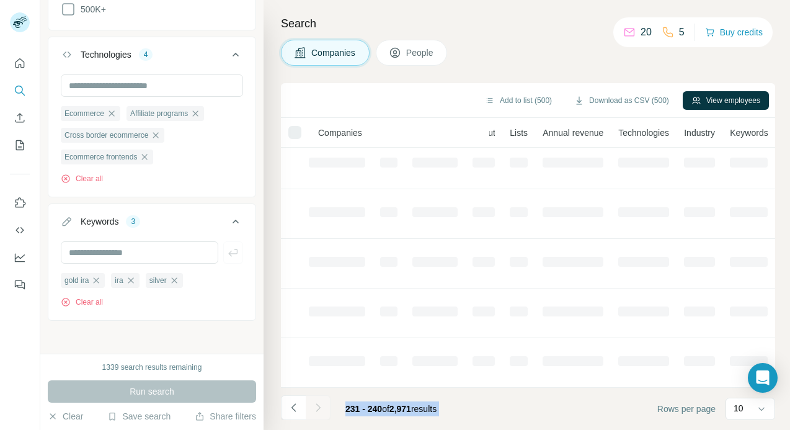
click at [322, 405] on div at bounding box center [318, 407] width 25 height 25
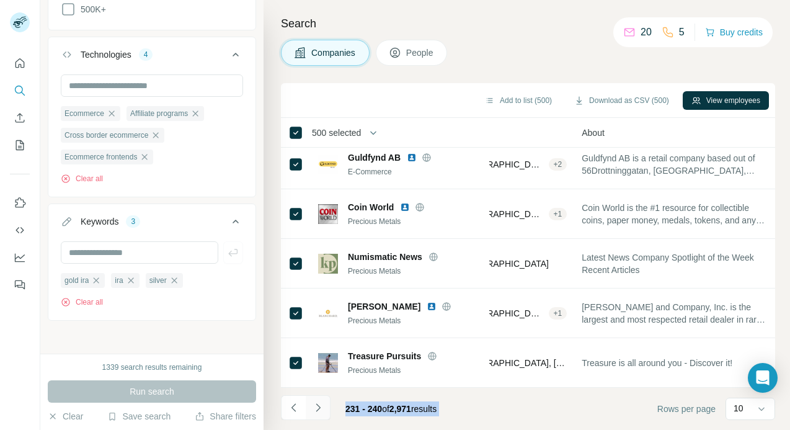
click at [322, 405] on icon "Navigate to next page" at bounding box center [318, 407] width 12 height 12
click at [322, 405] on div at bounding box center [318, 407] width 25 height 25
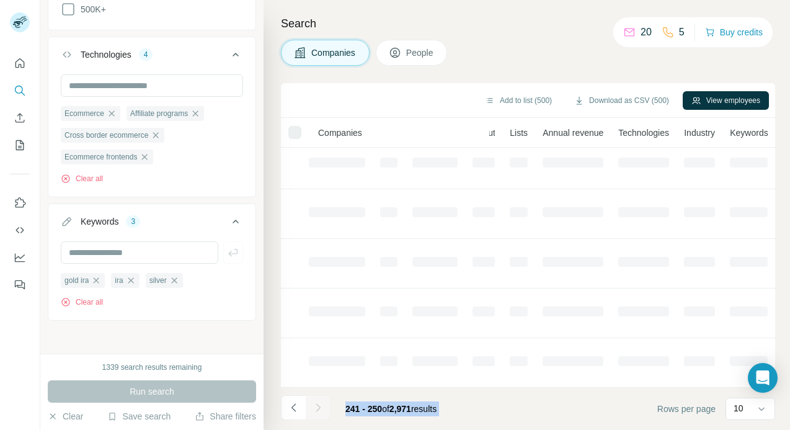
click at [322, 405] on icon "Navigate to next page" at bounding box center [318, 407] width 12 height 12
click at [322, 405] on div at bounding box center [318, 407] width 25 height 25
click at [322, 405] on icon "Navigate to next page" at bounding box center [318, 407] width 12 height 12
click at [322, 405] on div at bounding box center [318, 407] width 25 height 25
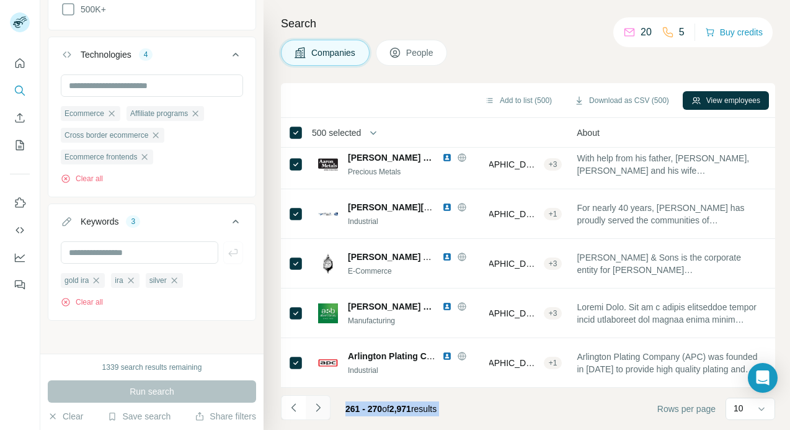
click at [322, 405] on icon "Navigate to next page" at bounding box center [318, 407] width 12 height 12
click at [322, 405] on div at bounding box center [318, 407] width 25 height 25
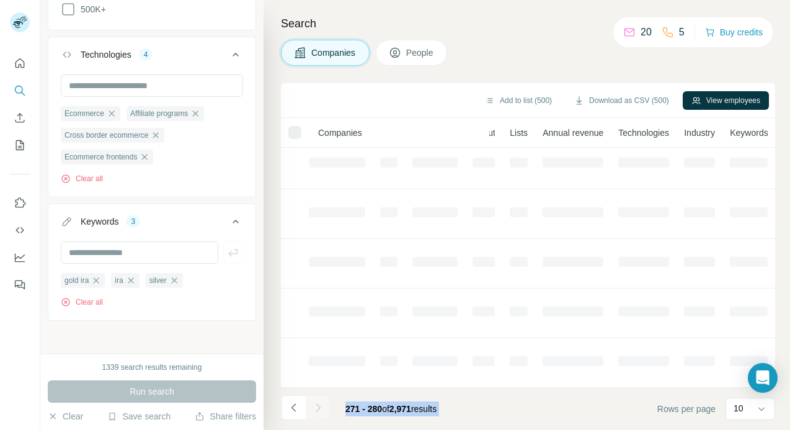
click at [322, 405] on div at bounding box center [318, 407] width 25 height 25
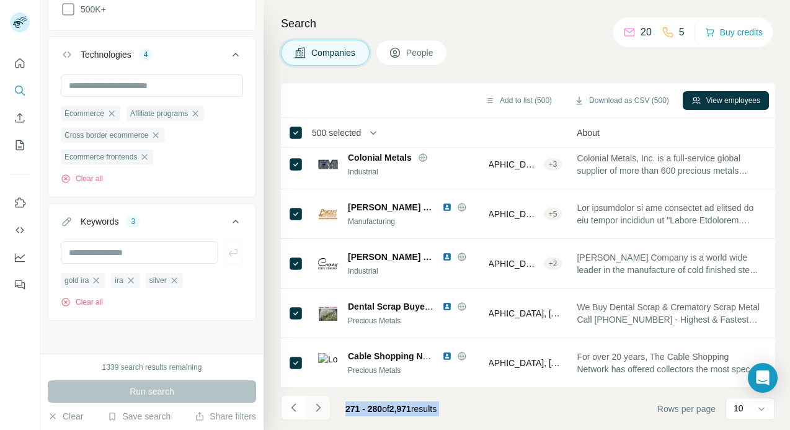
click at [322, 405] on icon "Navigate to next page" at bounding box center [318, 407] width 12 height 12
click at [322, 405] on div at bounding box center [318, 407] width 25 height 25
click at [322, 405] on icon "Navigate to next page" at bounding box center [318, 407] width 12 height 12
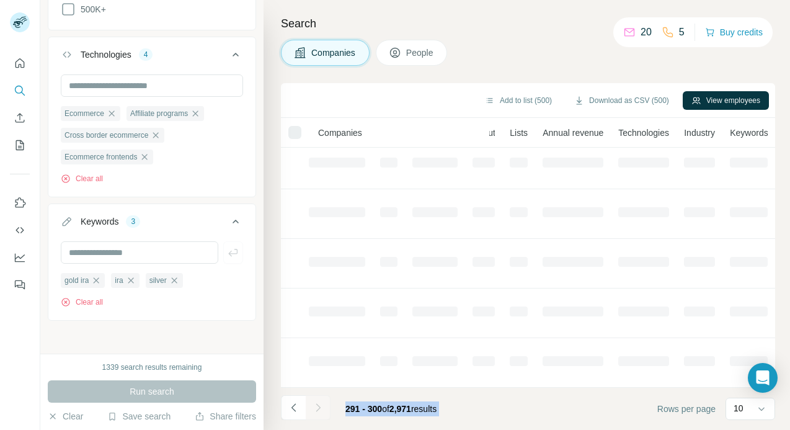
click at [322, 405] on div at bounding box center [318, 407] width 25 height 25
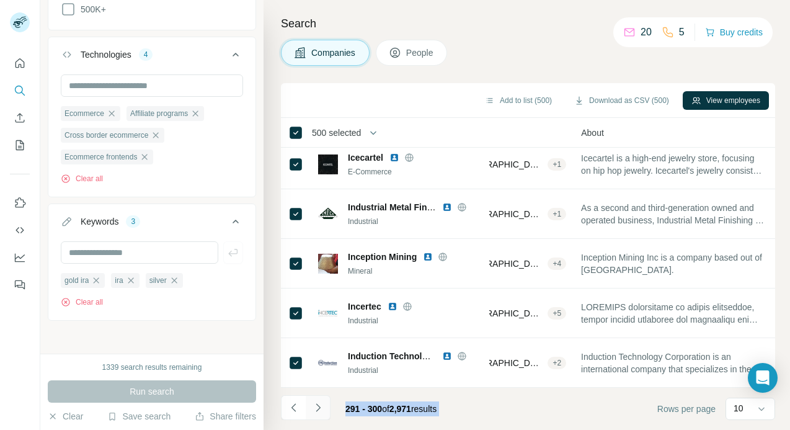
click at [322, 405] on icon "Navigate to next page" at bounding box center [318, 407] width 12 height 12
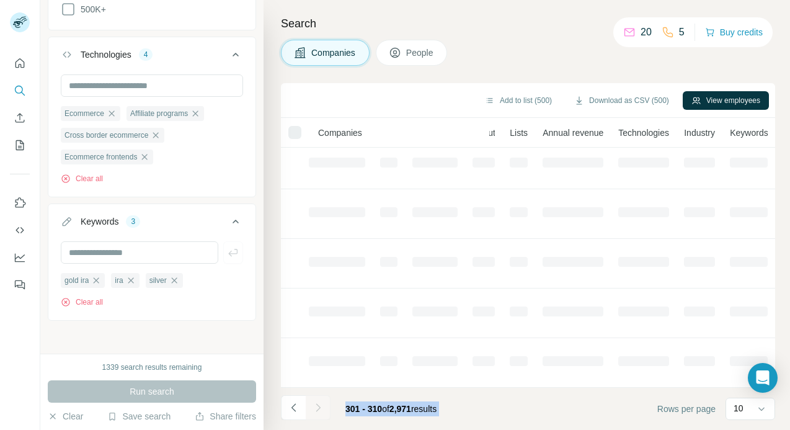
click at [322, 405] on div at bounding box center [318, 407] width 25 height 25
click at [322, 405] on icon "Navigate to next page" at bounding box center [318, 407] width 12 height 12
click at [322, 405] on div at bounding box center [318, 407] width 25 height 25
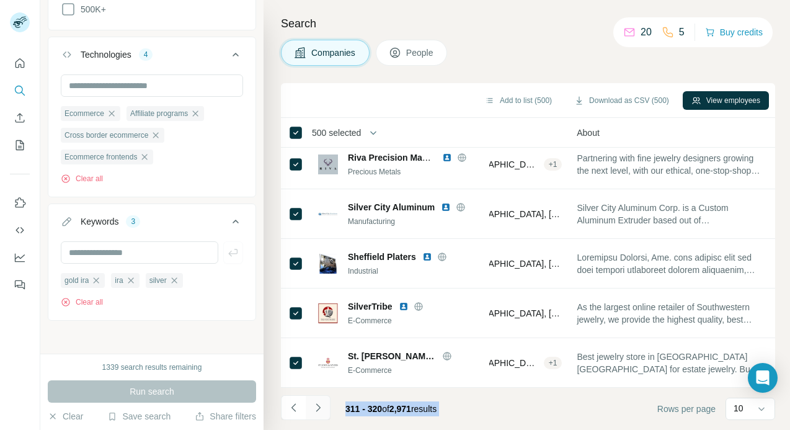
click at [322, 405] on icon "Navigate to next page" at bounding box center [318, 407] width 12 height 12
click at [322, 405] on div at bounding box center [318, 407] width 25 height 25
click at [322, 405] on icon "Navigate to next page" at bounding box center [318, 407] width 12 height 12
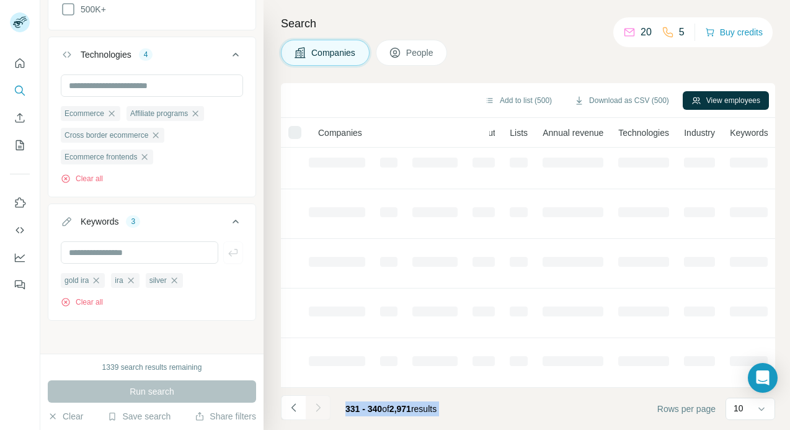
click at [322, 405] on div at bounding box center [318, 407] width 25 height 25
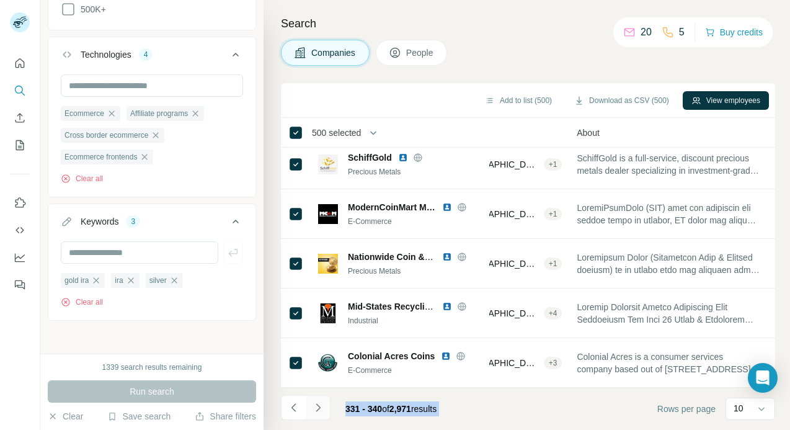
click at [322, 405] on icon "Navigate to next page" at bounding box center [318, 407] width 12 height 12
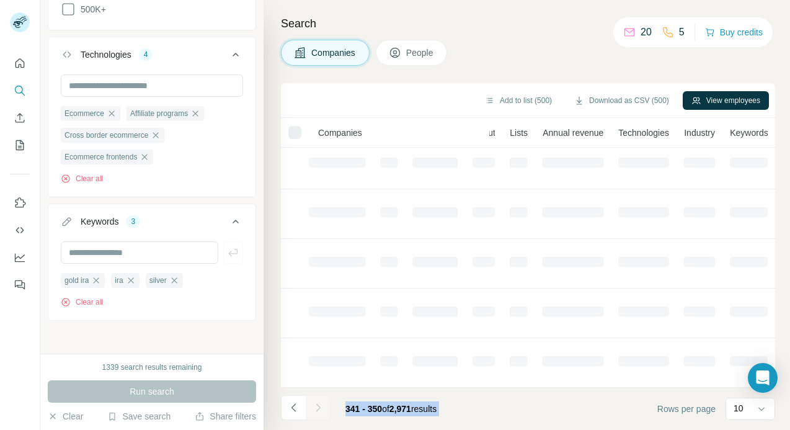
click at [322, 405] on div at bounding box center [318, 407] width 25 height 25
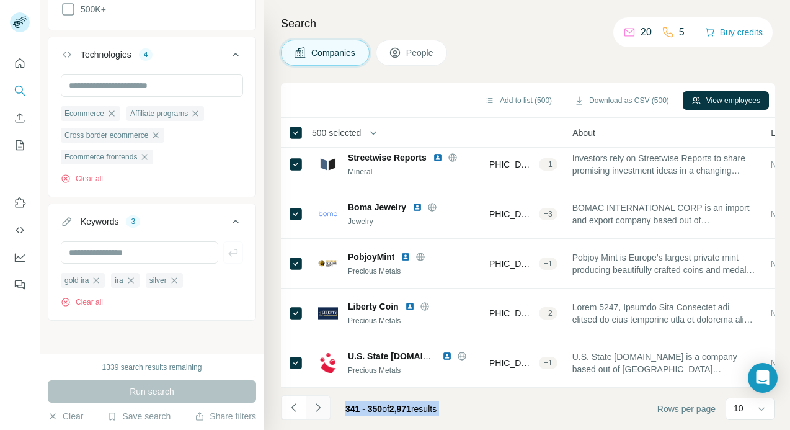
click at [322, 405] on icon "Navigate to next page" at bounding box center [318, 407] width 12 height 12
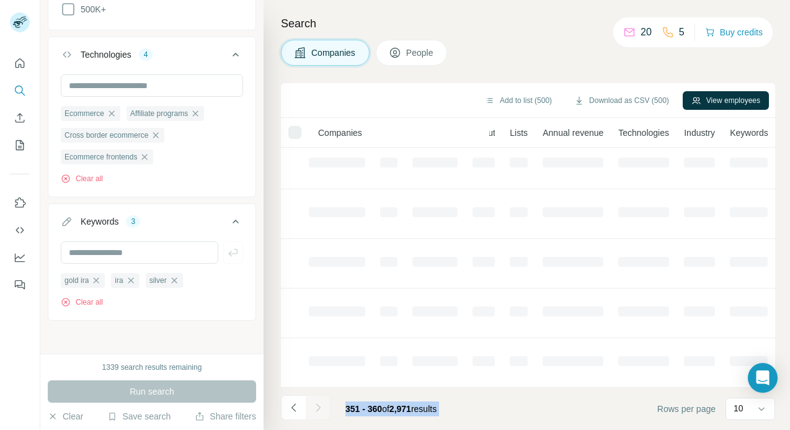
click at [322, 405] on div at bounding box center [318, 407] width 25 height 25
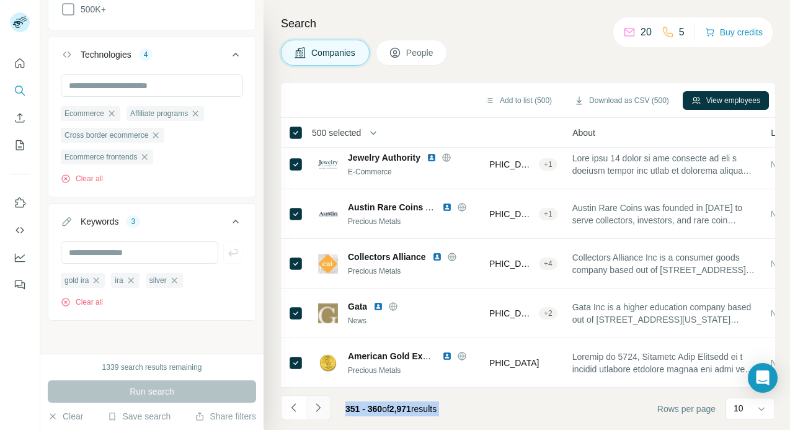
click at [322, 405] on icon "Navigate to next page" at bounding box center [318, 407] width 12 height 12
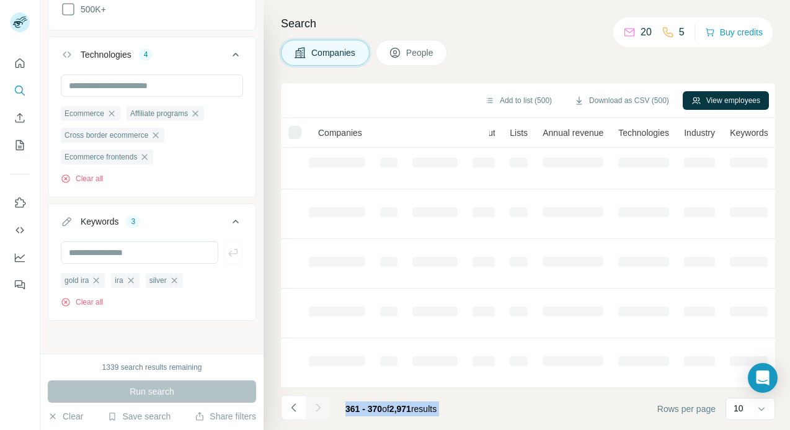
click at [322, 405] on div at bounding box center [318, 407] width 25 height 25
click at [322, 405] on icon "Navigate to next page" at bounding box center [318, 407] width 12 height 12
click at [322, 405] on div at bounding box center [318, 407] width 25 height 25
click at [322, 405] on icon "Navigate to next page" at bounding box center [318, 407] width 12 height 12
click at [322, 405] on div at bounding box center [318, 407] width 25 height 25
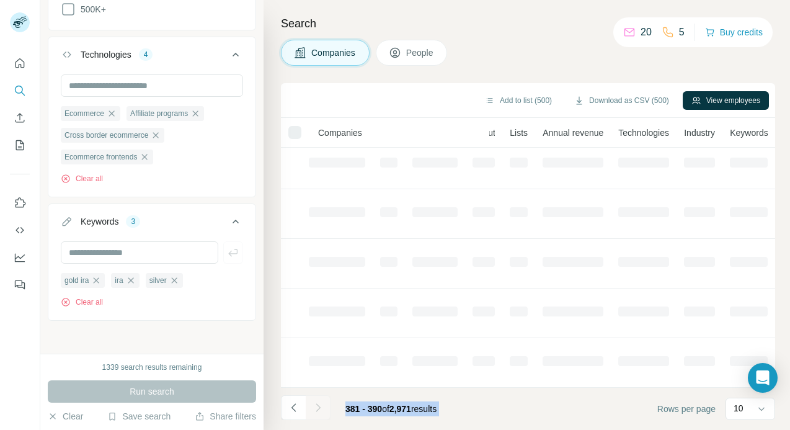
click at [322, 405] on div at bounding box center [318, 407] width 25 height 25
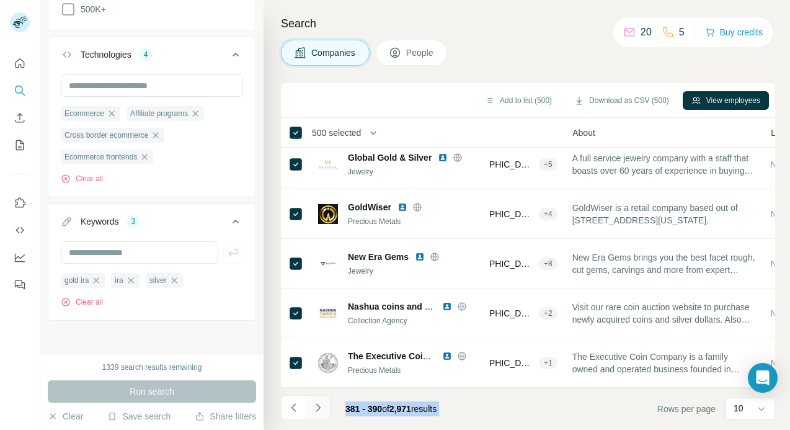
click at [322, 405] on icon "Navigate to next page" at bounding box center [318, 407] width 12 height 12
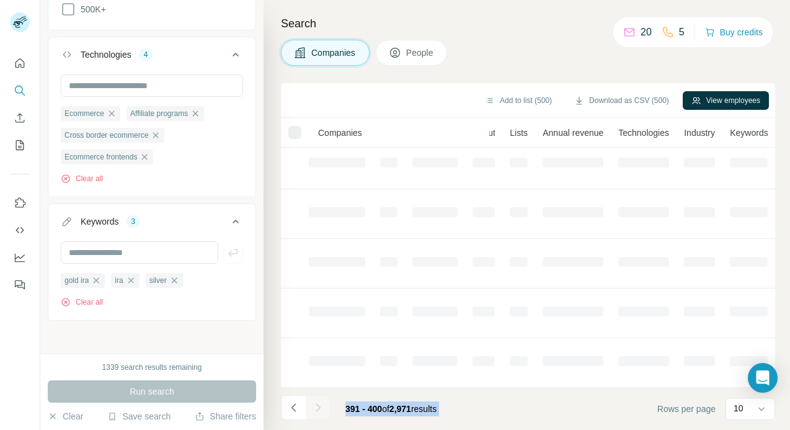
click at [322, 405] on div at bounding box center [318, 407] width 25 height 25
click at [322, 405] on icon "Navigate to next page" at bounding box center [318, 407] width 12 height 12
click at [322, 405] on div at bounding box center [318, 407] width 25 height 25
click at [322, 405] on icon "Navigate to next page" at bounding box center [318, 407] width 12 height 12
click at [322, 405] on div at bounding box center [318, 407] width 25 height 25
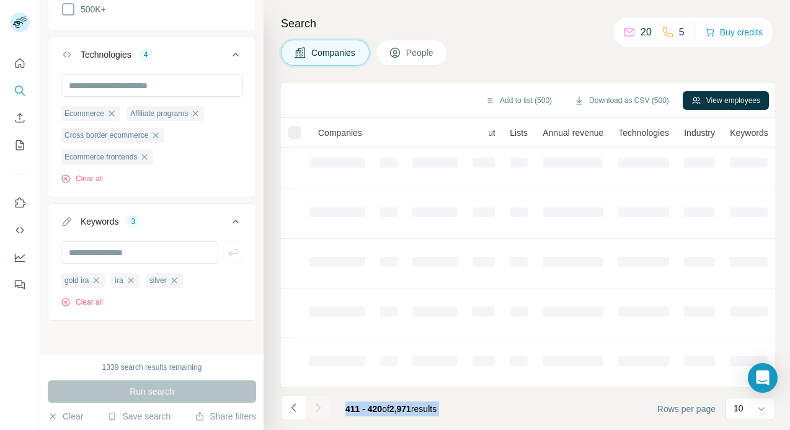
click at [322, 405] on icon "Navigate to next page" at bounding box center [318, 407] width 12 height 12
click at [322, 405] on div at bounding box center [318, 407] width 25 height 25
click at [322, 405] on icon "Navigate to next page" at bounding box center [318, 407] width 12 height 12
click at [322, 405] on div at bounding box center [318, 407] width 25 height 25
click at [322, 405] on icon "Navigate to next page" at bounding box center [318, 407] width 12 height 12
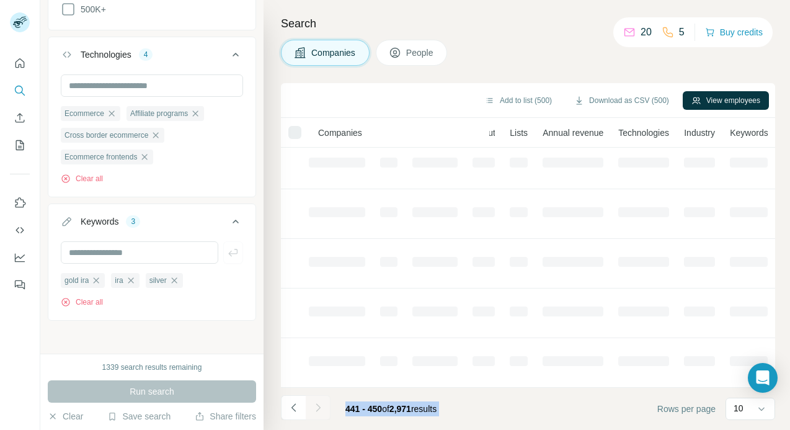
click at [322, 405] on div at bounding box center [318, 407] width 25 height 25
click at [322, 405] on icon "Navigate to next page" at bounding box center [318, 407] width 12 height 12
click at [322, 405] on div at bounding box center [318, 407] width 25 height 25
click at [322, 405] on icon "Navigate to next page" at bounding box center [318, 407] width 12 height 12
click at [322, 405] on div at bounding box center [318, 407] width 25 height 25
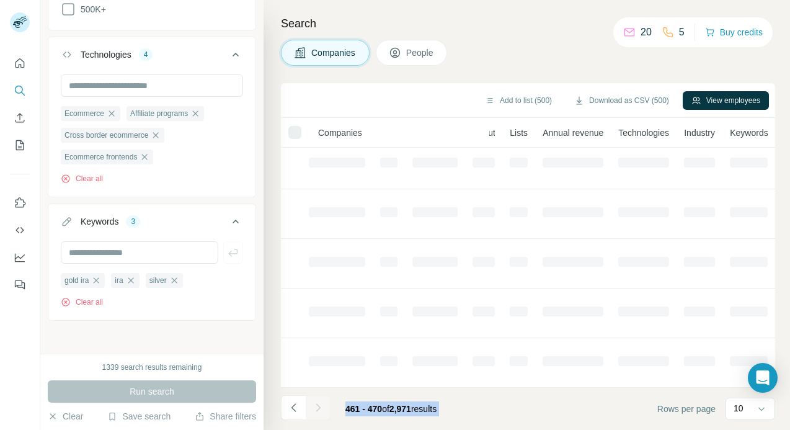
click at [322, 405] on div at bounding box center [318, 407] width 25 height 25
click at [322, 405] on icon "Navigate to next page" at bounding box center [318, 407] width 12 height 12
click at [322, 405] on div at bounding box center [318, 407] width 25 height 25
click at [322, 405] on icon "Navigate to next page" at bounding box center [318, 407] width 12 height 12
click at [322, 405] on div at bounding box center [318, 407] width 25 height 25
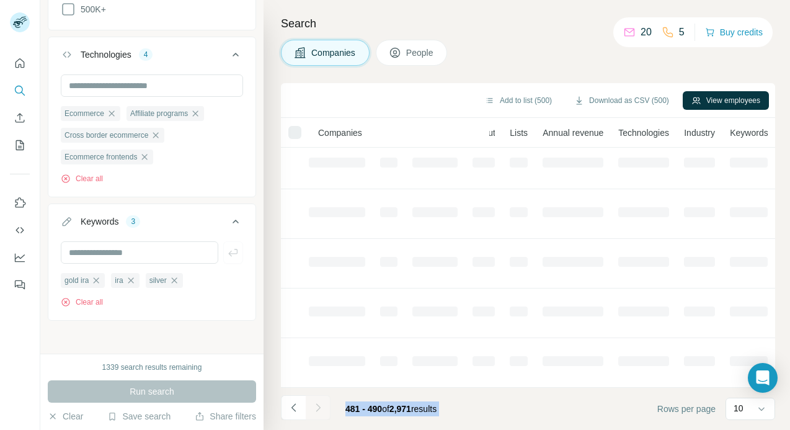
click at [322, 405] on icon "Navigate to next page" at bounding box center [318, 407] width 12 height 12
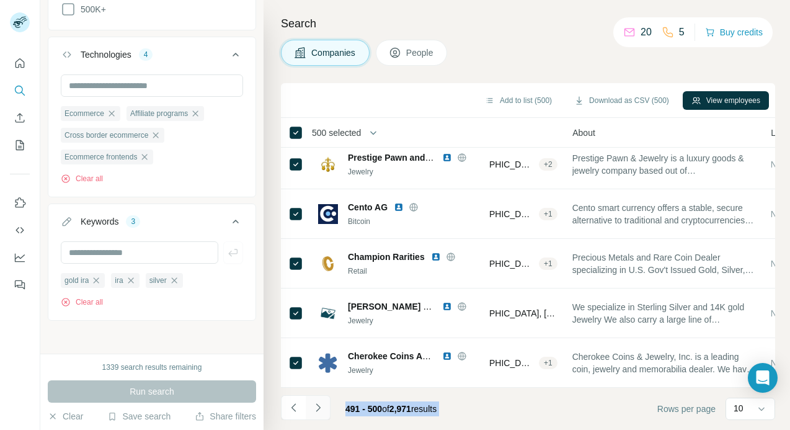
click at [322, 405] on icon "Navigate to next page" at bounding box center [318, 407] width 12 height 12
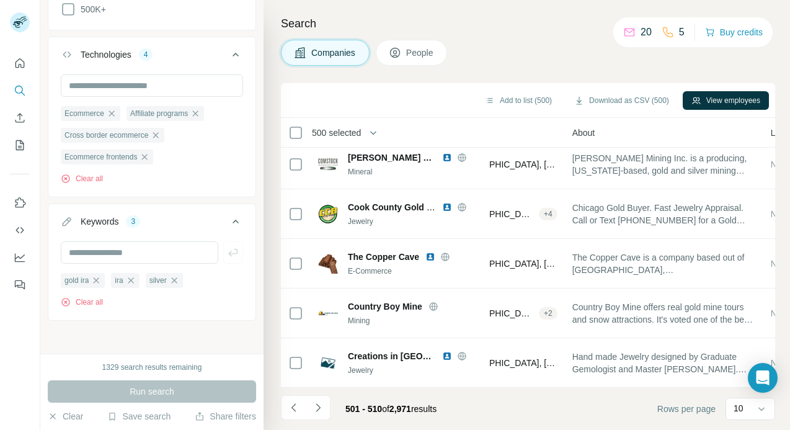
click at [337, 133] on span "500 selected" at bounding box center [336, 132] width 49 height 12
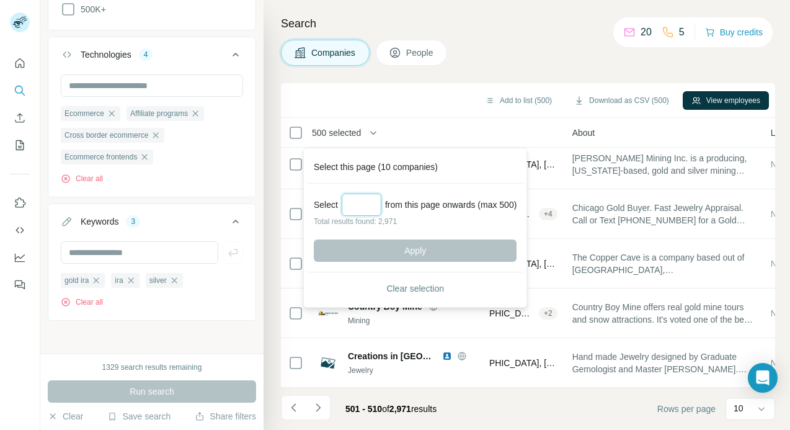
click at [363, 200] on input "Select a number (up to 500)" at bounding box center [362, 204] width 40 height 22
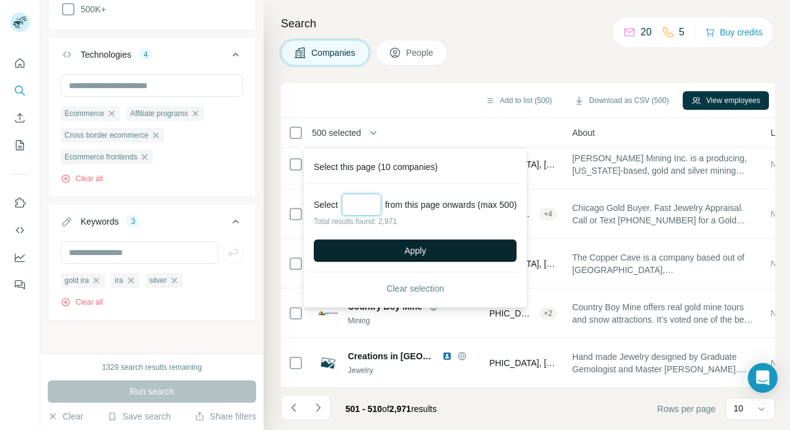
type input "***"
click at [392, 247] on button "Apply" at bounding box center [415, 250] width 203 height 22
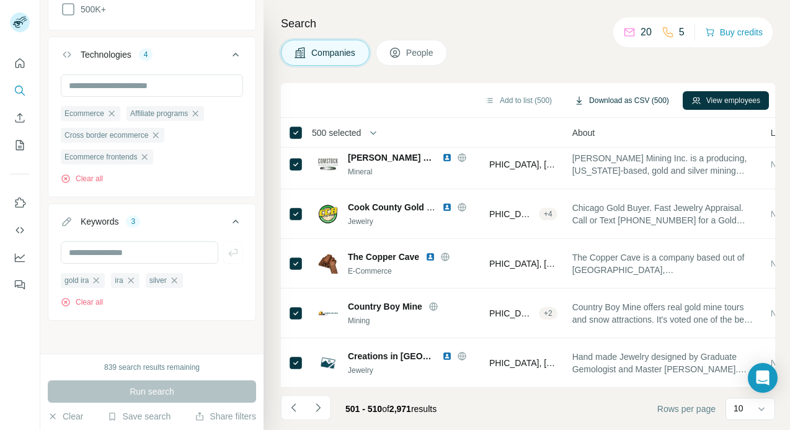
click at [596, 103] on button "Download as CSV (500)" at bounding box center [621, 100] width 112 height 19
click at [325, 405] on button "Navigate to next page" at bounding box center [318, 407] width 25 height 25
click at [325, 405] on div at bounding box center [318, 407] width 25 height 25
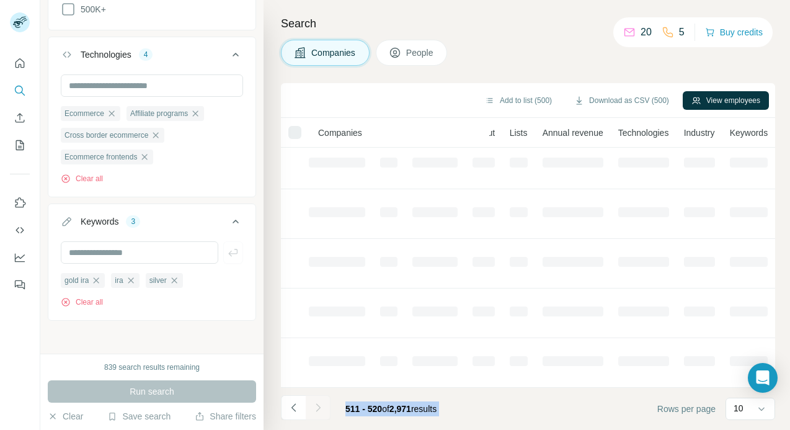
click at [325, 405] on div at bounding box center [318, 407] width 25 height 25
click at [325, 405] on button "Navigate to next page" at bounding box center [318, 407] width 25 height 25
click at [325, 405] on div at bounding box center [318, 407] width 25 height 25
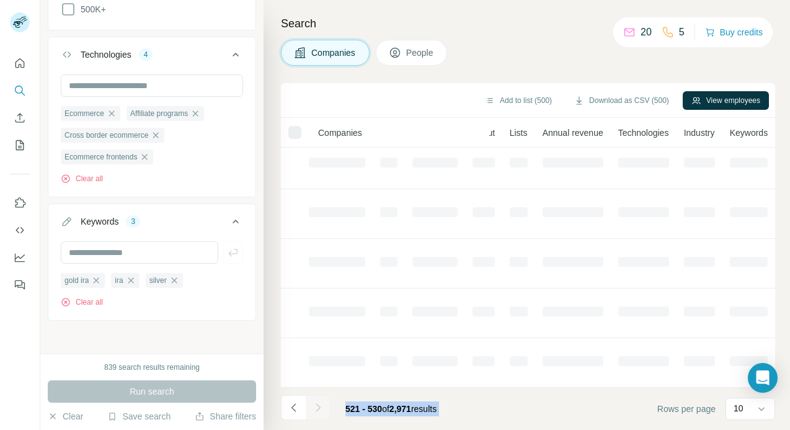
click at [325, 405] on div at bounding box center [318, 407] width 25 height 25
click at [325, 405] on button "Navigate to next page" at bounding box center [318, 407] width 25 height 25
click at [325, 405] on div at bounding box center [318, 407] width 25 height 25
click at [325, 405] on button "Navigate to next page" at bounding box center [318, 407] width 25 height 25
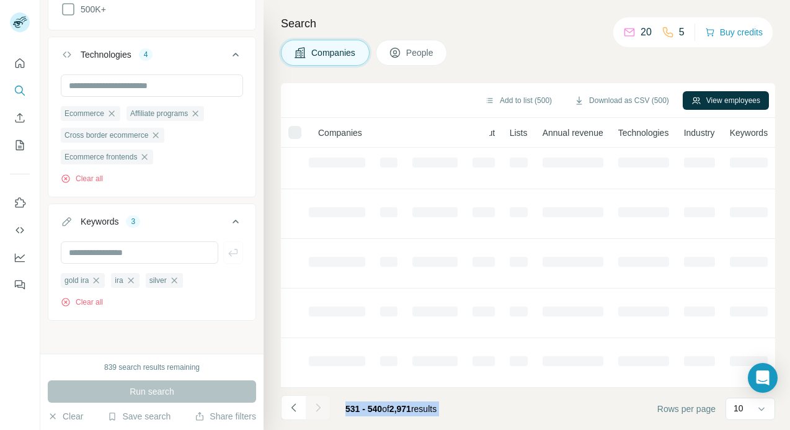
click at [325, 405] on div at bounding box center [318, 407] width 25 height 25
click at [325, 405] on button "Navigate to next page" at bounding box center [318, 407] width 25 height 25
click at [325, 405] on div at bounding box center [318, 407] width 25 height 25
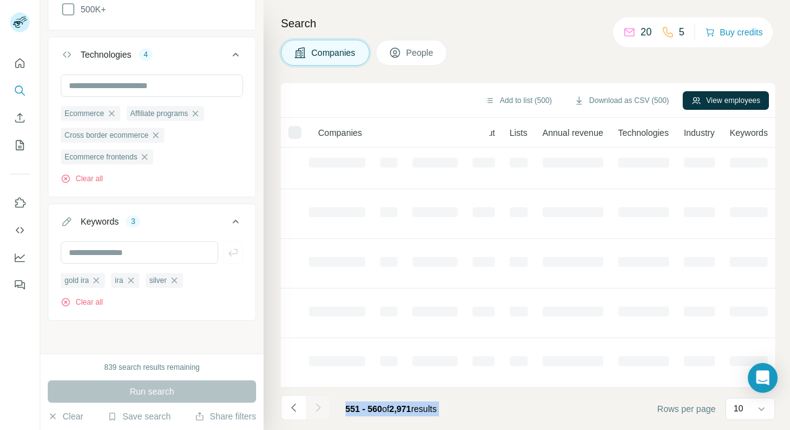
click at [325, 405] on div at bounding box center [318, 407] width 25 height 25
click at [325, 405] on button "Navigate to next page" at bounding box center [318, 407] width 25 height 25
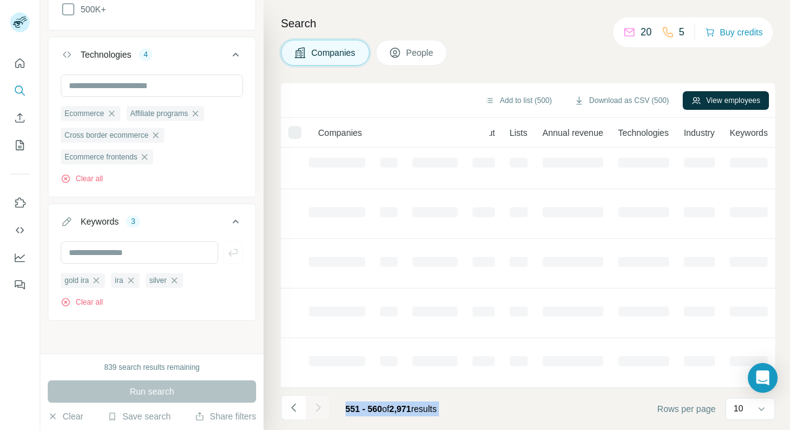
click at [325, 405] on div at bounding box center [318, 407] width 25 height 25
click at [325, 405] on button "Navigate to next page" at bounding box center [318, 407] width 25 height 25
click at [325, 405] on div at bounding box center [318, 407] width 25 height 25
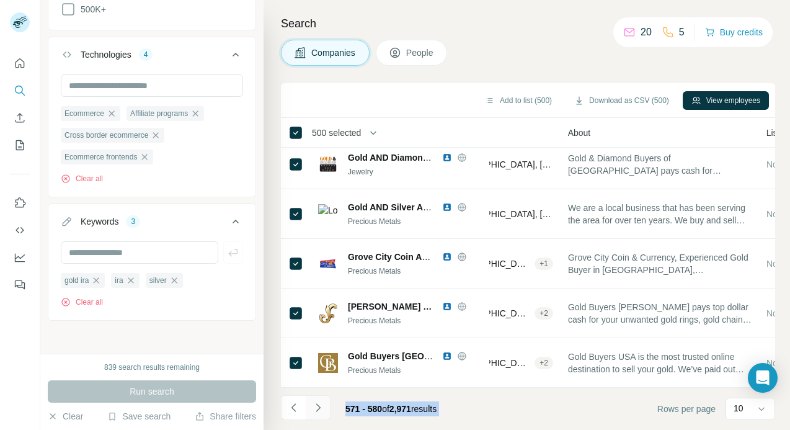
click at [325, 405] on button "Navigate to next page" at bounding box center [318, 407] width 25 height 25
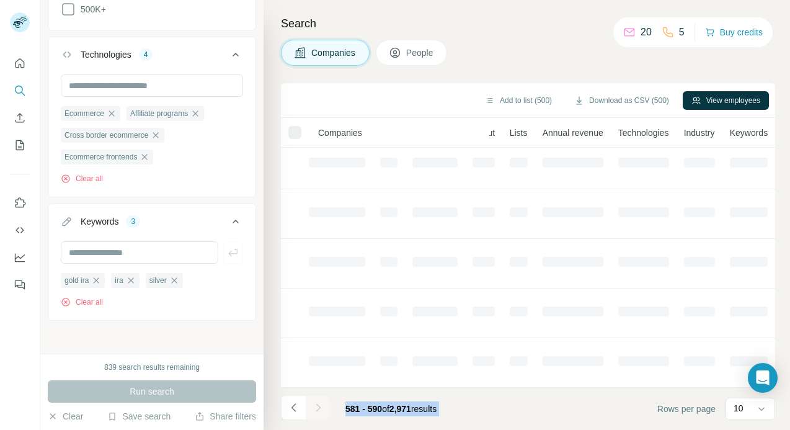
click at [325, 405] on div at bounding box center [318, 407] width 25 height 25
click at [325, 405] on button "Navigate to next page" at bounding box center [318, 407] width 25 height 25
click at [325, 405] on div at bounding box center [318, 407] width 25 height 25
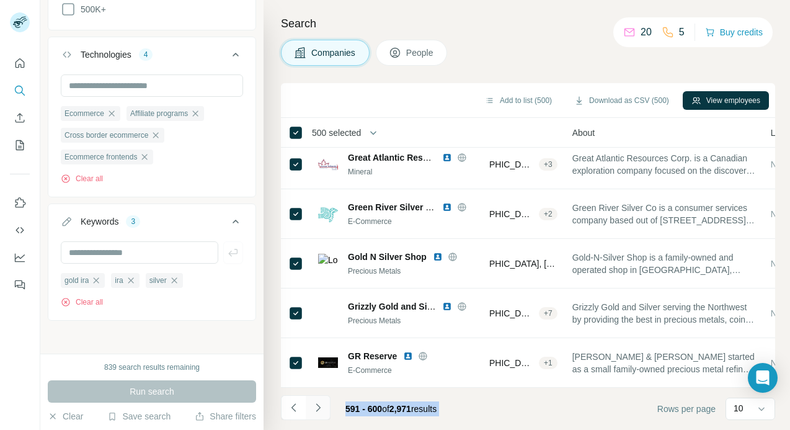
click at [325, 405] on button "Navigate to next page" at bounding box center [318, 407] width 25 height 25
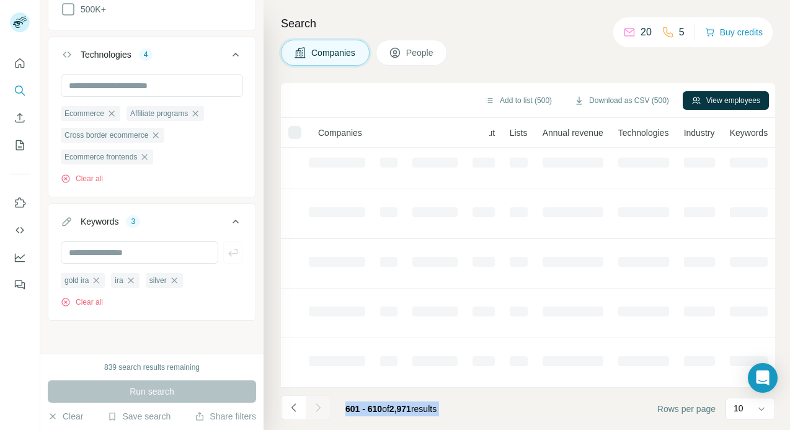
click at [325, 405] on div at bounding box center [318, 407] width 25 height 25
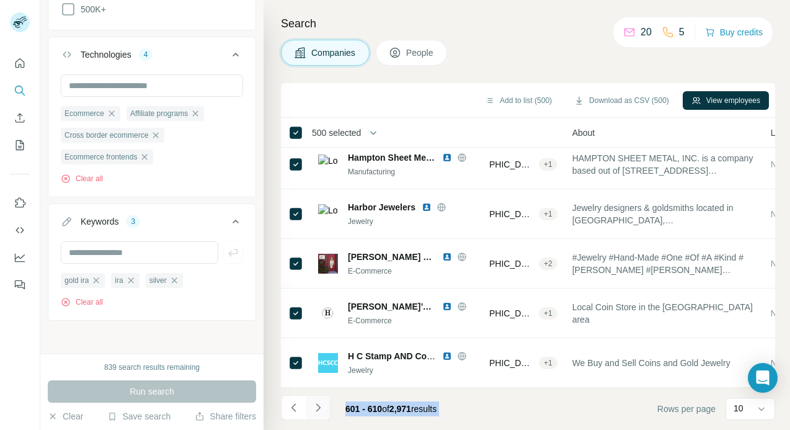
click at [325, 405] on button "Navigate to next page" at bounding box center [318, 407] width 25 height 25
click at [325, 405] on div at bounding box center [318, 407] width 25 height 25
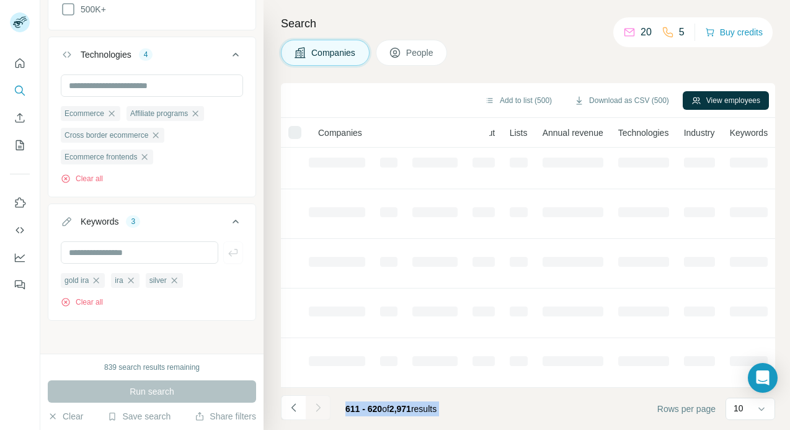
click at [325, 405] on div at bounding box center [318, 407] width 25 height 25
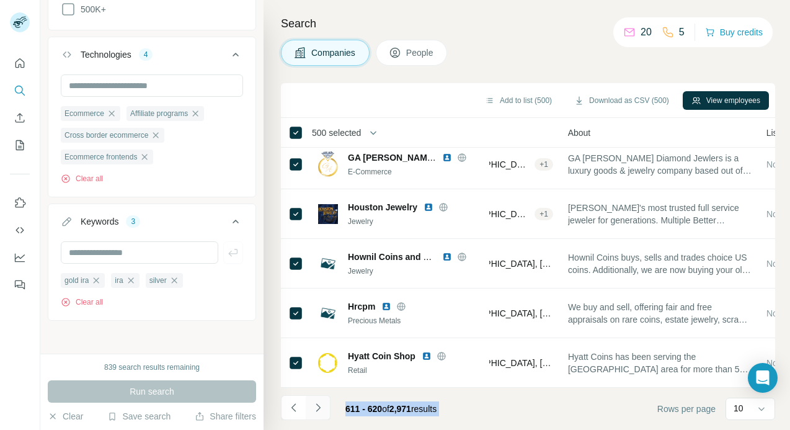
click at [325, 405] on button "Navigate to next page" at bounding box center [318, 407] width 25 height 25
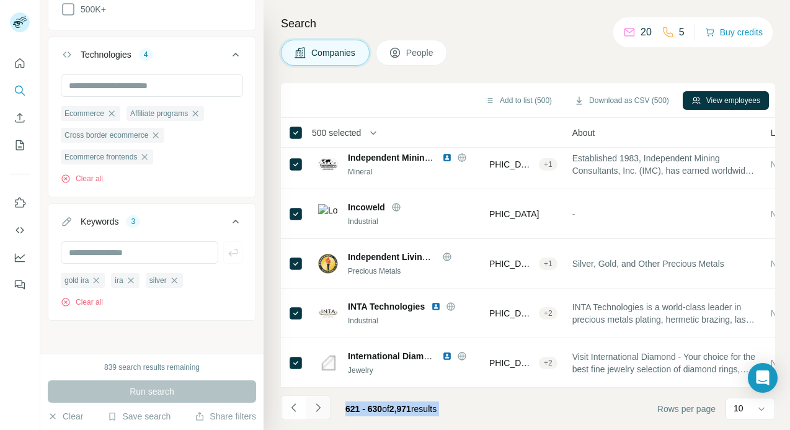
click at [325, 405] on button "Navigate to next page" at bounding box center [318, 407] width 25 height 25
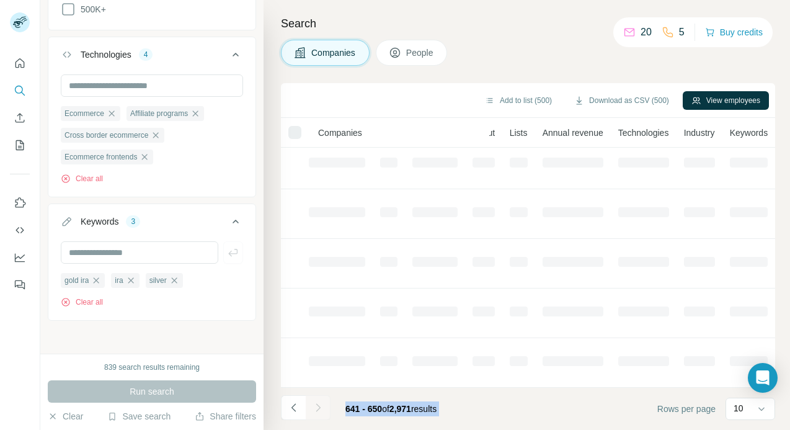
click at [325, 405] on button "Navigate to next page" at bounding box center [318, 407] width 25 height 25
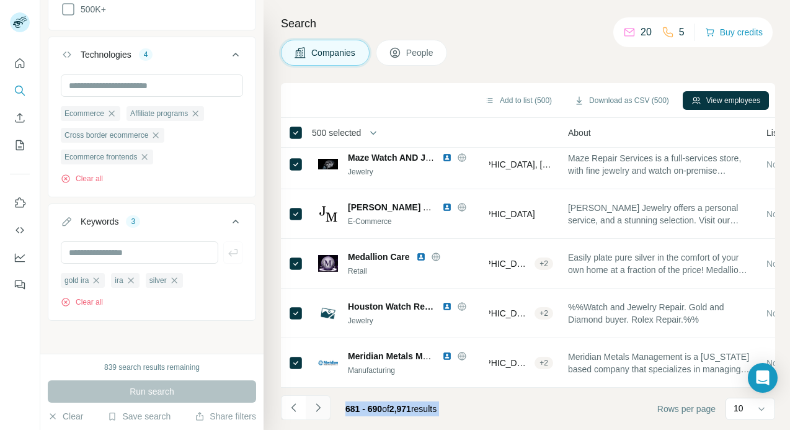
click at [325, 405] on button "Navigate to next page" at bounding box center [318, 407] width 25 height 25
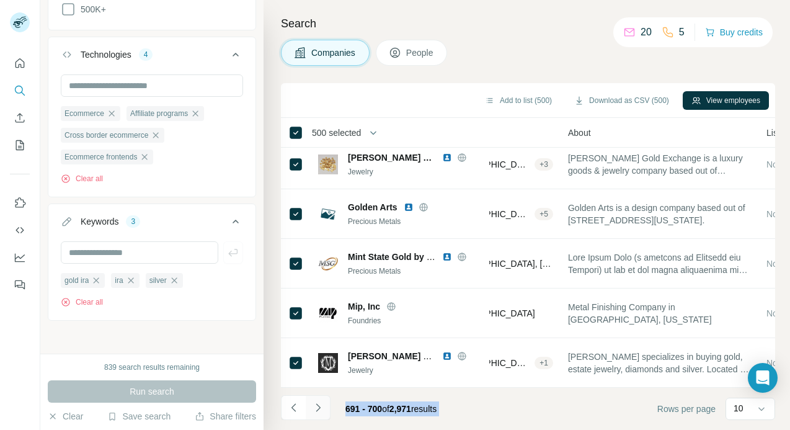
click at [325, 405] on button "Navigate to next page" at bounding box center [318, 407] width 25 height 25
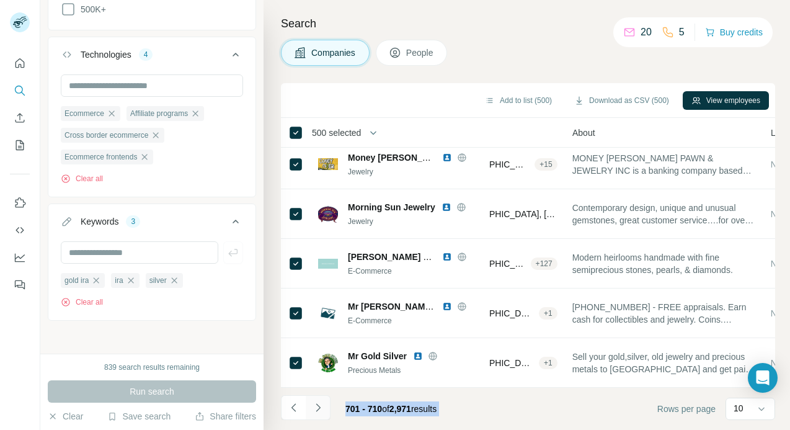
click at [325, 405] on button "Navigate to next page" at bounding box center [318, 407] width 25 height 25
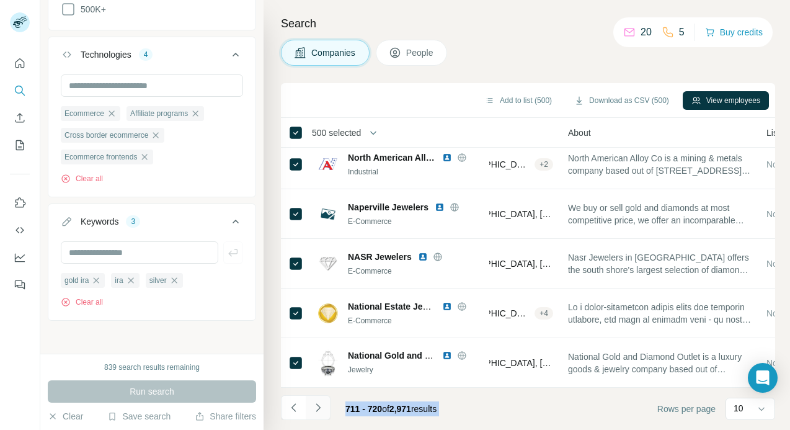
click at [325, 405] on button "Navigate to next page" at bounding box center [318, 407] width 25 height 25
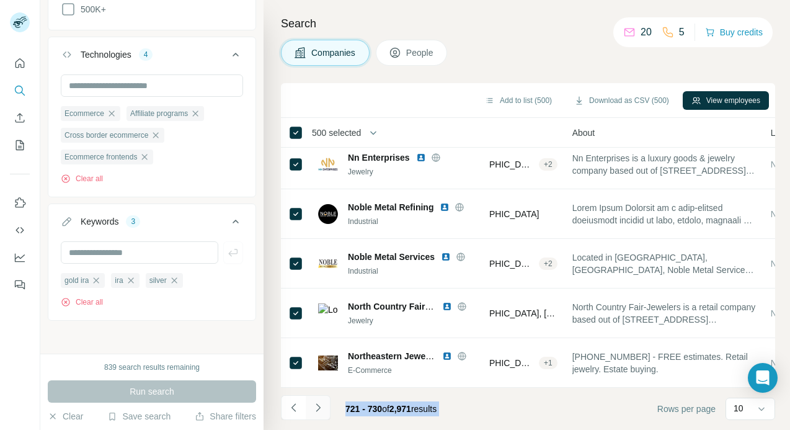
click at [325, 405] on button "Navigate to next page" at bounding box center [318, 407] width 25 height 25
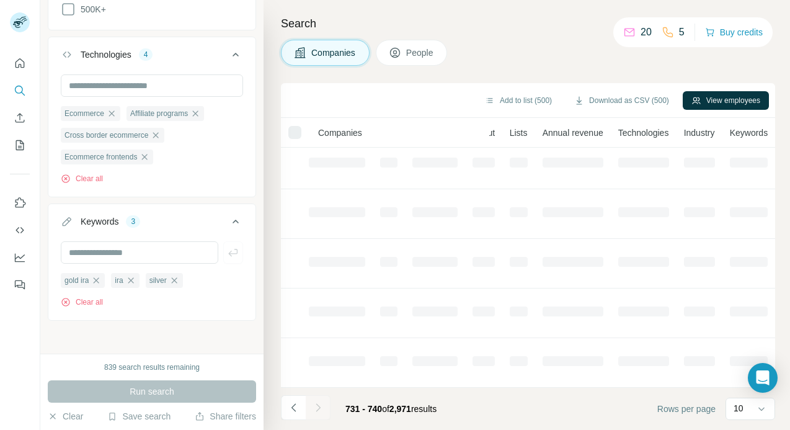
click at [325, 405] on div at bounding box center [318, 407] width 25 height 25
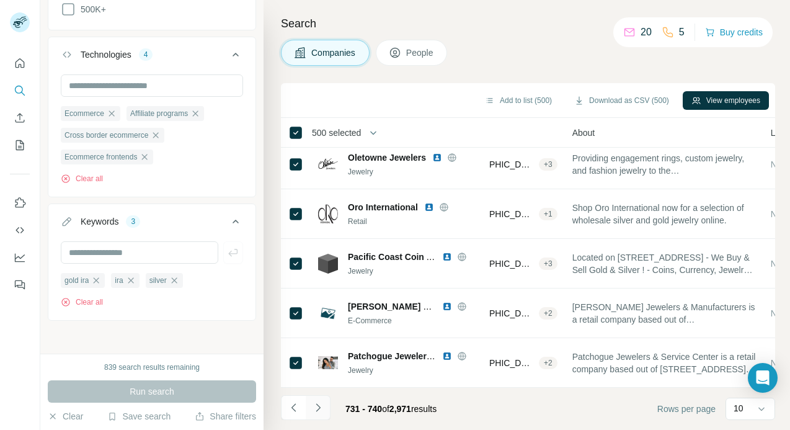
click at [325, 405] on button "Navigate to next page" at bounding box center [318, 407] width 25 height 25
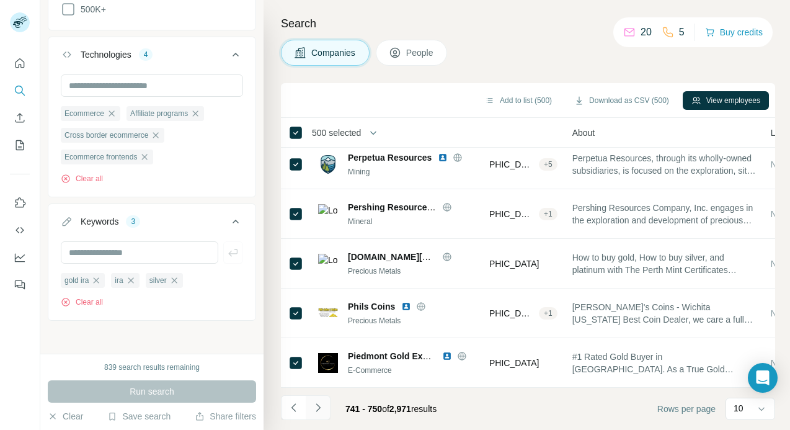
click at [325, 405] on button "Navigate to next page" at bounding box center [318, 407] width 25 height 25
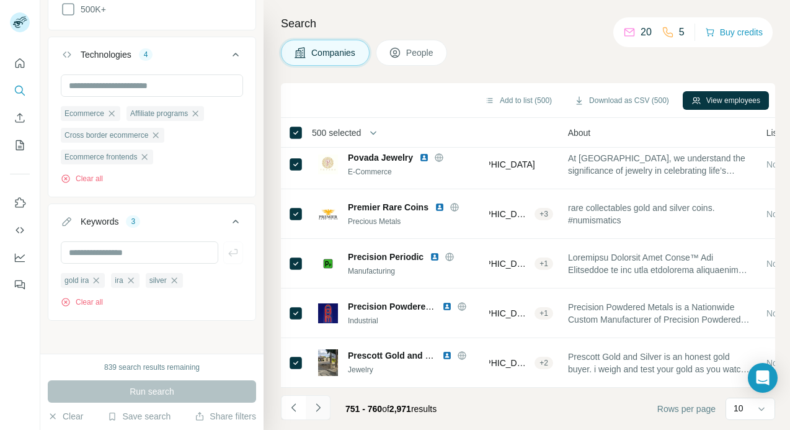
click at [325, 405] on button "Navigate to next page" at bounding box center [318, 407] width 25 height 25
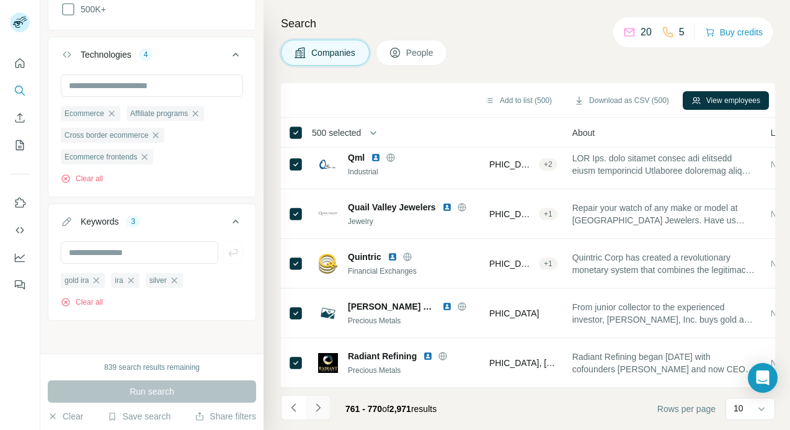
click at [325, 405] on button "Navigate to next page" at bounding box center [318, 407] width 25 height 25
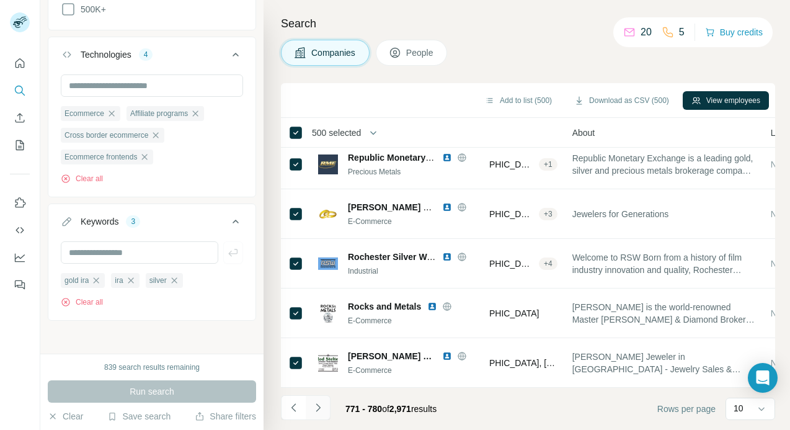
click at [325, 405] on button "Navigate to next page" at bounding box center [318, 407] width 25 height 25
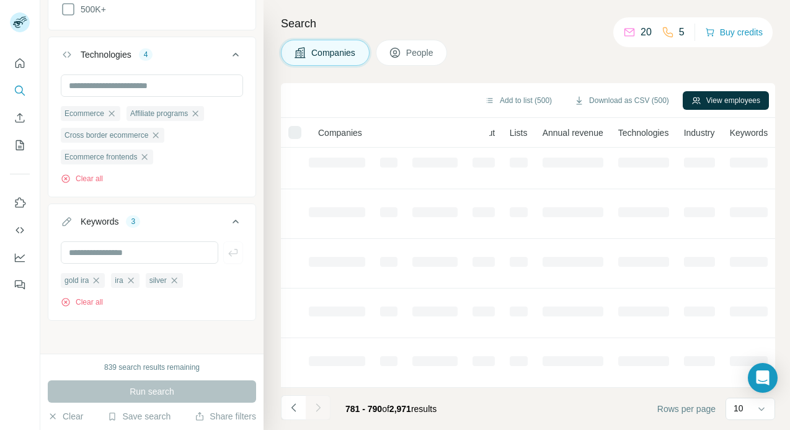
click at [325, 405] on div at bounding box center [318, 407] width 25 height 25
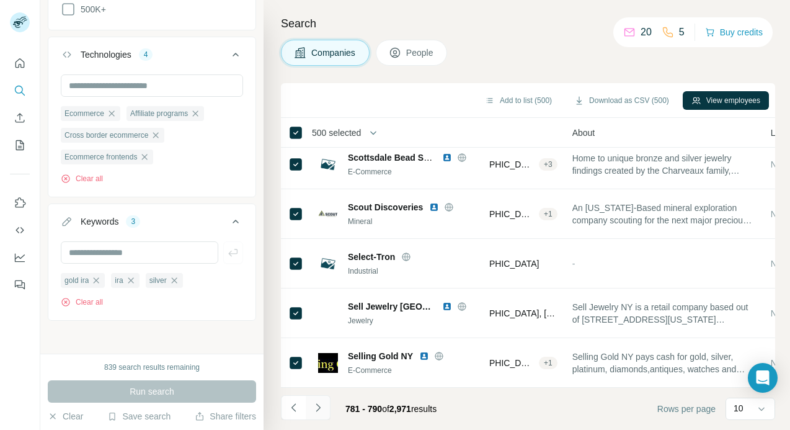
click at [325, 405] on button "Navigate to next page" at bounding box center [318, 407] width 25 height 25
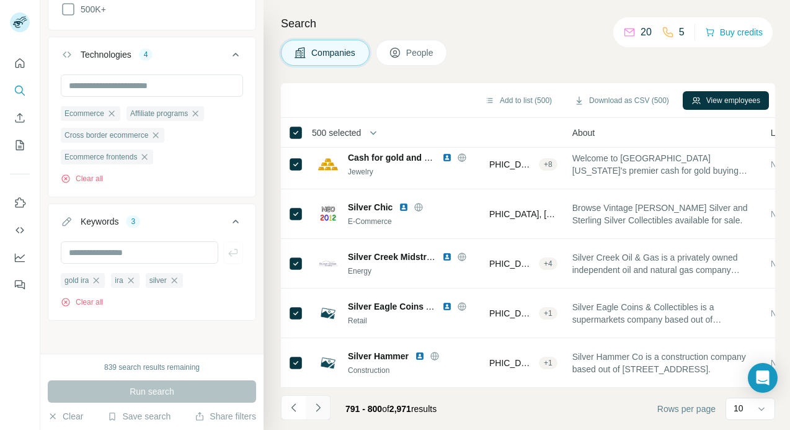
click at [325, 405] on button "Navigate to next page" at bounding box center [318, 407] width 25 height 25
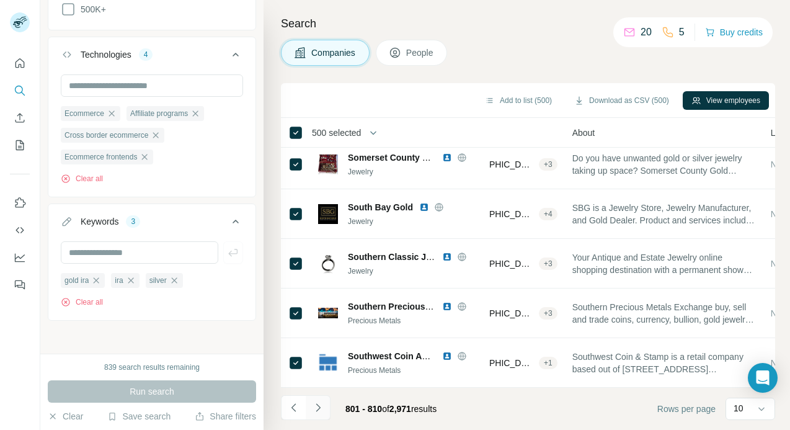
click at [325, 405] on button "Navigate to next page" at bounding box center [318, 407] width 25 height 25
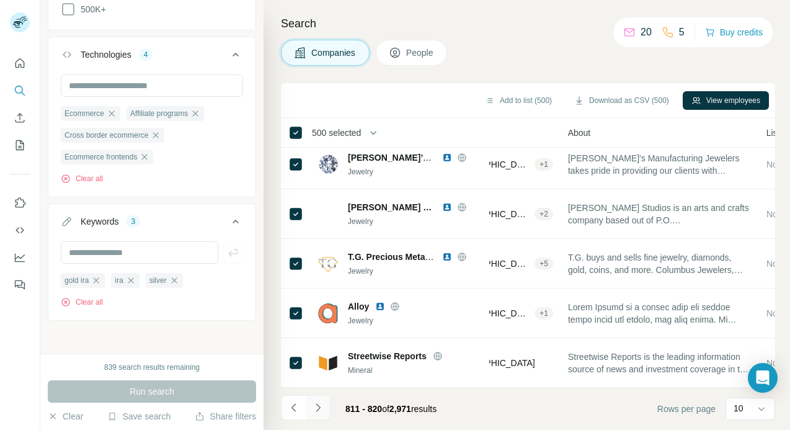
click at [325, 405] on button "Navigate to next page" at bounding box center [318, 407] width 25 height 25
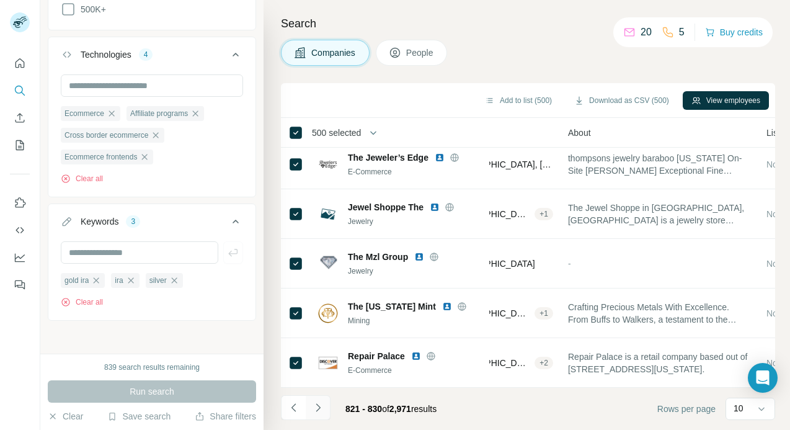
click at [325, 405] on button "Navigate to next page" at bounding box center [318, 407] width 25 height 25
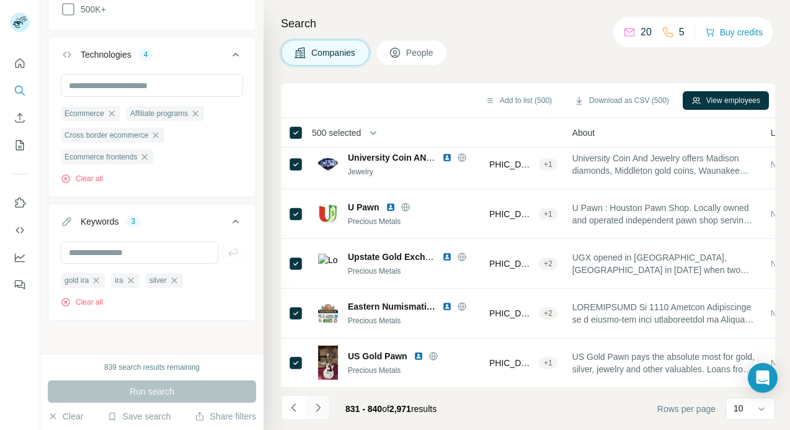
click at [325, 405] on button "Navigate to next page" at bounding box center [318, 407] width 25 height 25
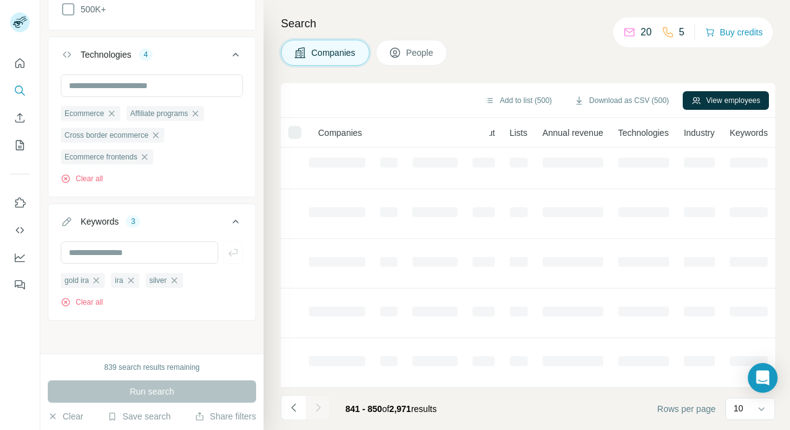
click at [325, 405] on div at bounding box center [318, 407] width 25 height 25
click at [325, 405] on button "Navigate to next page" at bounding box center [318, 407] width 25 height 25
click at [325, 405] on div at bounding box center [318, 407] width 25 height 25
click at [325, 405] on button "Navigate to next page" at bounding box center [318, 407] width 25 height 25
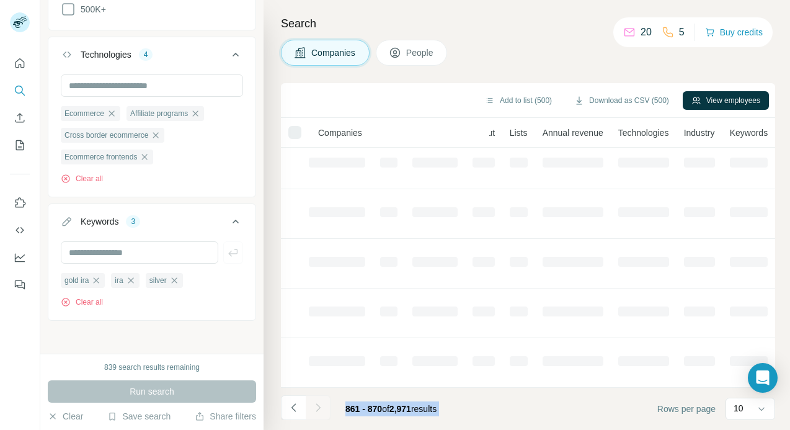
click at [325, 405] on div at bounding box center [318, 407] width 25 height 25
click at [325, 405] on button "Navigate to next page" at bounding box center [318, 407] width 25 height 25
click at [325, 405] on div at bounding box center [318, 407] width 25 height 25
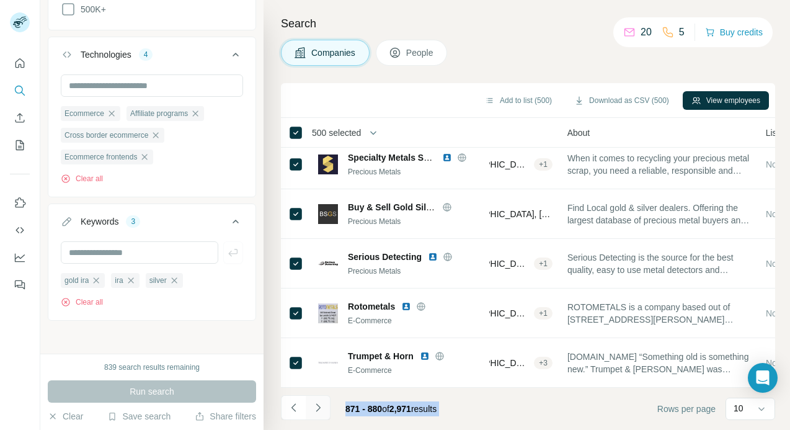
click at [325, 405] on button "Navigate to next page" at bounding box center [318, 407] width 25 height 25
click at [325, 405] on div at bounding box center [318, 407] width 25 height 25
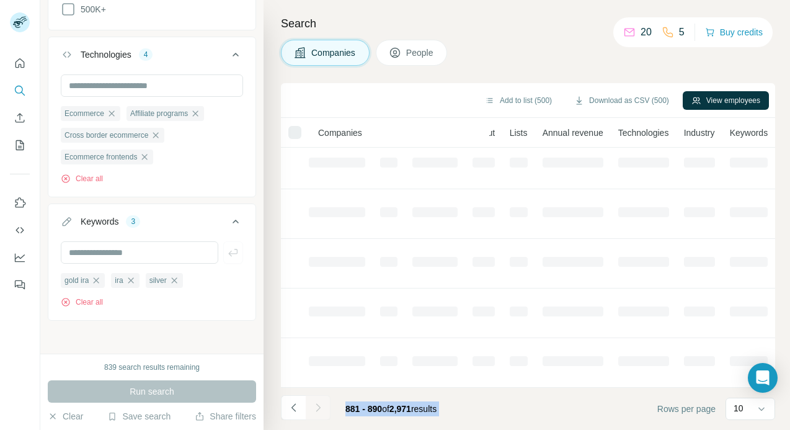
click at [325, 405] on button "Navigate to next page" at bounding box center [318, 407] width 25 height 25
click at [325, 405] on div at bounding box center [318, 407] width 25 height 25
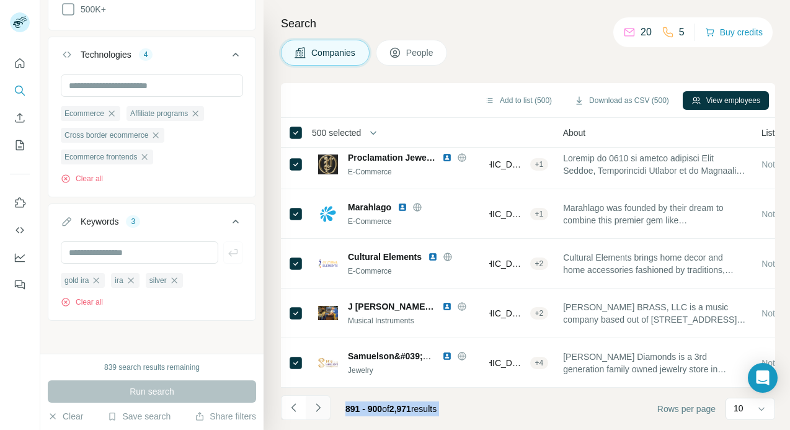
click at [325, 405] on button "Navigate to next page" at bounding box center [318, 407] width 25 height 25
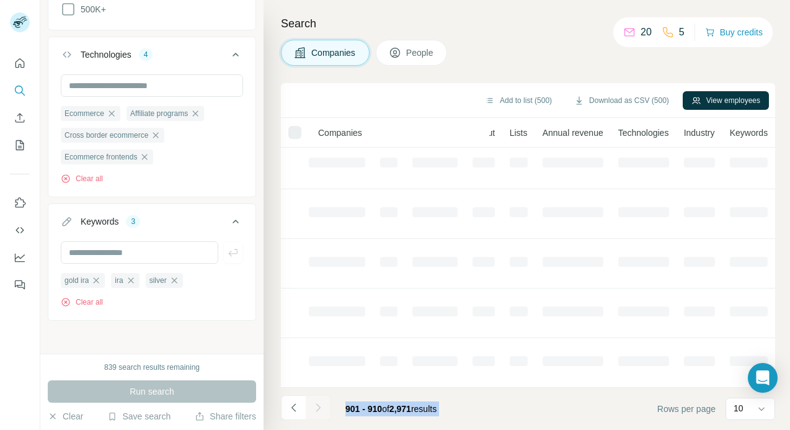
click at [325, 405] on div at bounding box center [318, 407] width 25 height 25
click at [325, 405] on button "Navigate to next page" at bounding box center [318, 407] width 25 height 25
click at [325, 405] on div at bounding box center [318, 407] width 25 height 25
click at [325, 405] on button "Navigate to next page" at bounding box center [318, 407] width 25 height 25
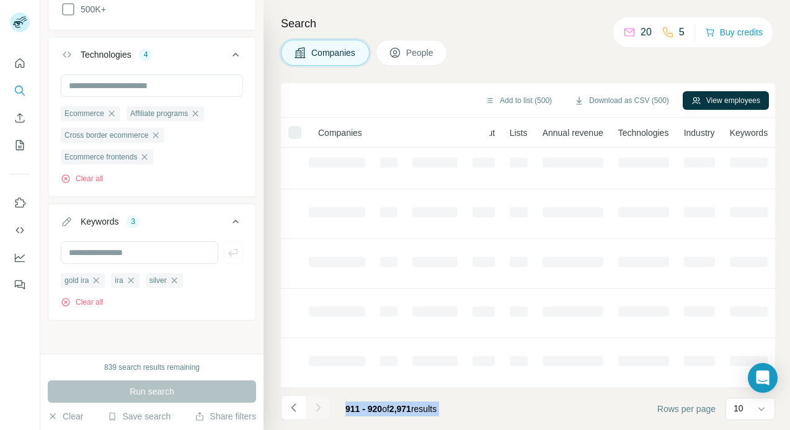
click at [325, 405] on div at bounding box center [318, 407] width 25 height 25
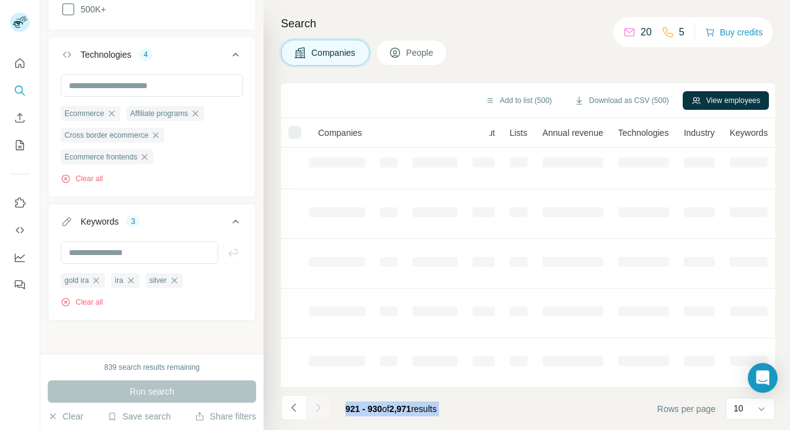
click at [325, 405] on button "Navigate to next page" at bounding box center [318, 407] width 25 height 25
click at [325, 405] on div at bounding box center [318, 407] width 25 height 25
click at [325, 405] on button "Navigate to next page" at bounding box center [318, 407] width 25 height 25
click at [325, 405] on div at bounding box center [318, 407] width 25 height 25
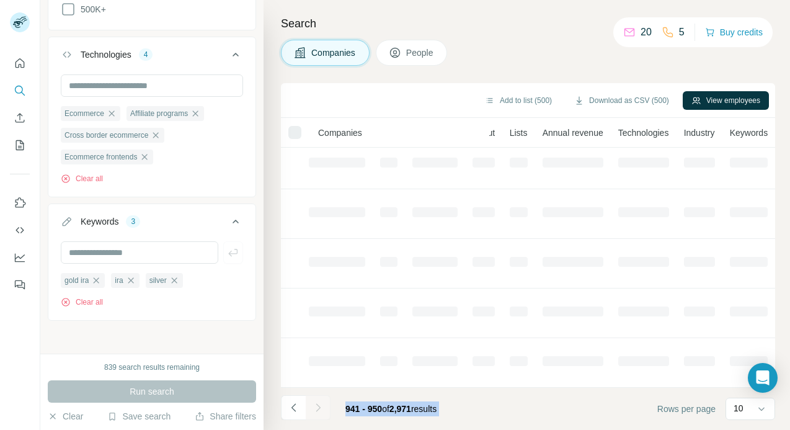
click at [325, 405] on div at bounding box center [318, 407] width 25 height 25
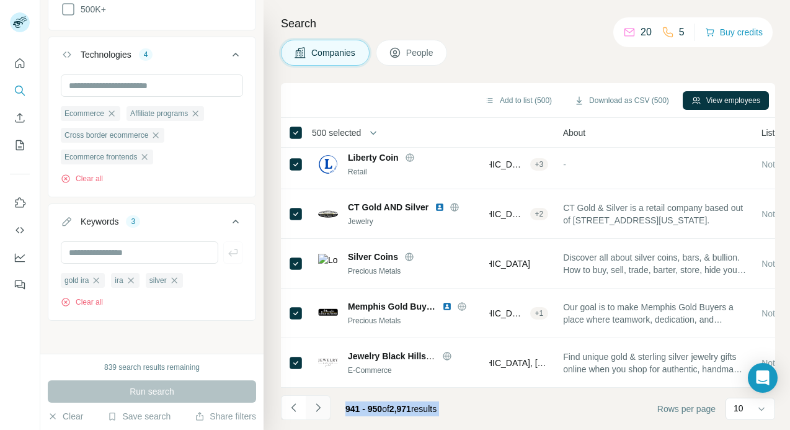
click at [325, 405] on button "Navigate to next page" at bounding box center [318, 407] width 25 height 25
click at [325, 405] on div at bounding box center [318, 407] width 25 height 25
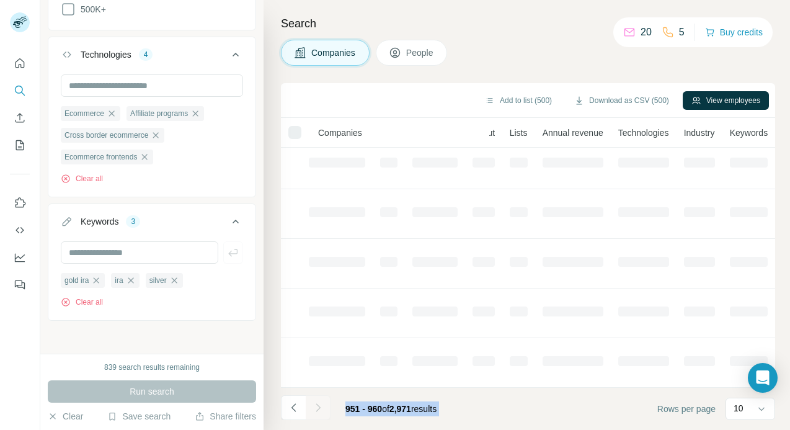
click at [325, 405] on button "Navigate to next page" at bounding box center [318, 407] width 25 height 25
click at [325, 405] on div at bounding box center [318, 407] width 25 height 25
click at [325, 405] on button "Navigate to next page" at bounding box center [318, 407] width 25 height 25
click at [325, 405] on div at bounding box center [318, 407] width 25 height 25
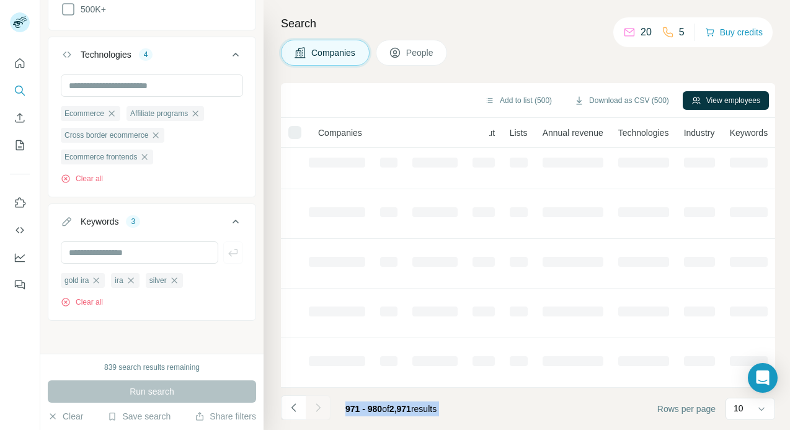
click at [325, 405] on button "Navigate to next page" at bounding box center [318, 407] width 25 height 25
click at [325, 405] on div at bounding box center [318, 407] width 25 height 25
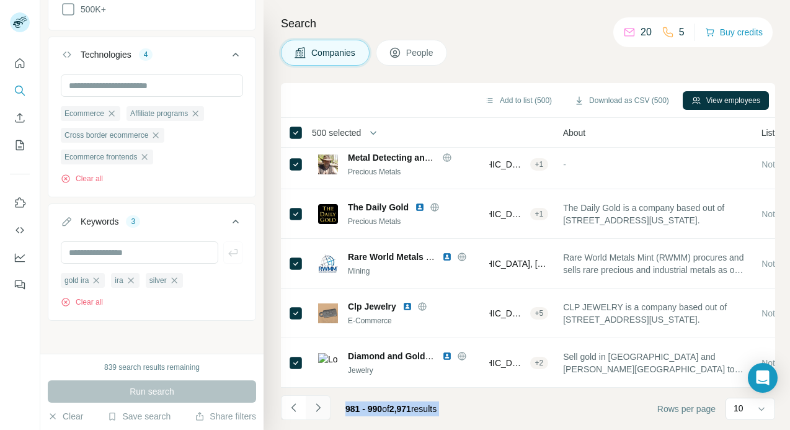
click at [325, 405] on button "Navigate to next page" at bounding box center [318, 407] width 25 height 25
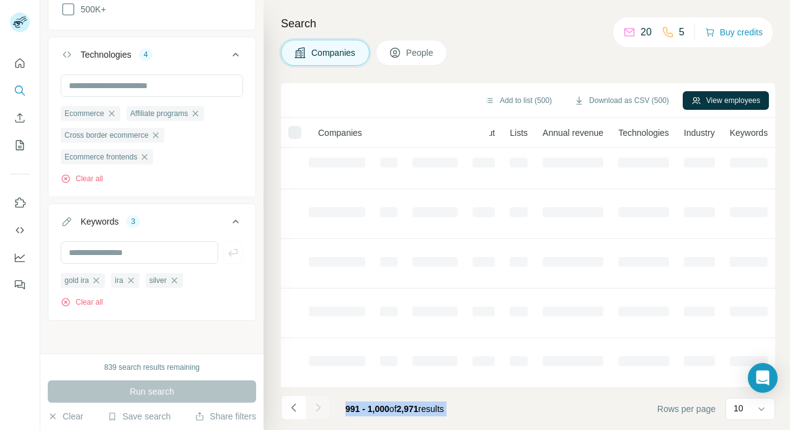
click at [325, 405] on button "Navigate to next page" at bounding box center [318, 407] width 25 height 25
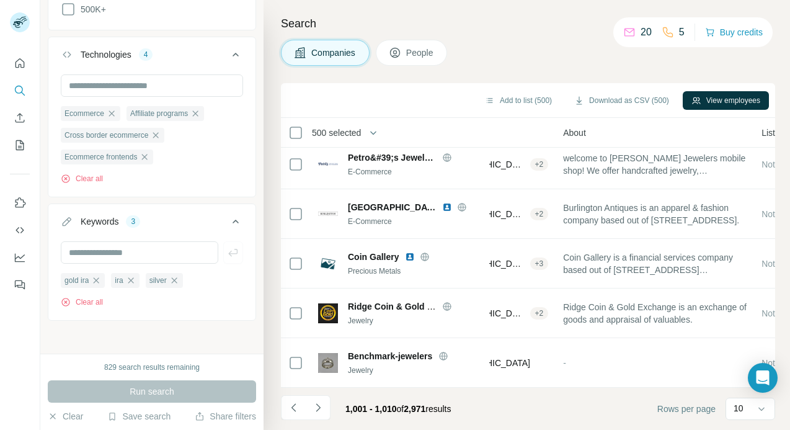
click at [335, 137] on span "500 selected" at bounding box center [336, 132] width 49 height 12
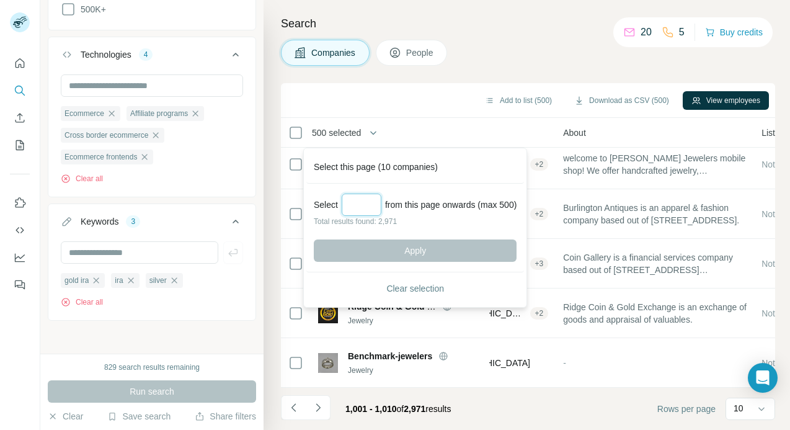
click at [366, 200] on input "Select a number (up to 500)" at bounding box center [362, 204] width 40 height 22
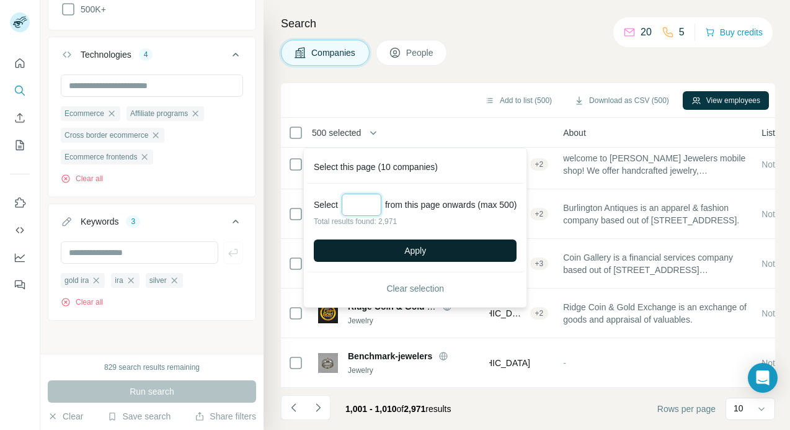
type input "***"
click at [400, 247] on button "Apply" at bounding box center [415, 250] width 203 height 22
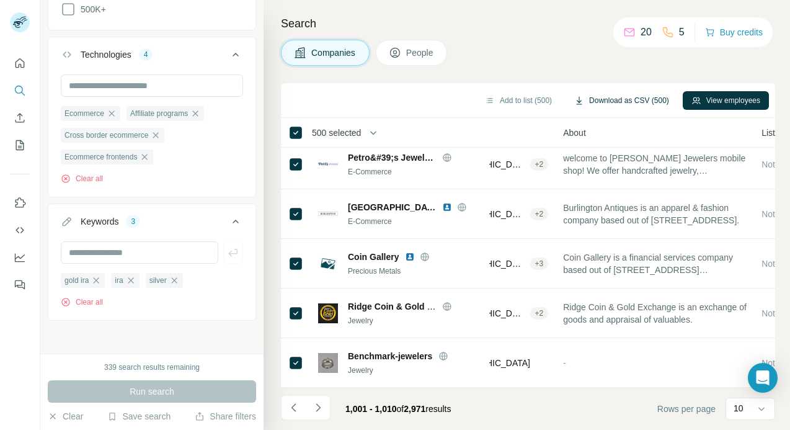
click at [605, 97] on button "Download as CSV (500)" at bounding box center [621, 100] width 112 height 19
